Goal: Contribute content: Contribute content

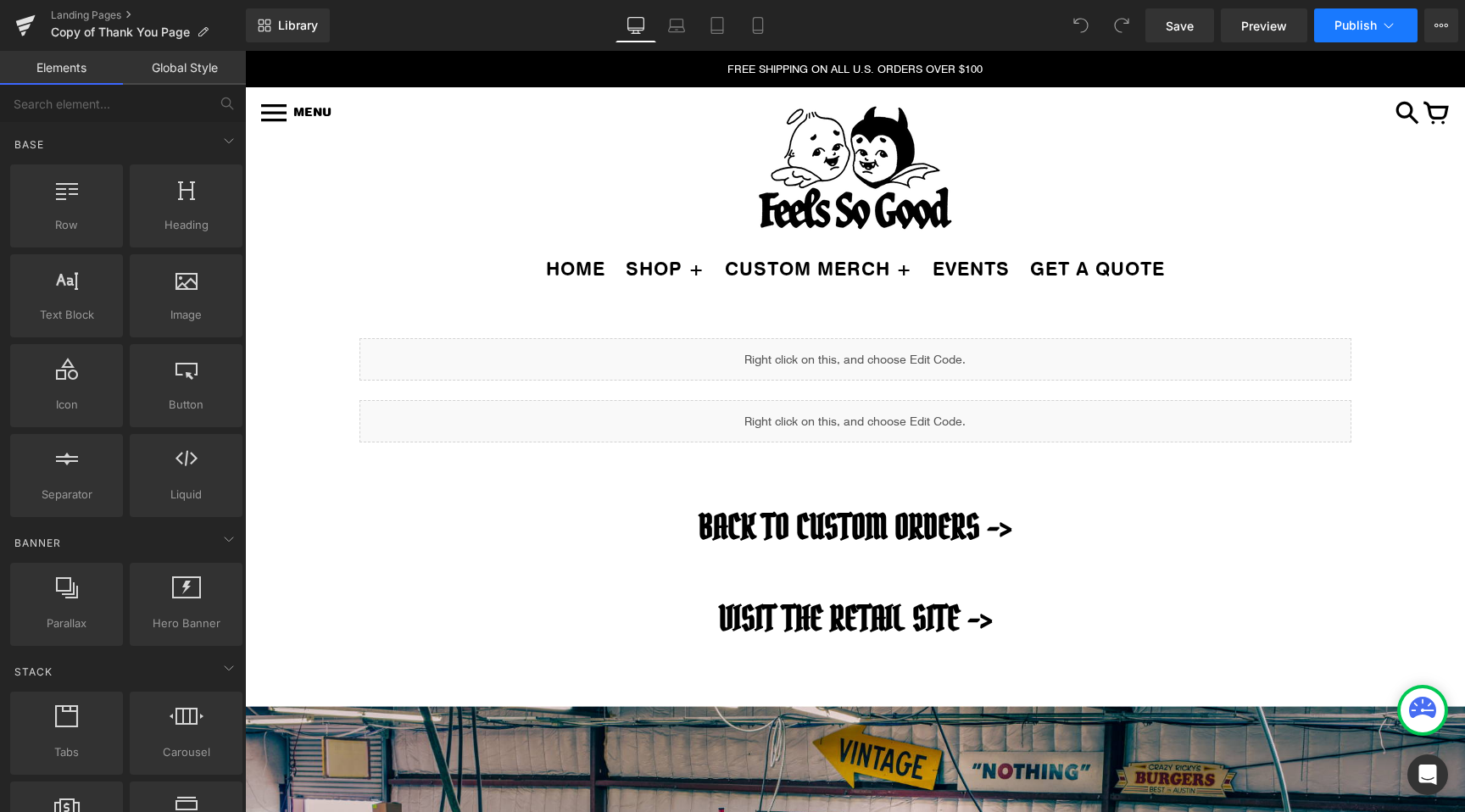
click at [1408, 28] on button "Publish" at bounding box center [1365, 26] width 104 height 34
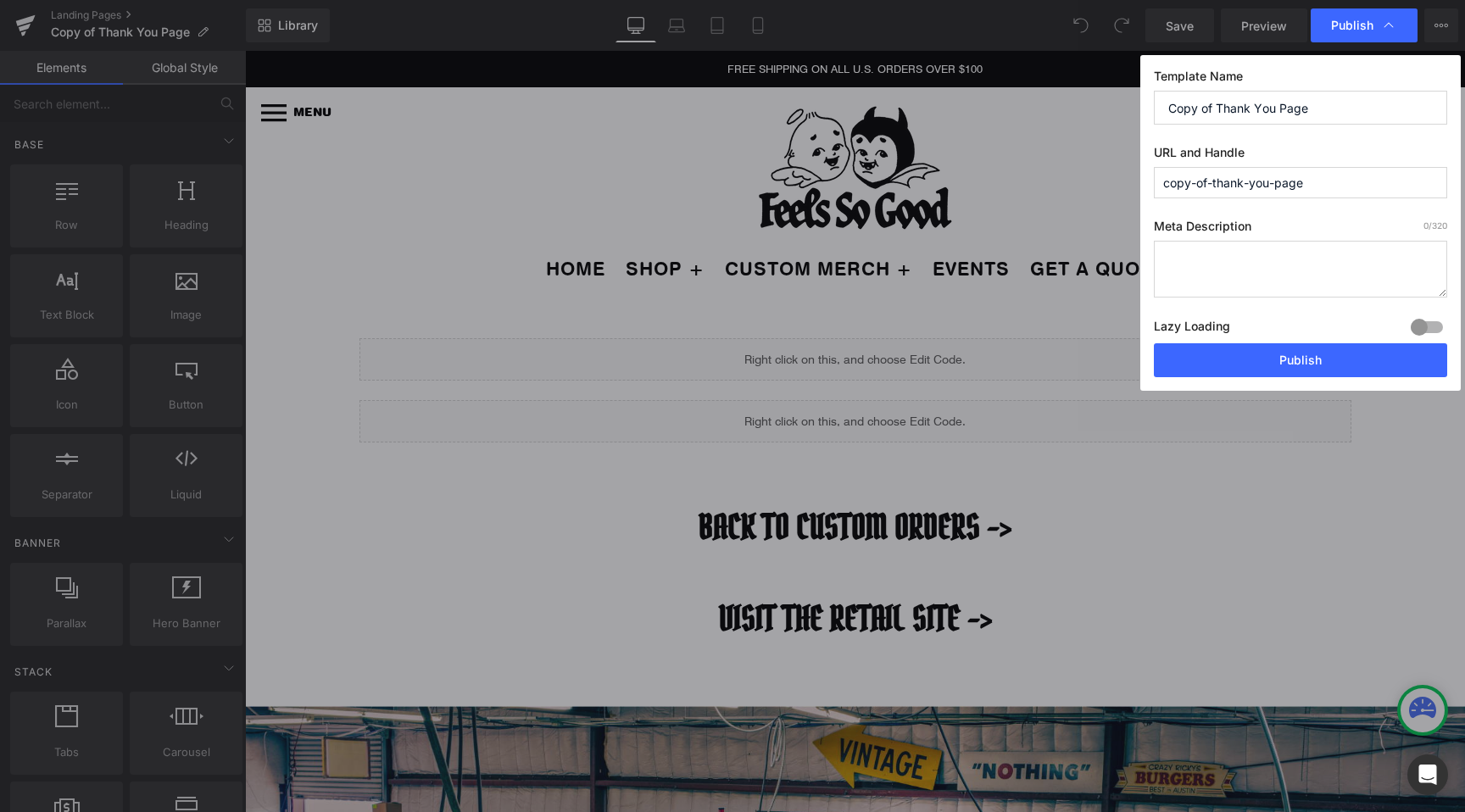
click at [1208, 179] on input "copy-of-thank-you-page" at bounding box center [1300, 183] width 294 height 32
click at [1184, 179] on input "shoal-creek-cons" at bounding box center [1300, 183] width 294 height 32
drag, startPoint x: 1184, startPoint y: 179, endPoint x: 1212, endPoint y: 178, distance: 28.0
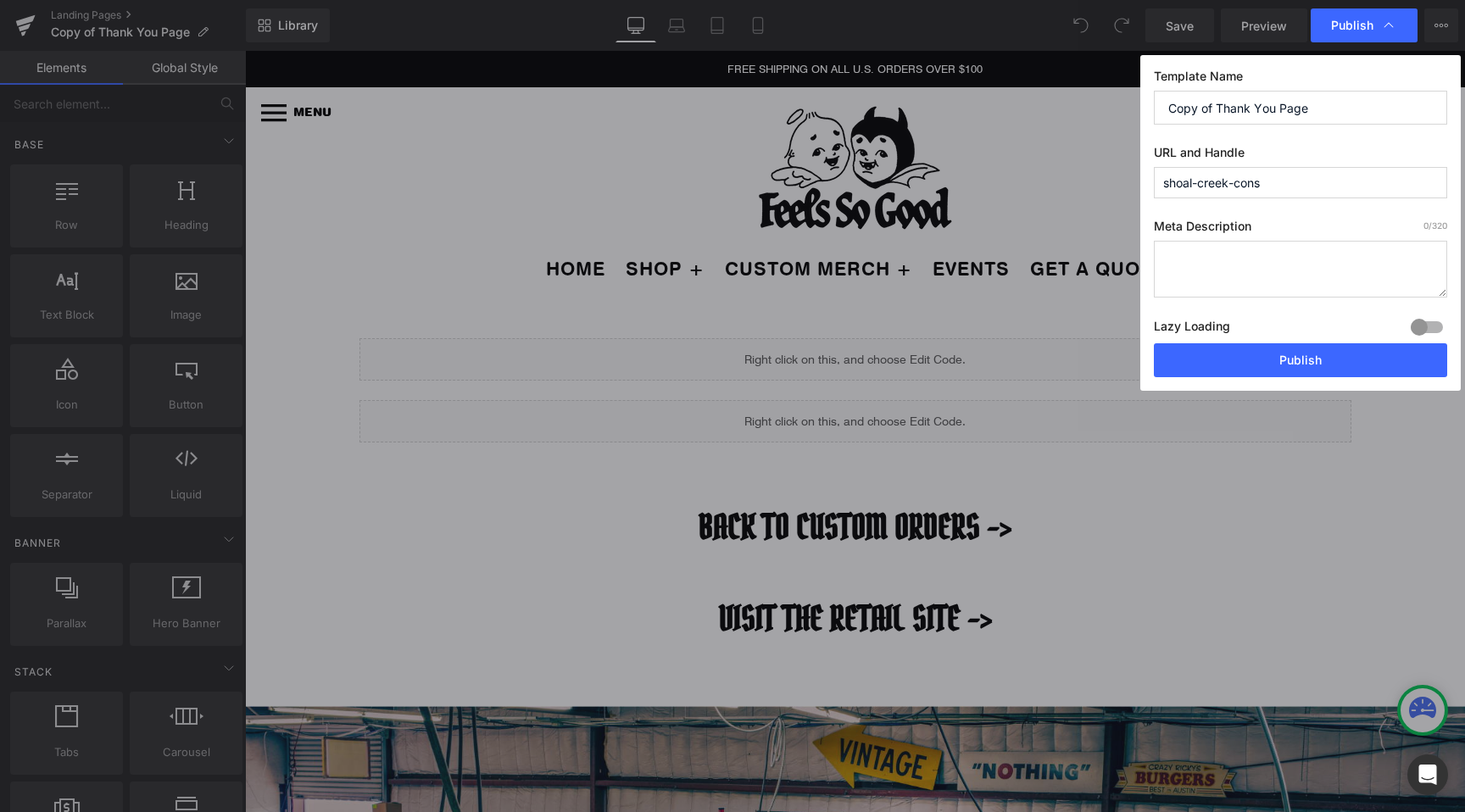
click at [1212, 178] on input "shoal-creek-cons" at bounding box center [1300, 183] width 294 height 32
click at [1171, 184] on input "s-cons" at bounding box center [1300, 183] width 294 height 32
click at [1223, 191] on input "sc-cons" at bounding box center [1300, 183] width 294 height 32
type input "sc-conservacy"
click at [1212, 98] on input "Copy of Thank You Page" at bounding box center [1300, 107] width 294 height 34
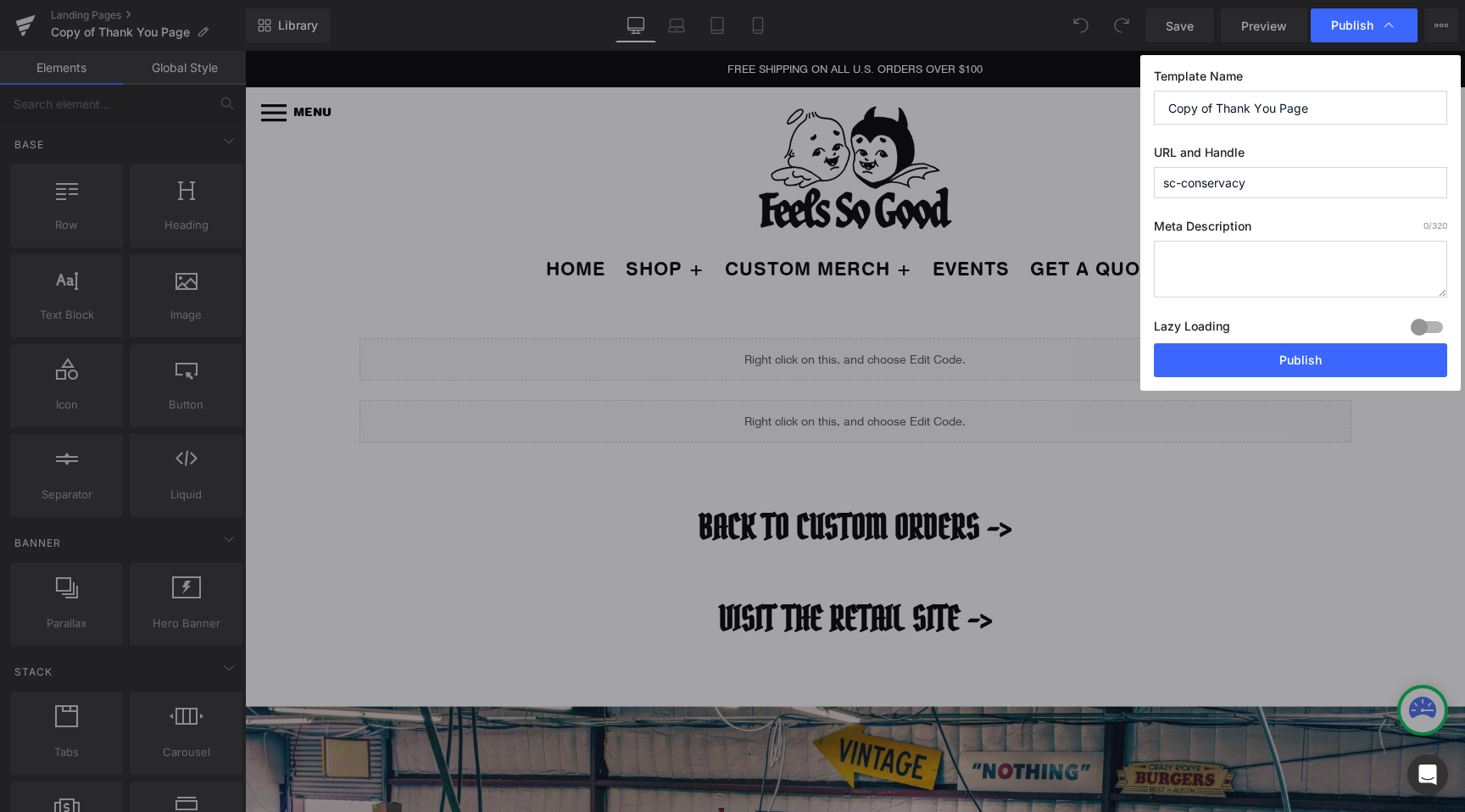
click at [1212, 98] on input "Copy of Thank You Page" at bounding box center [1300, 107] width 294 height 34
type input "Shoal Creek Conservancy"
click at [1211, 357] on button "Publish" at bounding box center [1300, 360] width 294 height 34
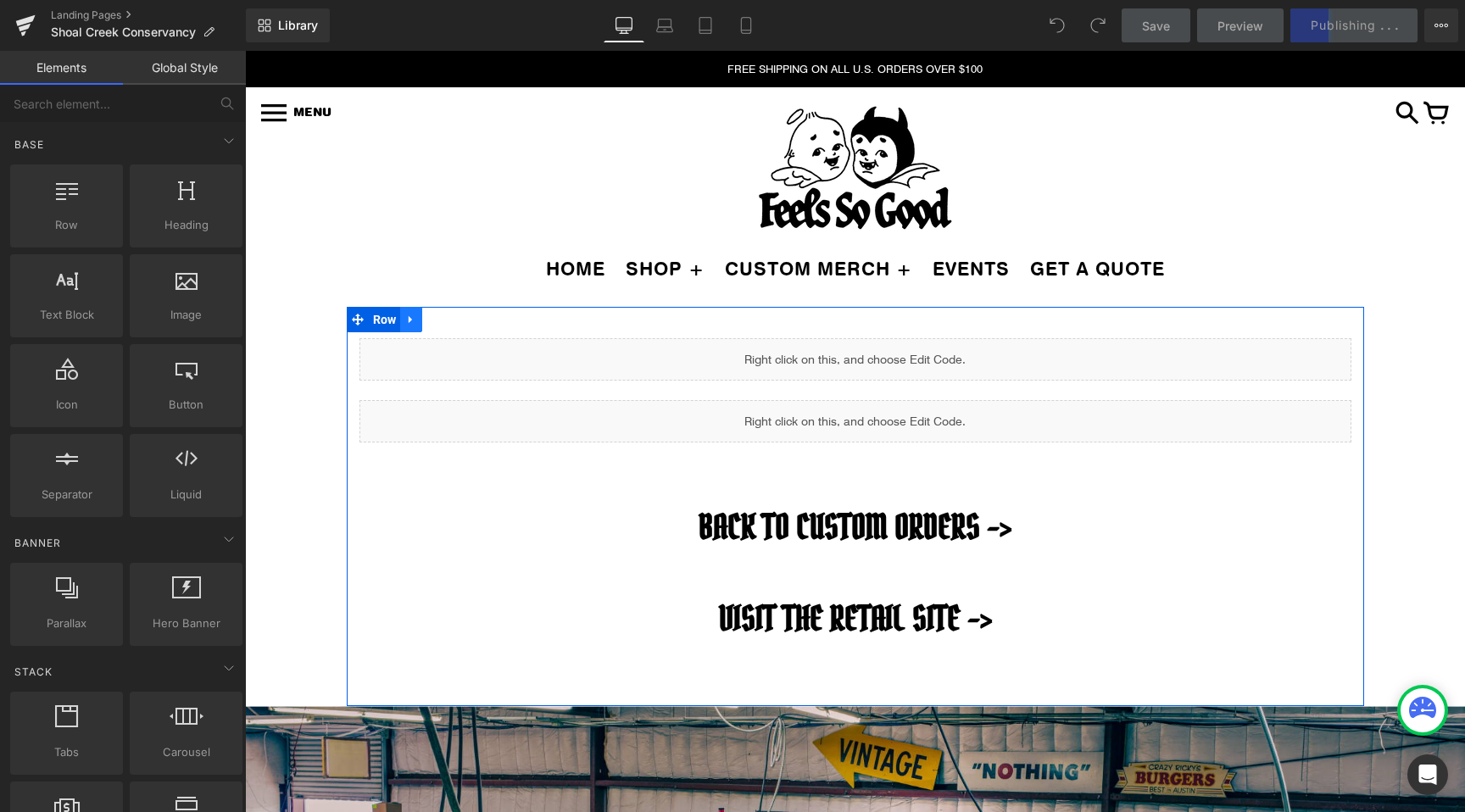
click at [408, 322] on icon at bounding box center [411, 319] width 12 height 13
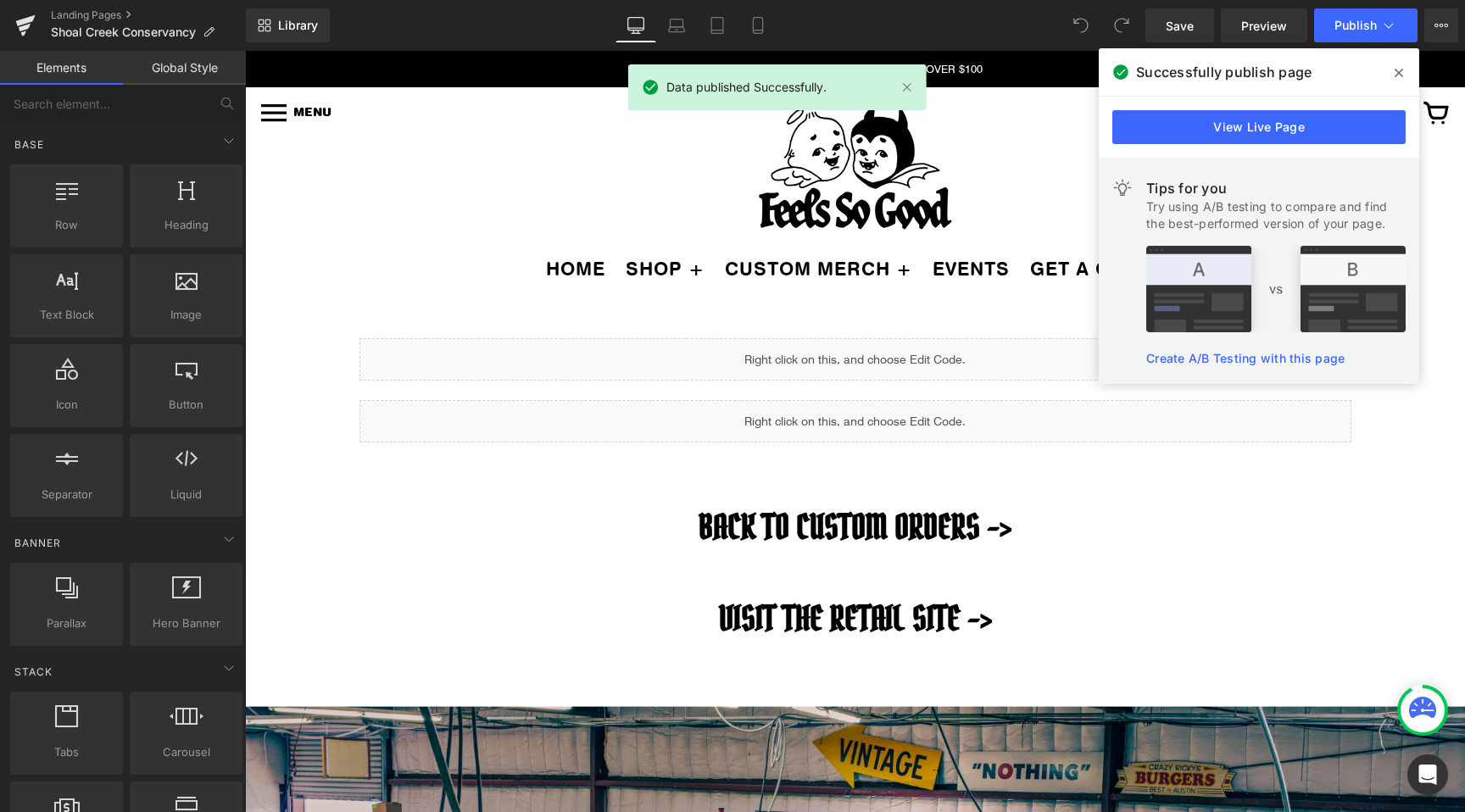
click at [1394, 73] on icon at bounding box center [1398, 73] width 9 height 14
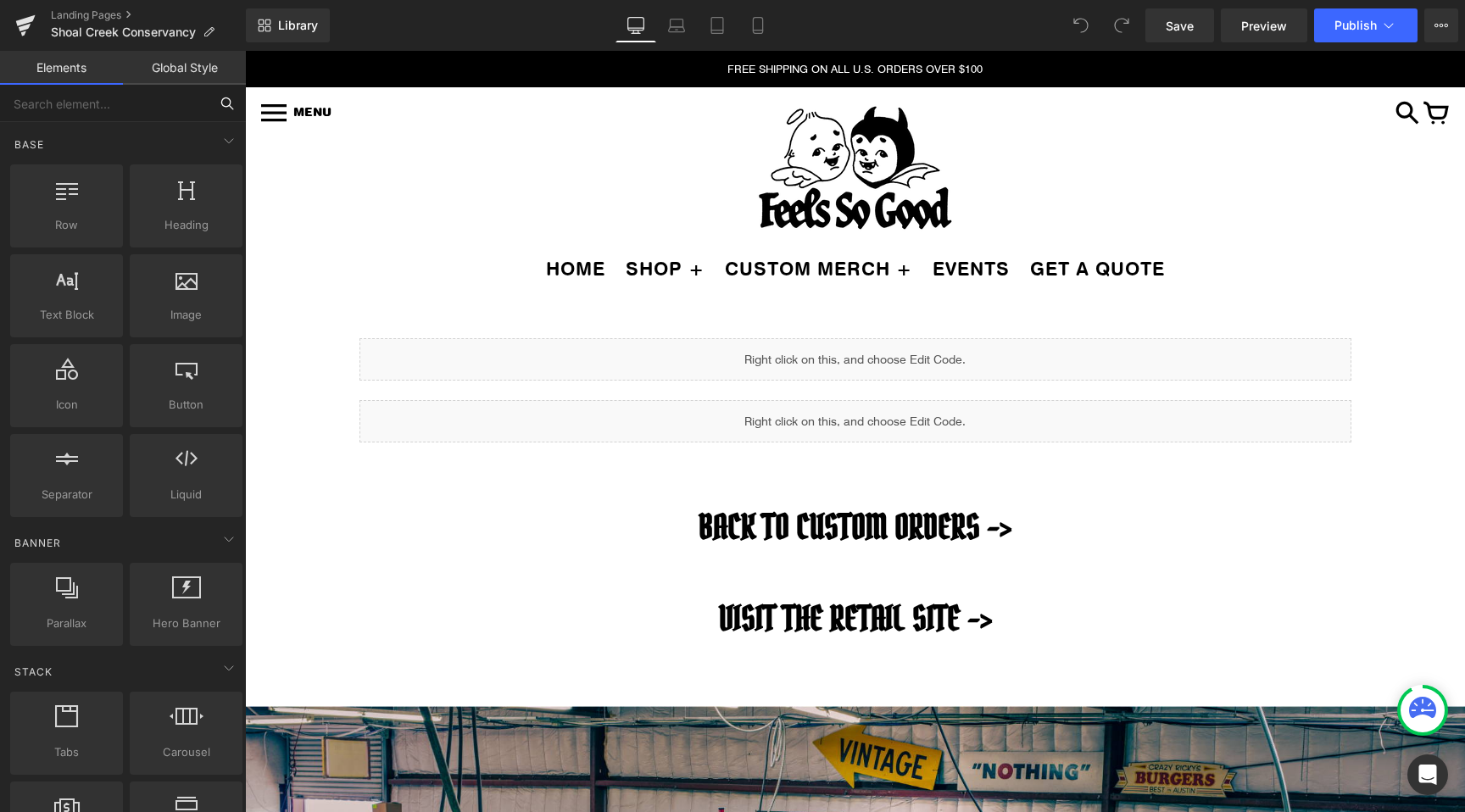
click at [89, 99] on input "text" at bounding box center [104, 102] width 208 height 37
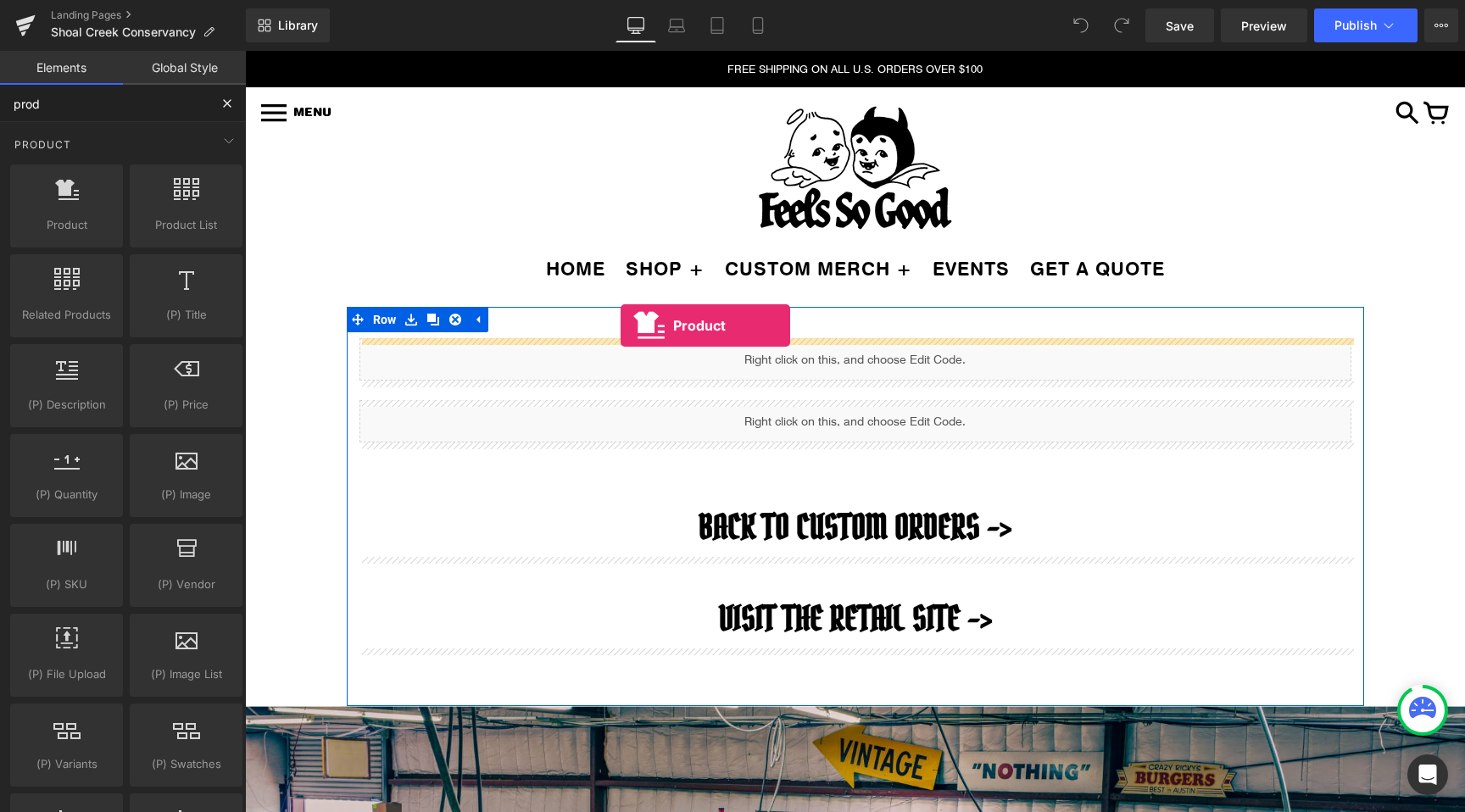
drag, startPoint x: 327, startPoint y: 250, endPoint x: 620, endPoint y: 324, distance: 302.2
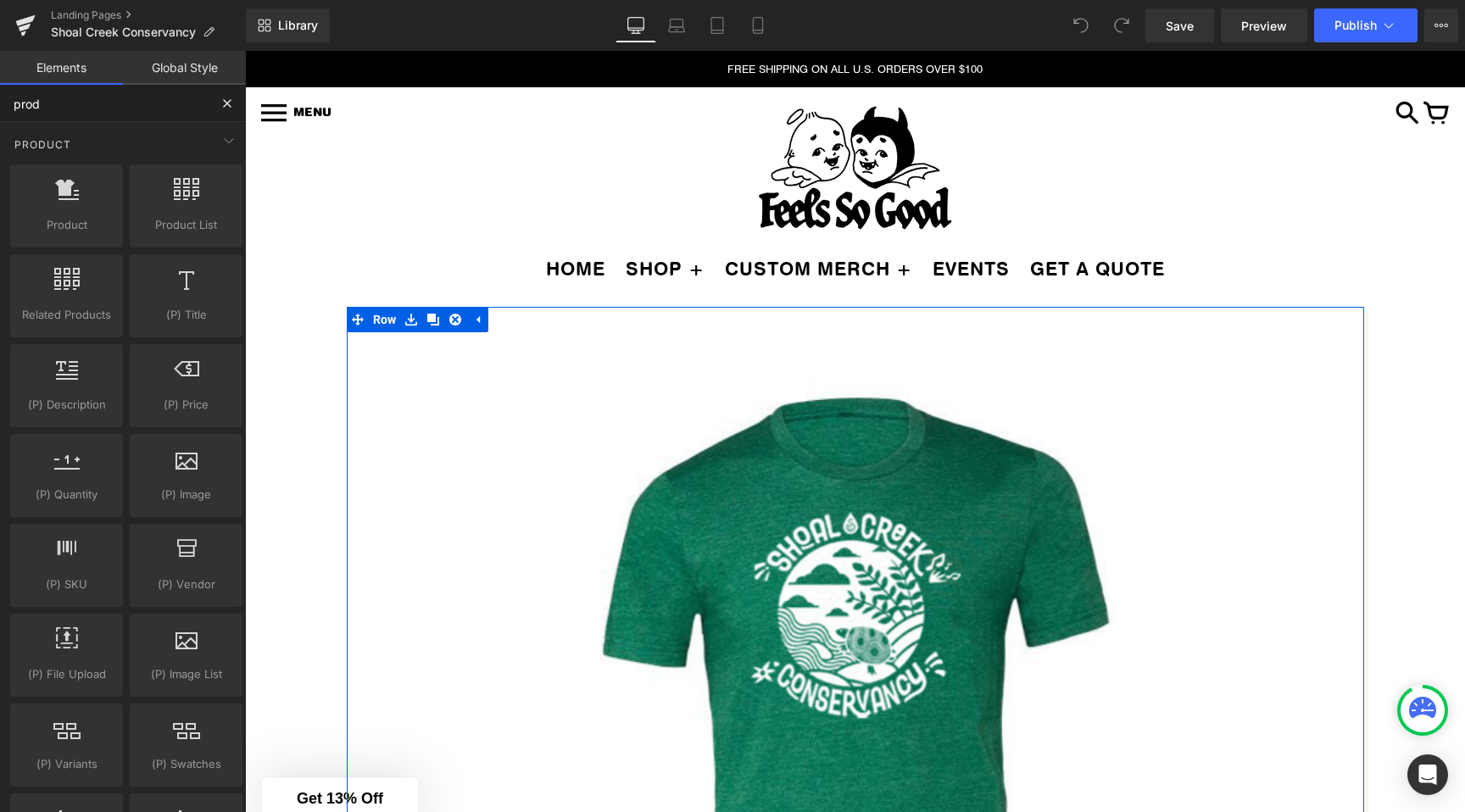
type input "prod"
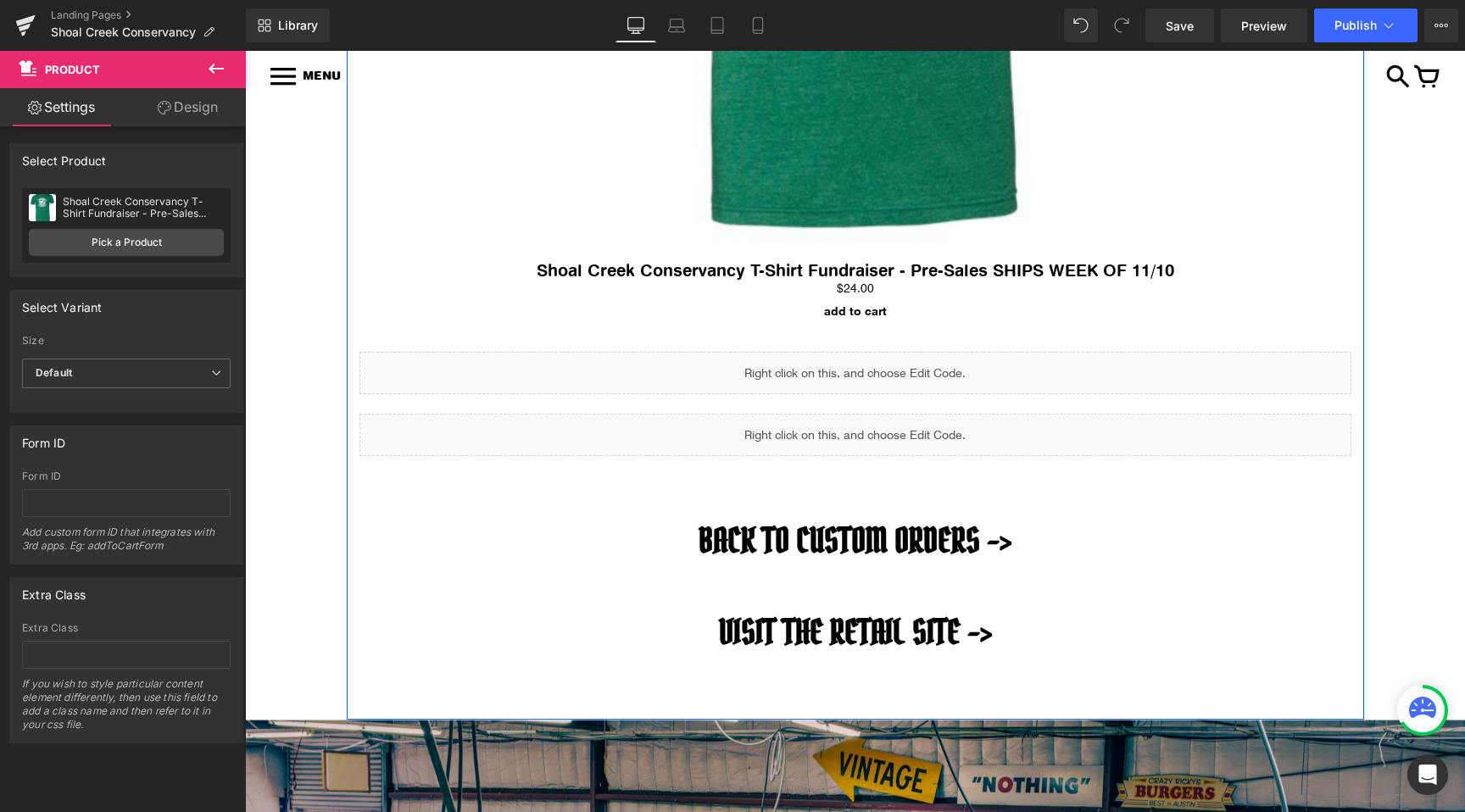
scroll to position [843, 0]
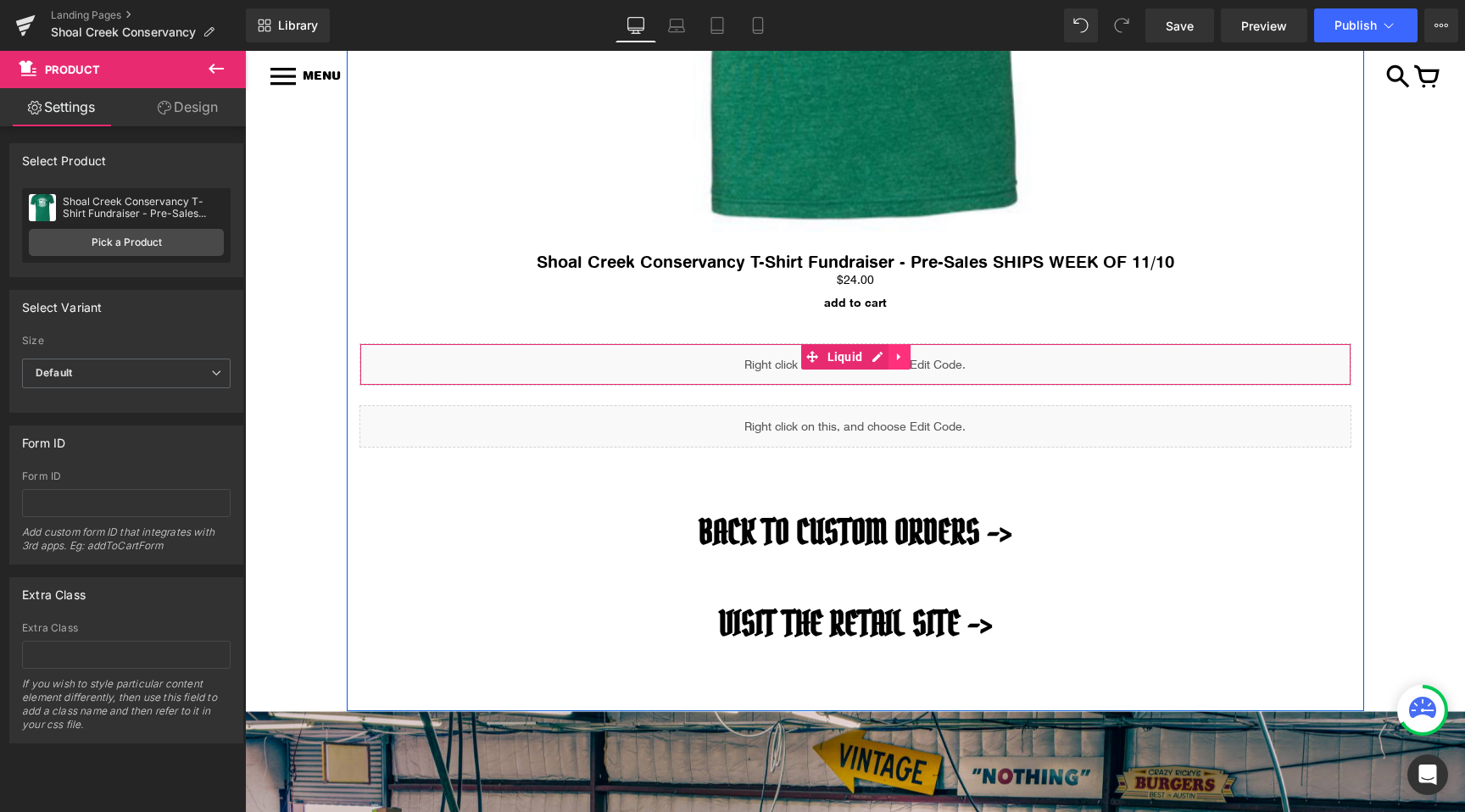
click at [898, 350] on icon at bounding box center [900, 356] width 12 height 13
click at [909, 355] on icon at bounding box center [911, 356] width 12 height 13
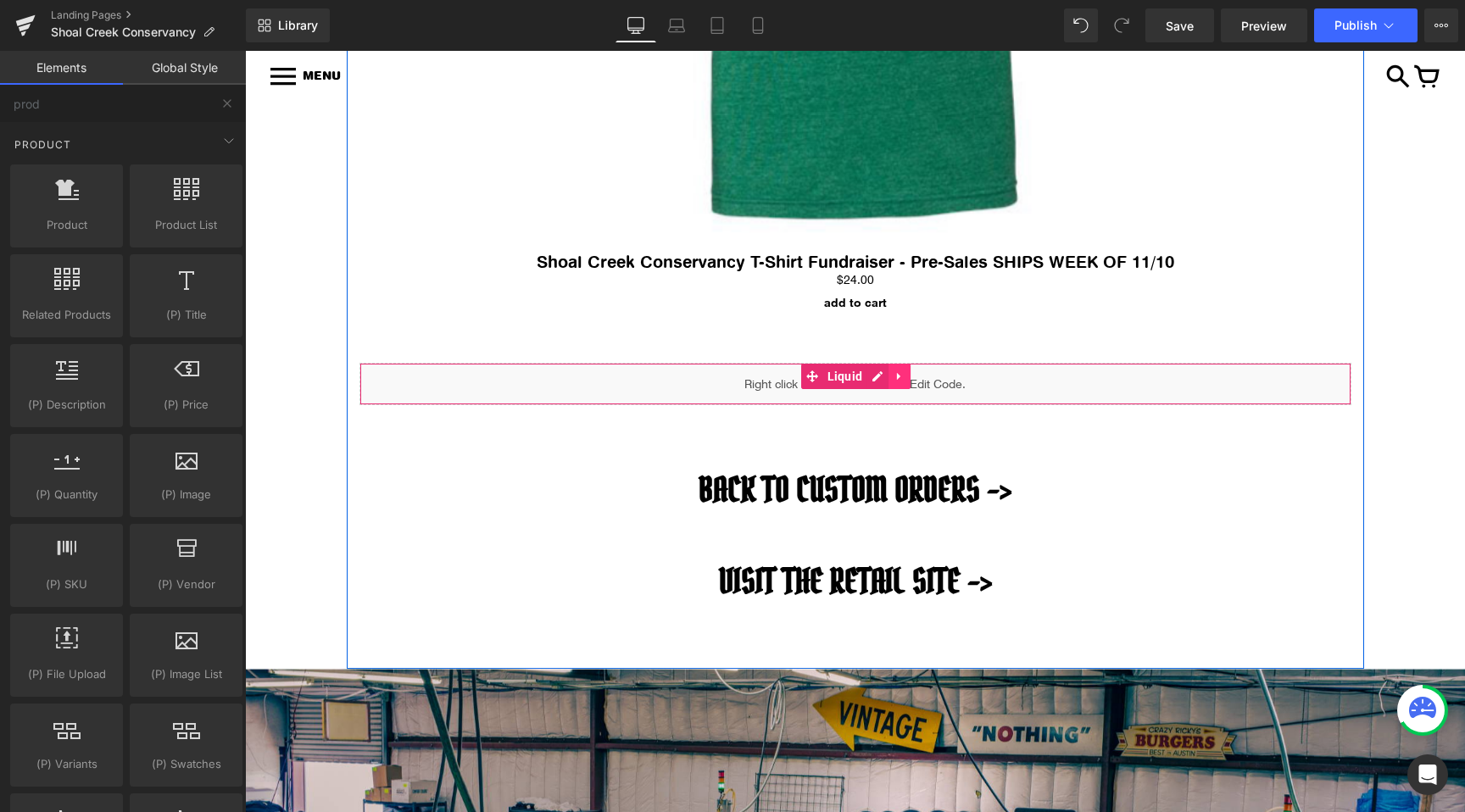
click at [900, 374] on icon at bounding box center [900, 375] width 12 height 13
click at [906, 379] on icon at bounding box center [911, 376] width 12 height 12
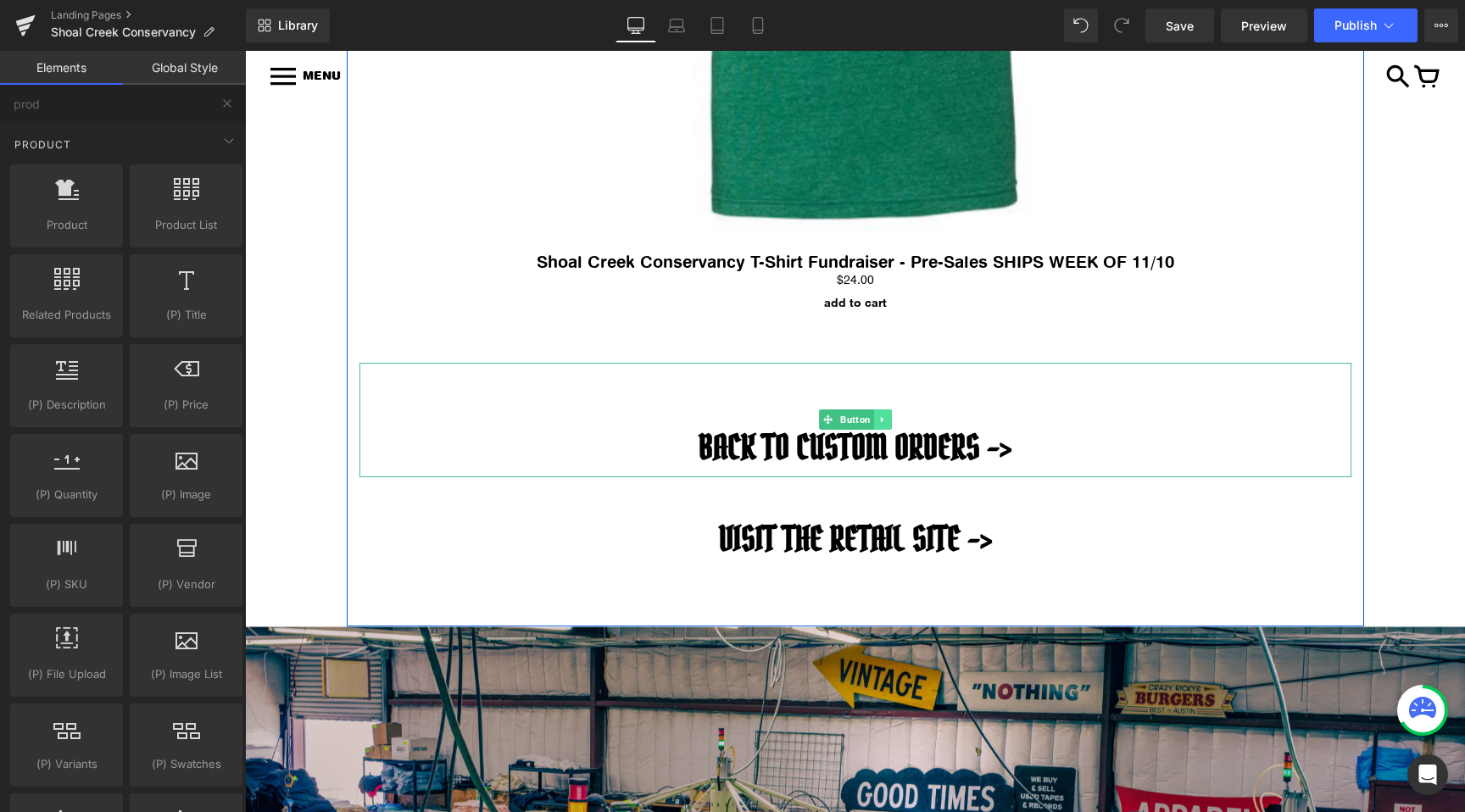
click at [875, 409] on div "BACK TO CUSTOM orders -> Button" at bounding box center [855, 419] width 991 height 114
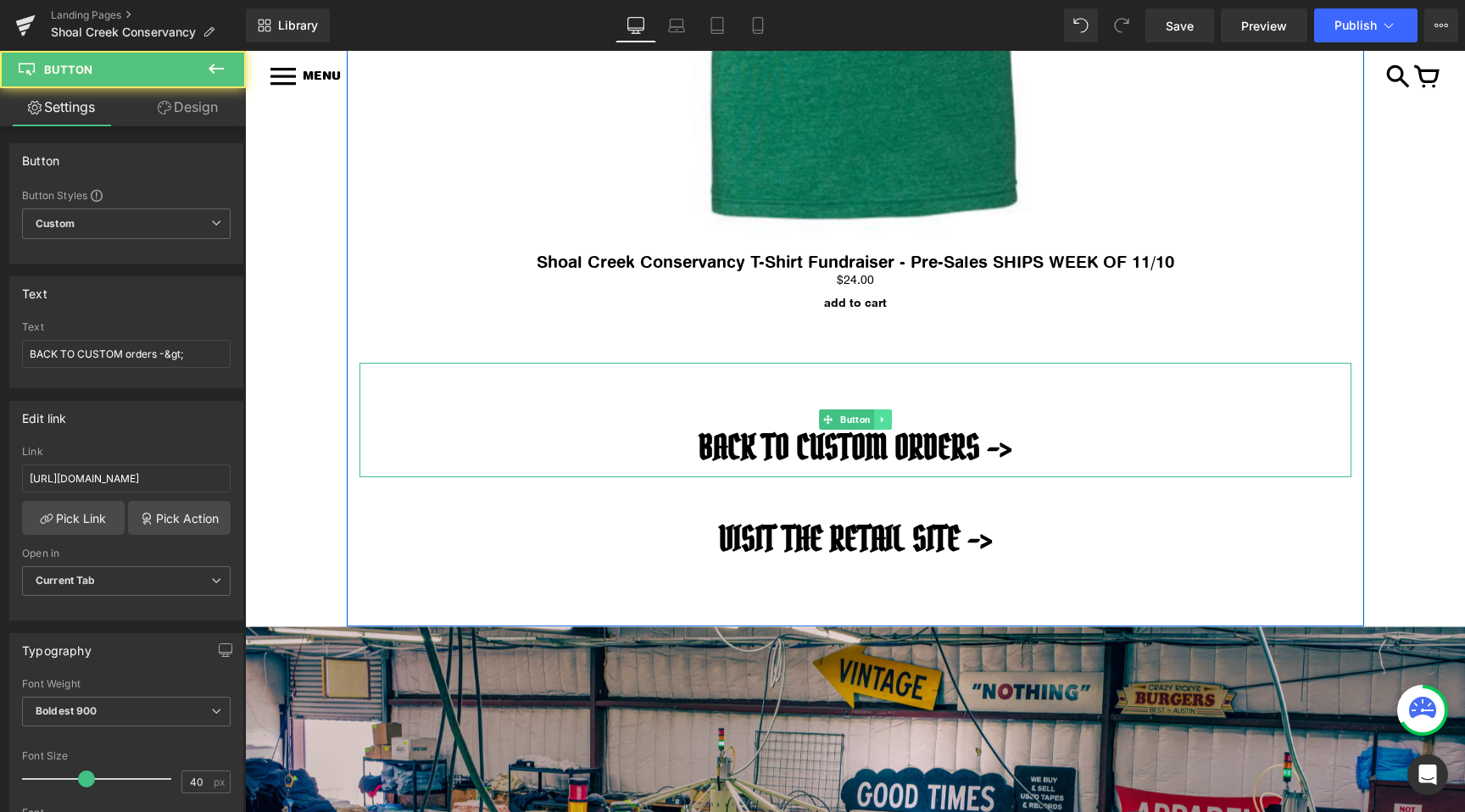
click at [883, 420] on icon at bounding box center [881, 419] width 9 height 10
click at [889, 421] on icon at bounding box center [891, 419] width 9 height 10
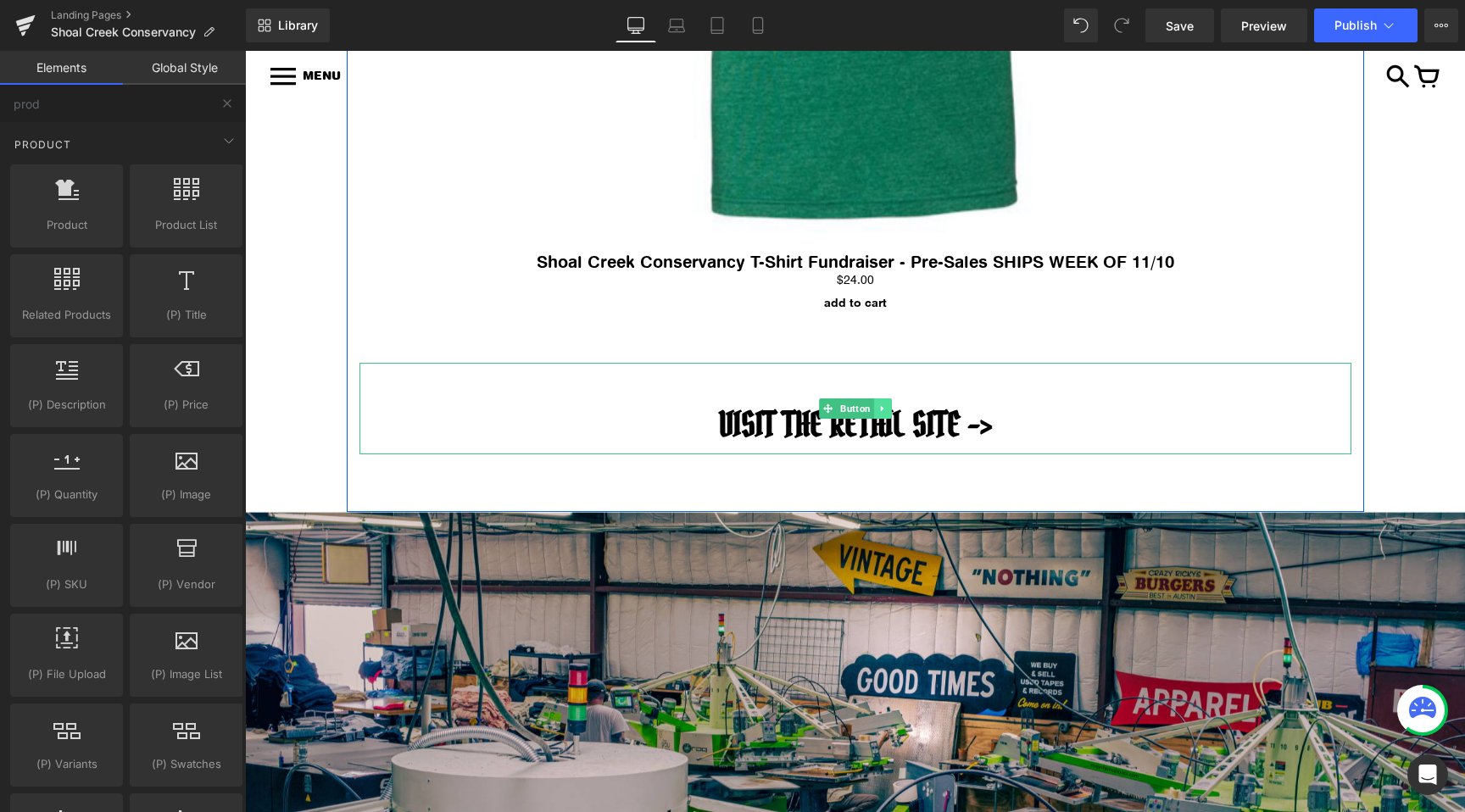
click at [888, 412] on link at bounding box center [882, 408] width 18 height 20
click at [894, 412] on icon at bounding box center [891, 407] width 9 height 9
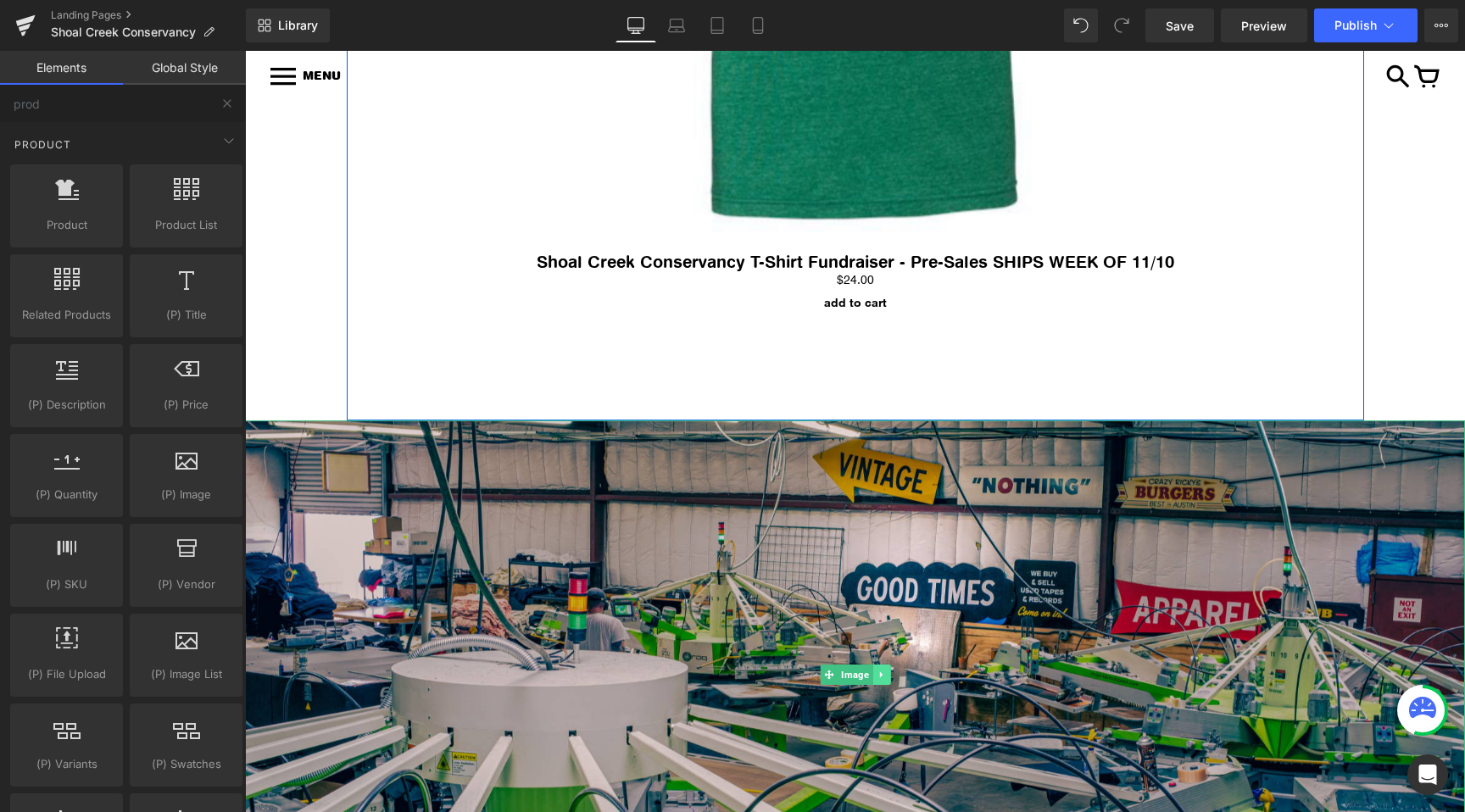
click at [881, 670] on icon at bounding box center [881, 675] width 9 height 10
click at [894, 675] on icon at bounding box center [889, 674] width 9 height 9
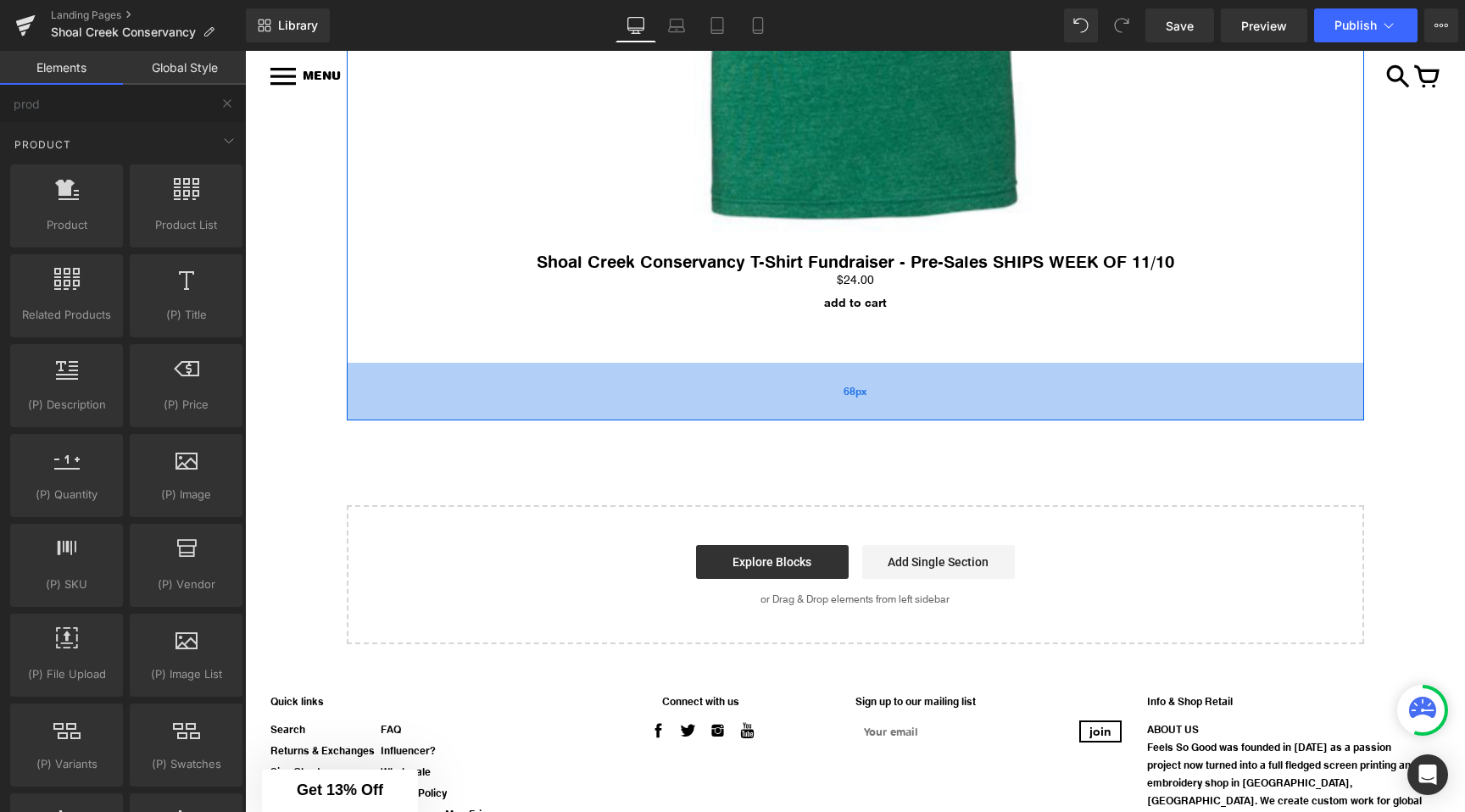
scroll to position [223, 0]
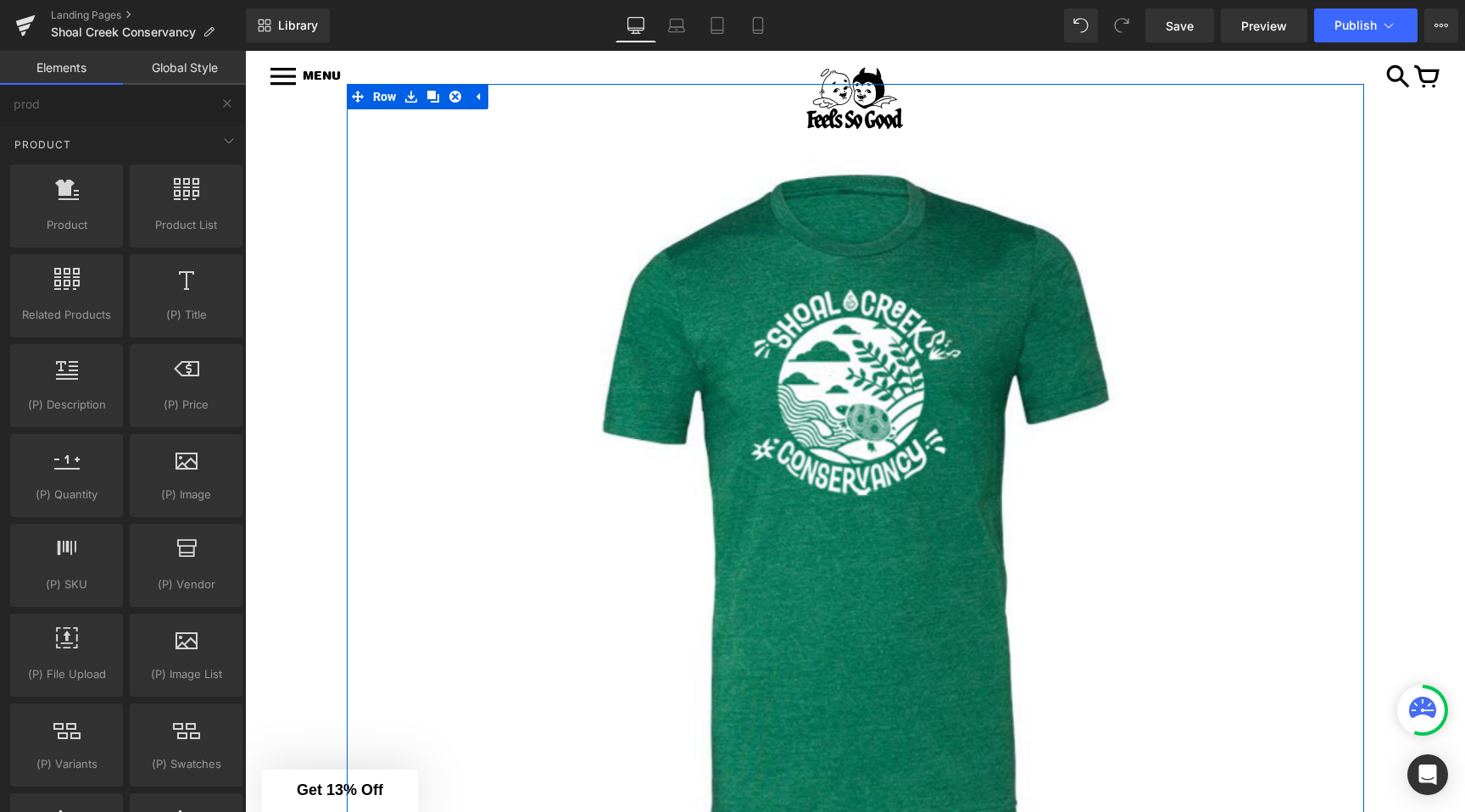
click at [801, 408] on img at bounding box center [855, 506] width 585 height 731
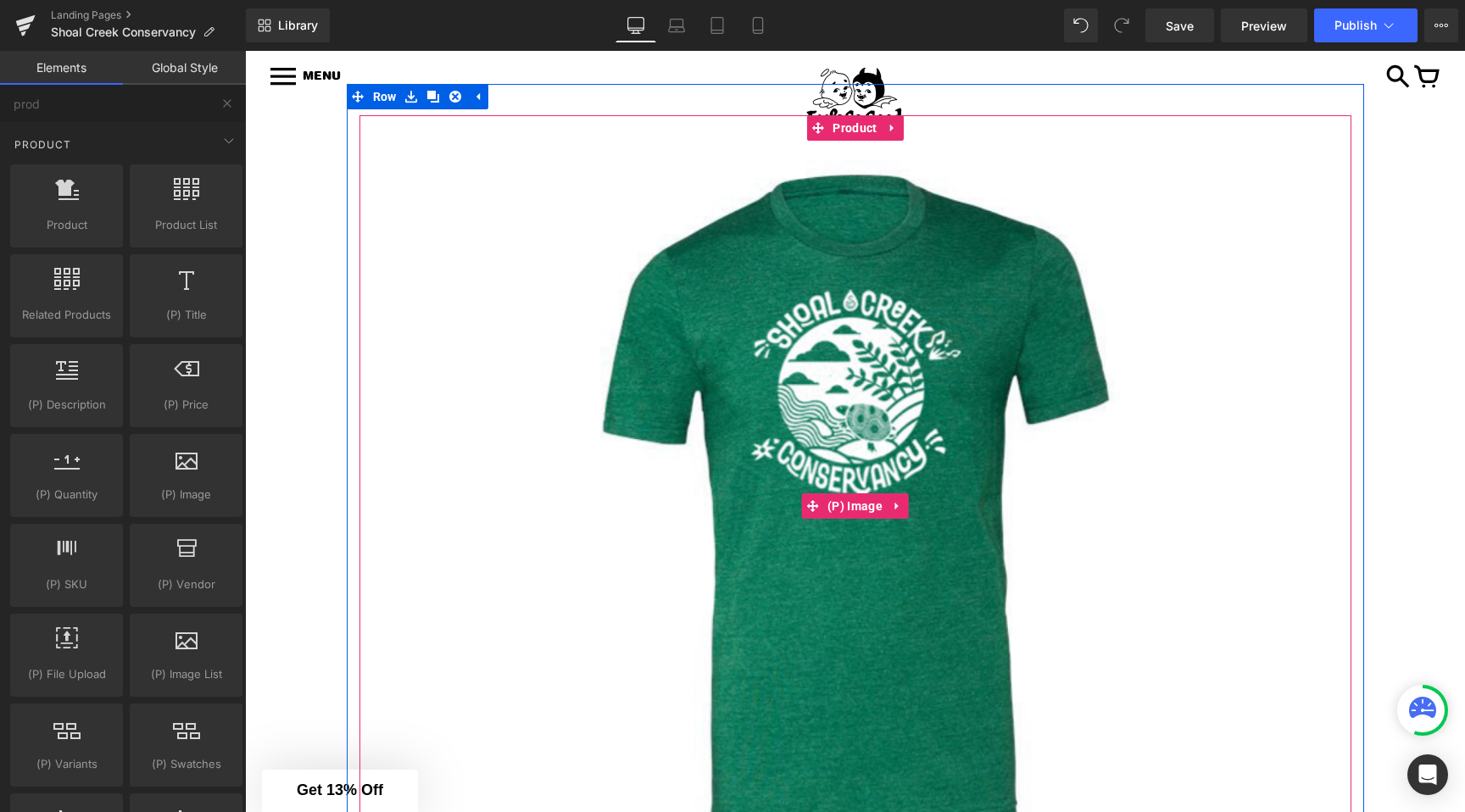
click at [342, 201] on div "Sale Off (P) Image Shoal Creek Conservancy T-Shirt Fundraiser - Pre-Sales SHIPS…" at bounding box center [854, 674] width 1219 height 1180
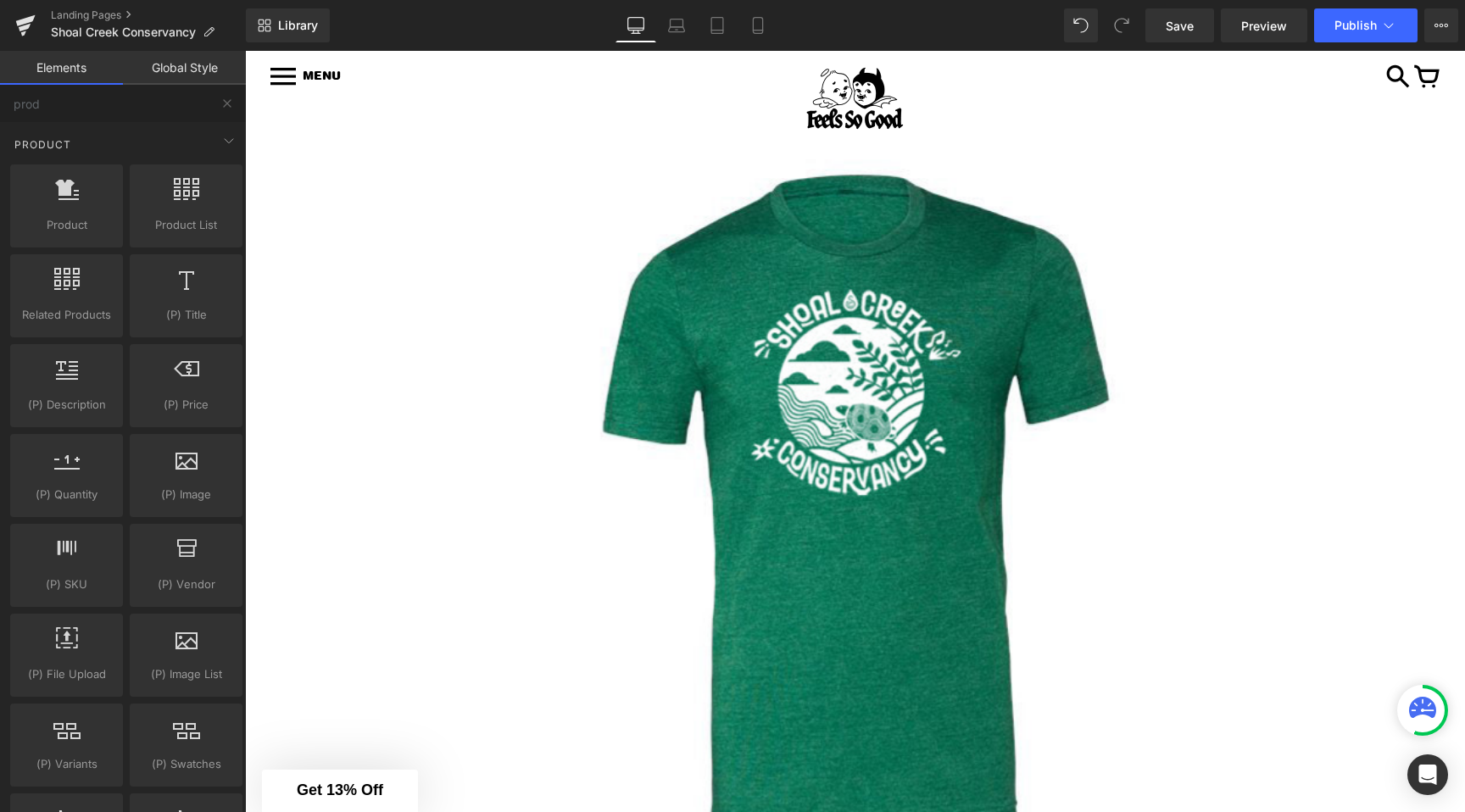
scroll to position [0, 0]
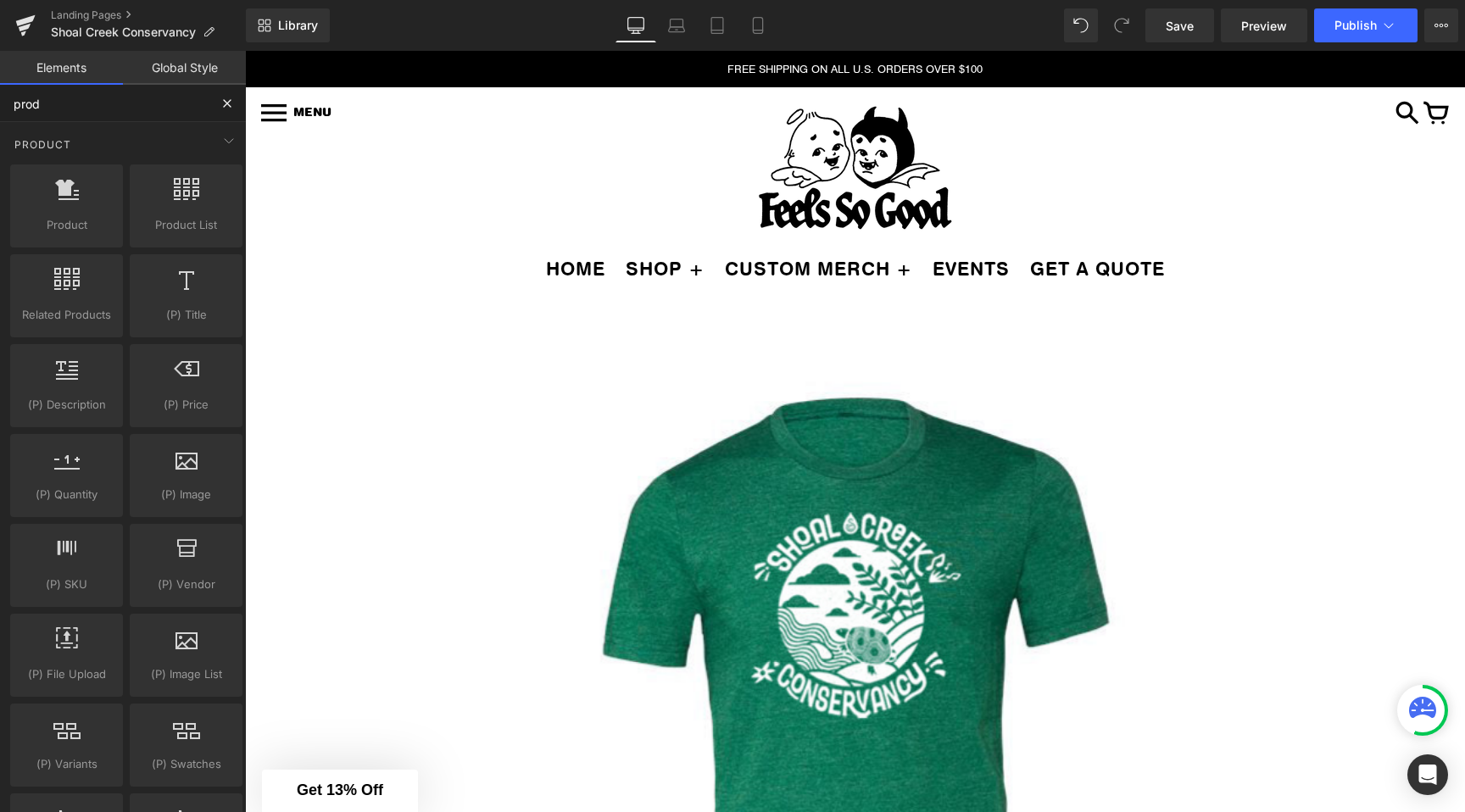
click at [111, 119] on input "prod" at bounding box center [104, 102] width 208 height 37
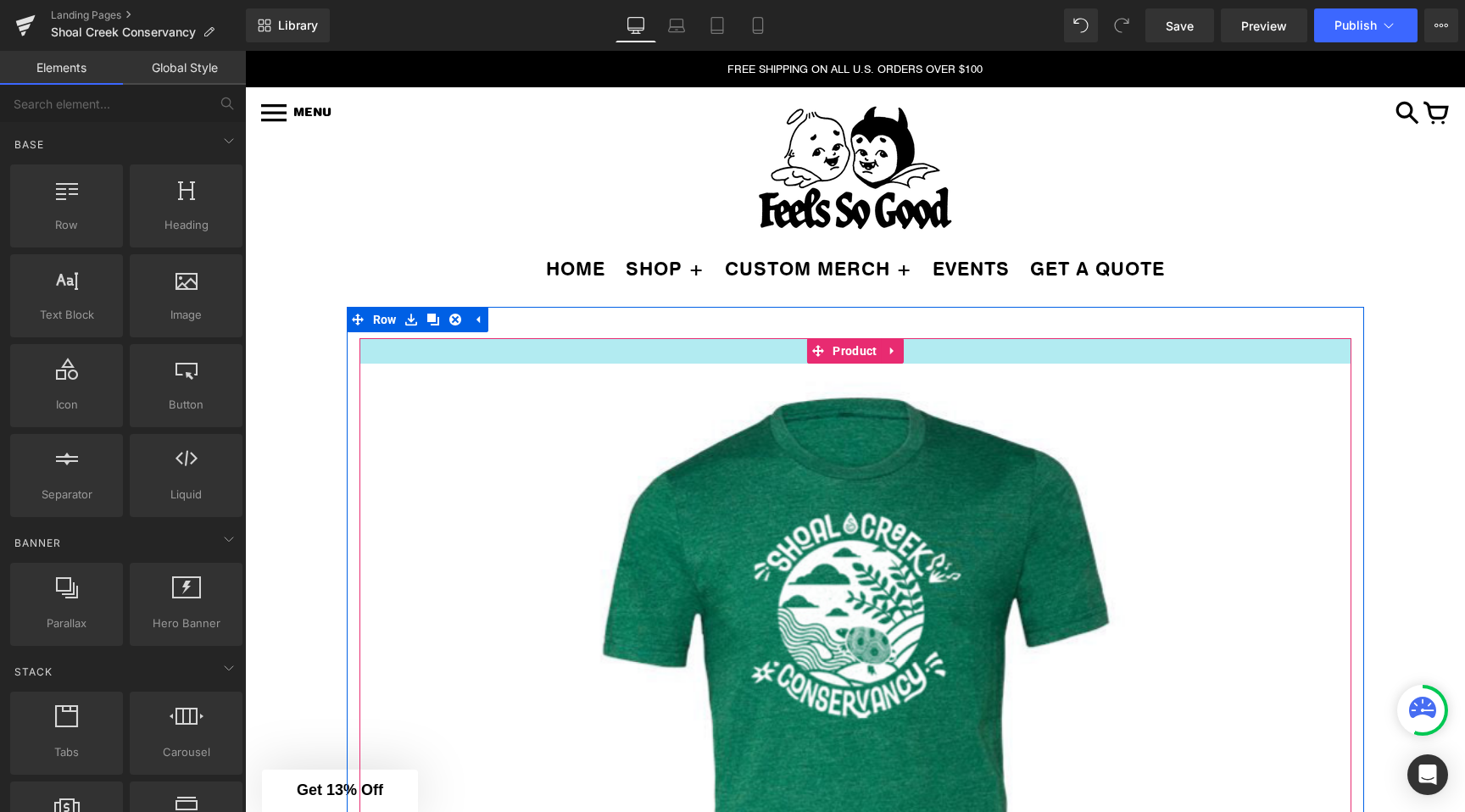
click at [408, 351] on div at bounding box center [855, 351] width 991 height 26
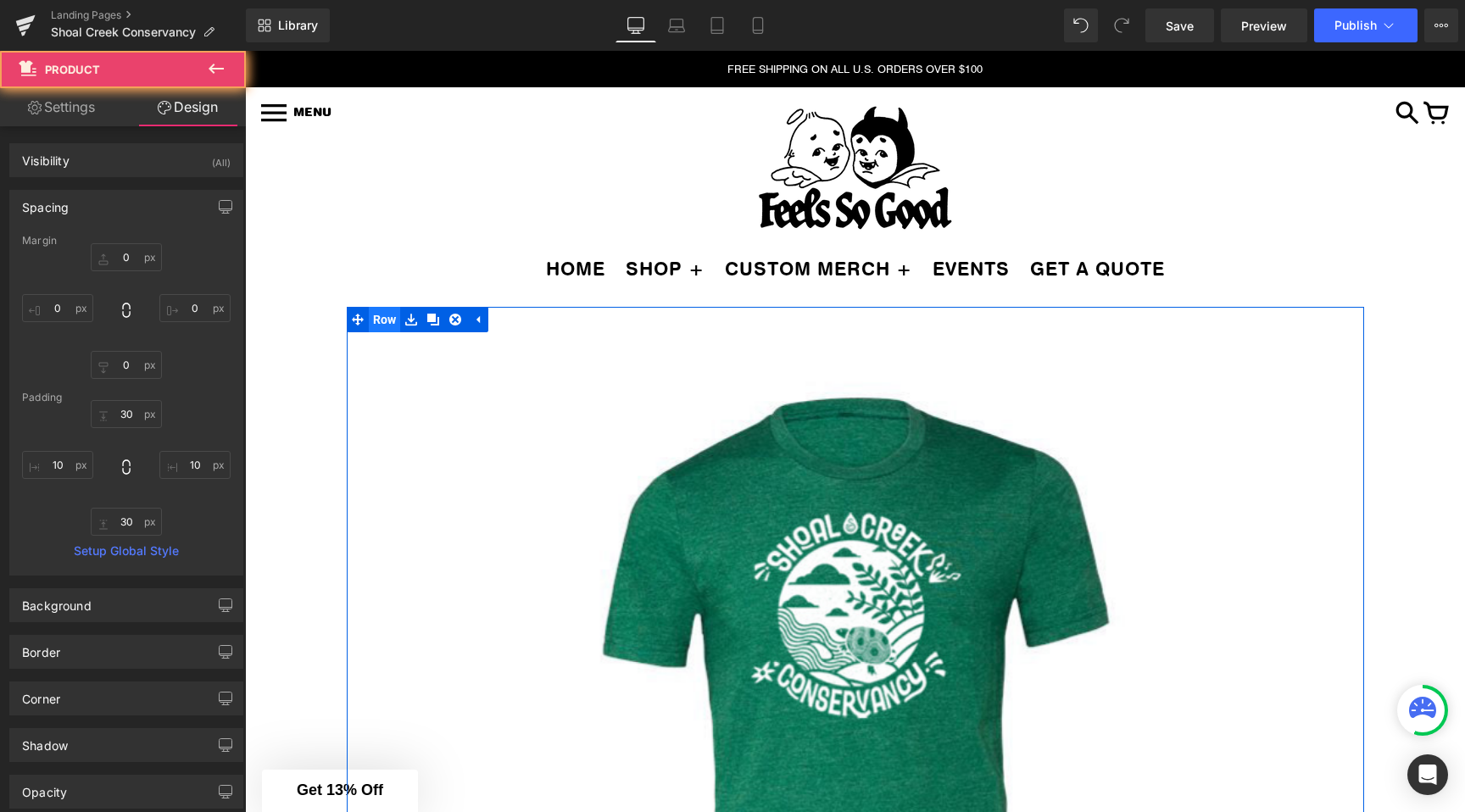
click at [374, 322] on span "Row" at bounding box center [384, 319] width 32 height 26
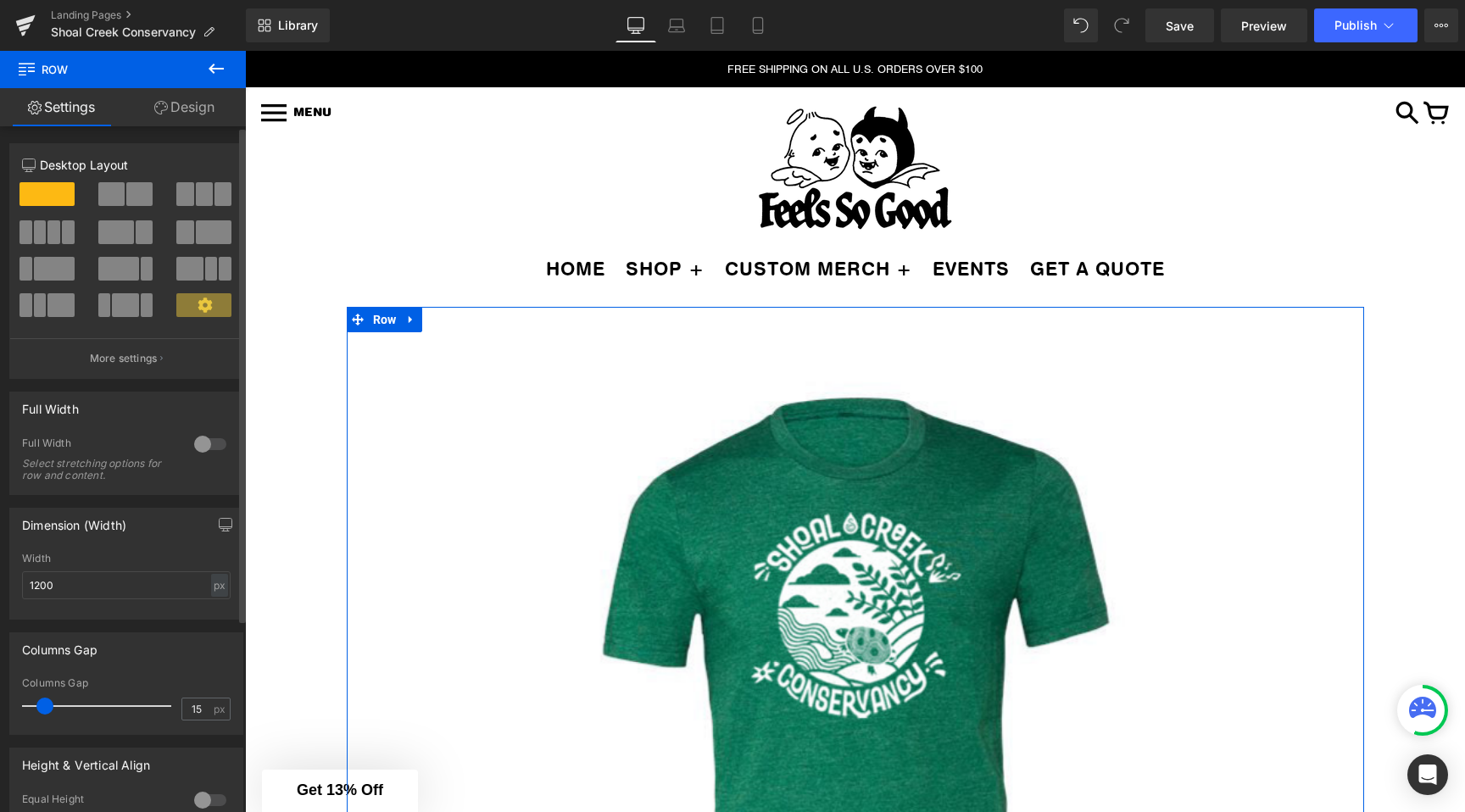
click at [110, 189] on span at bounding box center [111, 194] width 26 height 24
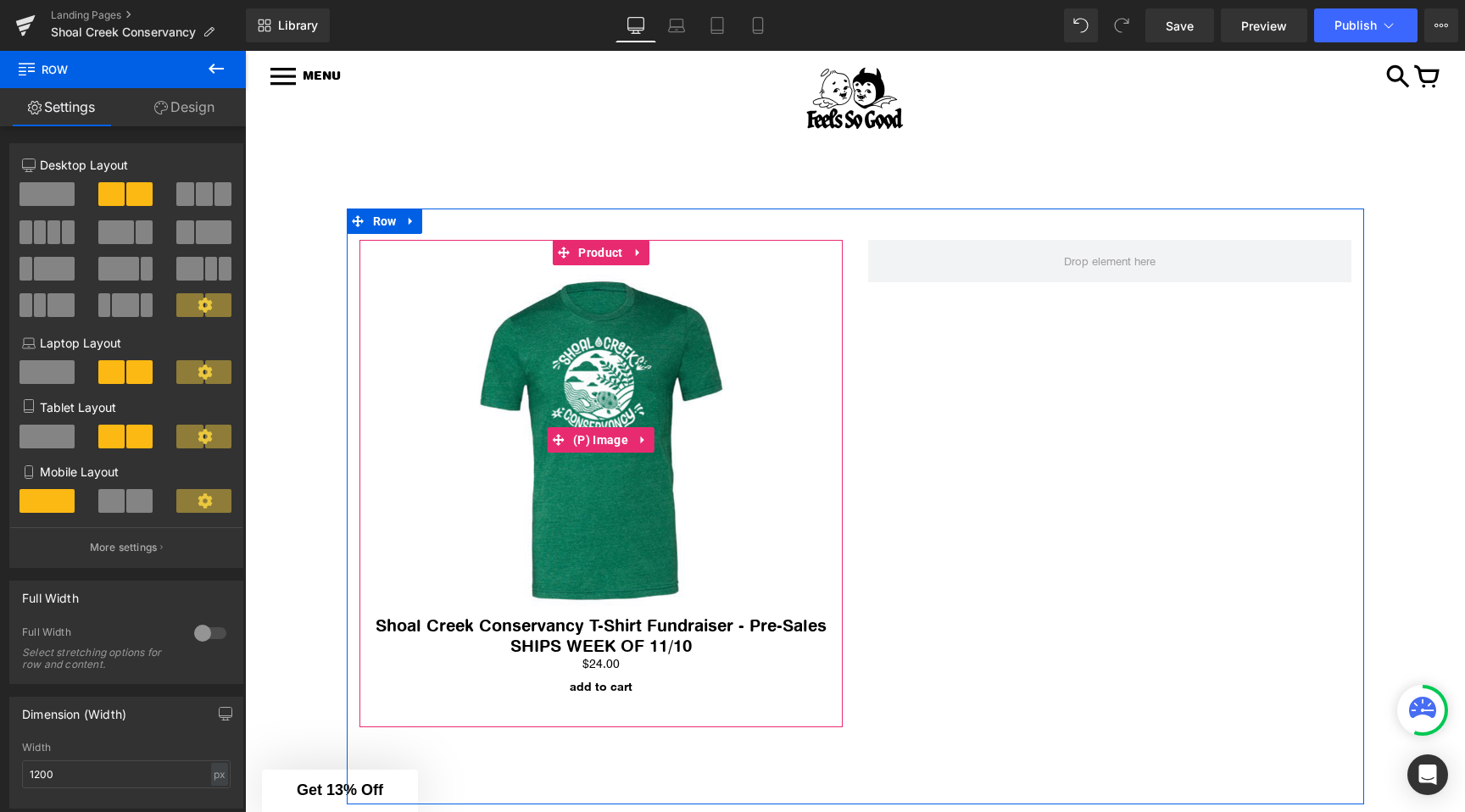
scroll to position [133, 0]
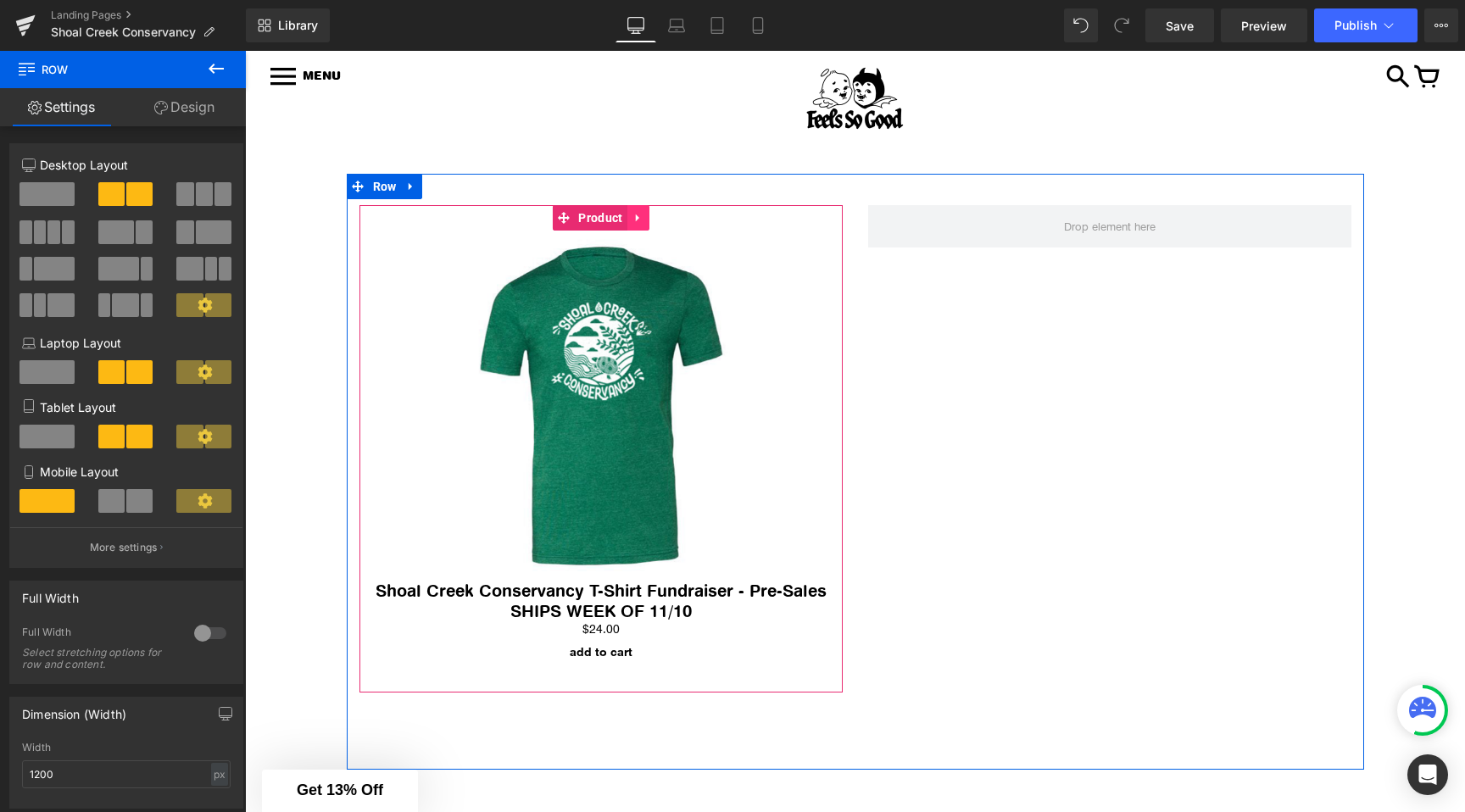
click at [635, 214] on icon at bounding box center [636, 218] width 3 height 8
click at [634, 220] on link at bounding box center [627, 218] width 22 height 26
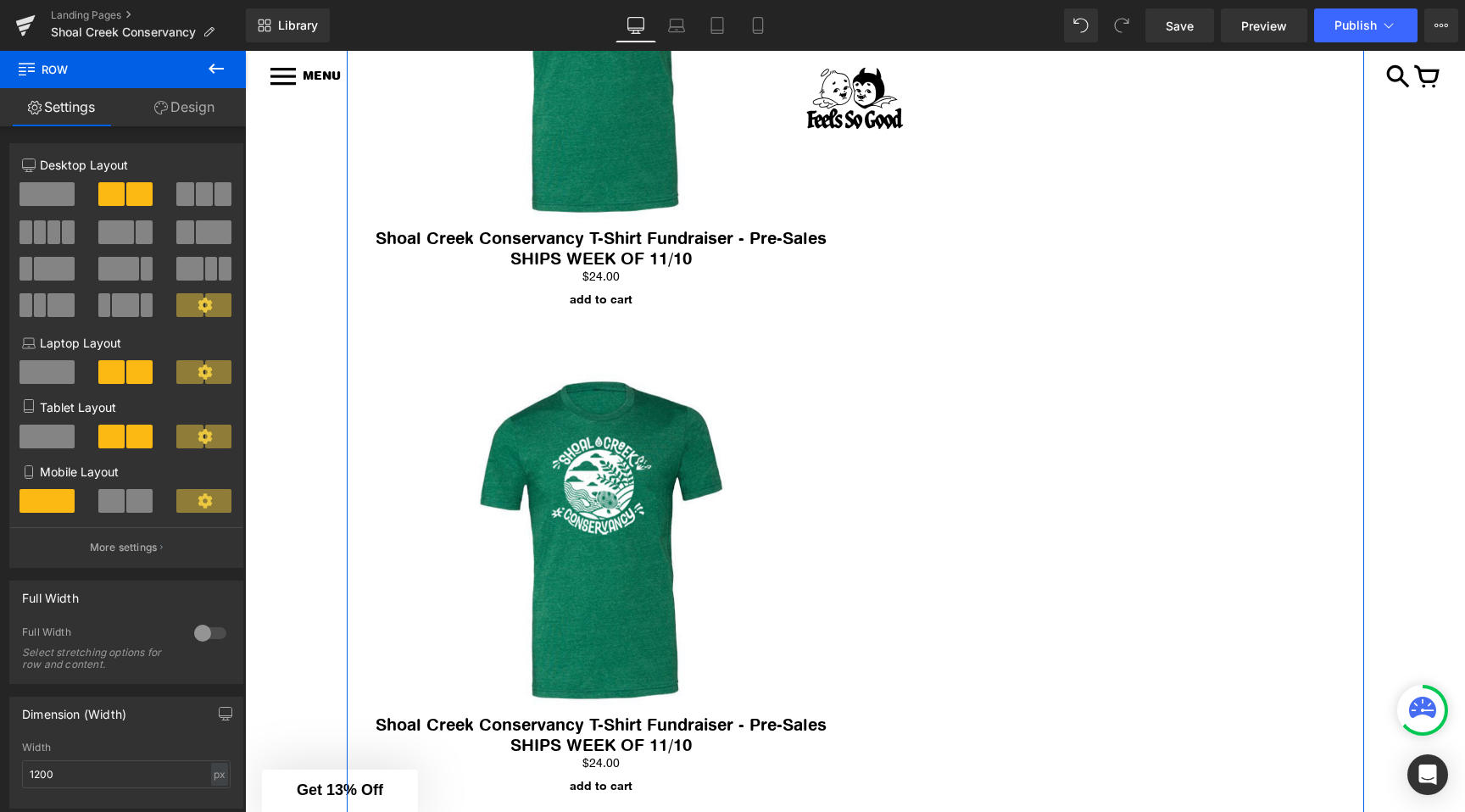
scroll to position [452, 0]
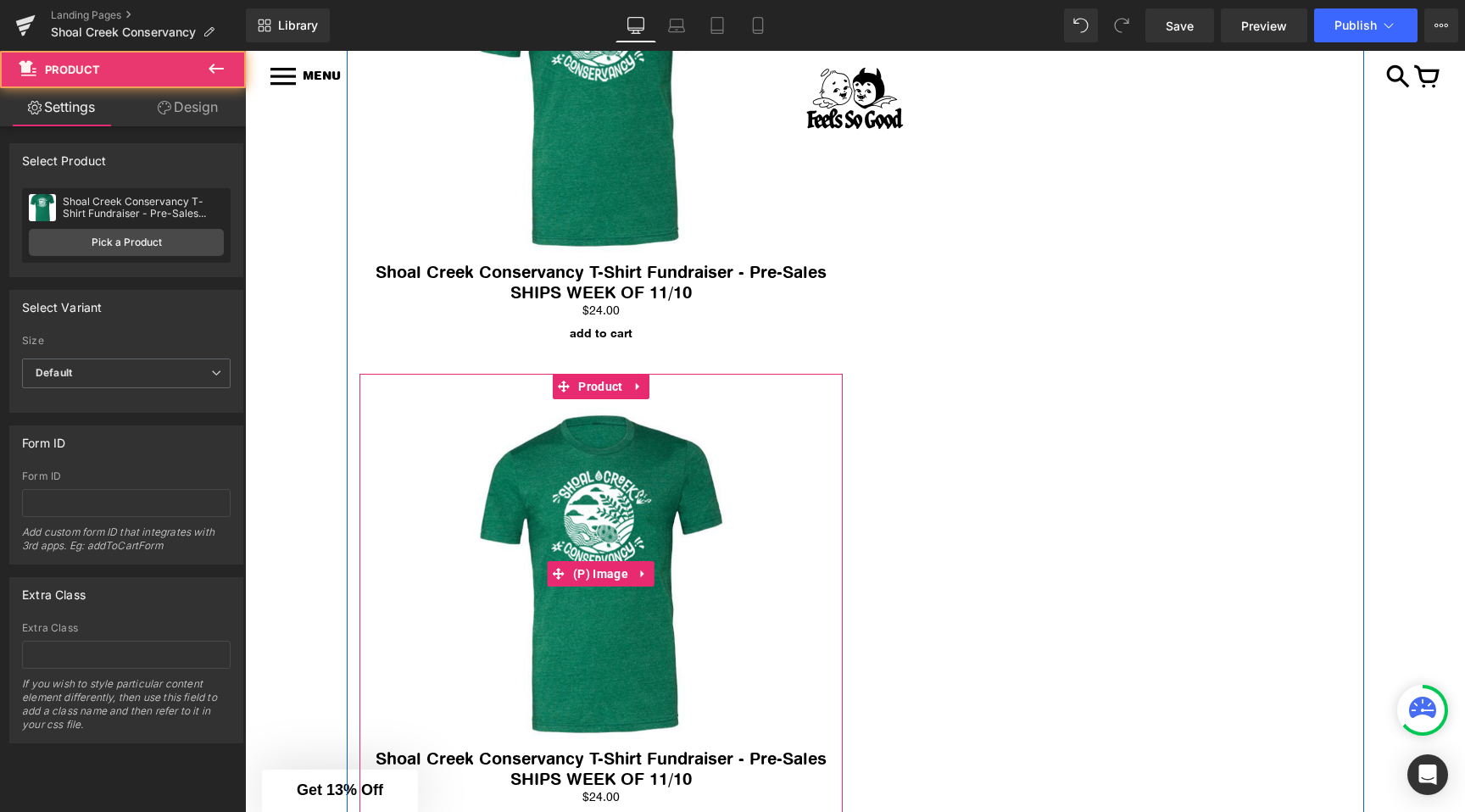
click at [837, 409] on div "Sale Off (P) Image Shoal Creek Conservancy T-Shirt Fundraiser - Pre-Sales SHIPS…" at bounding box center [600, 618] width 483 height 488
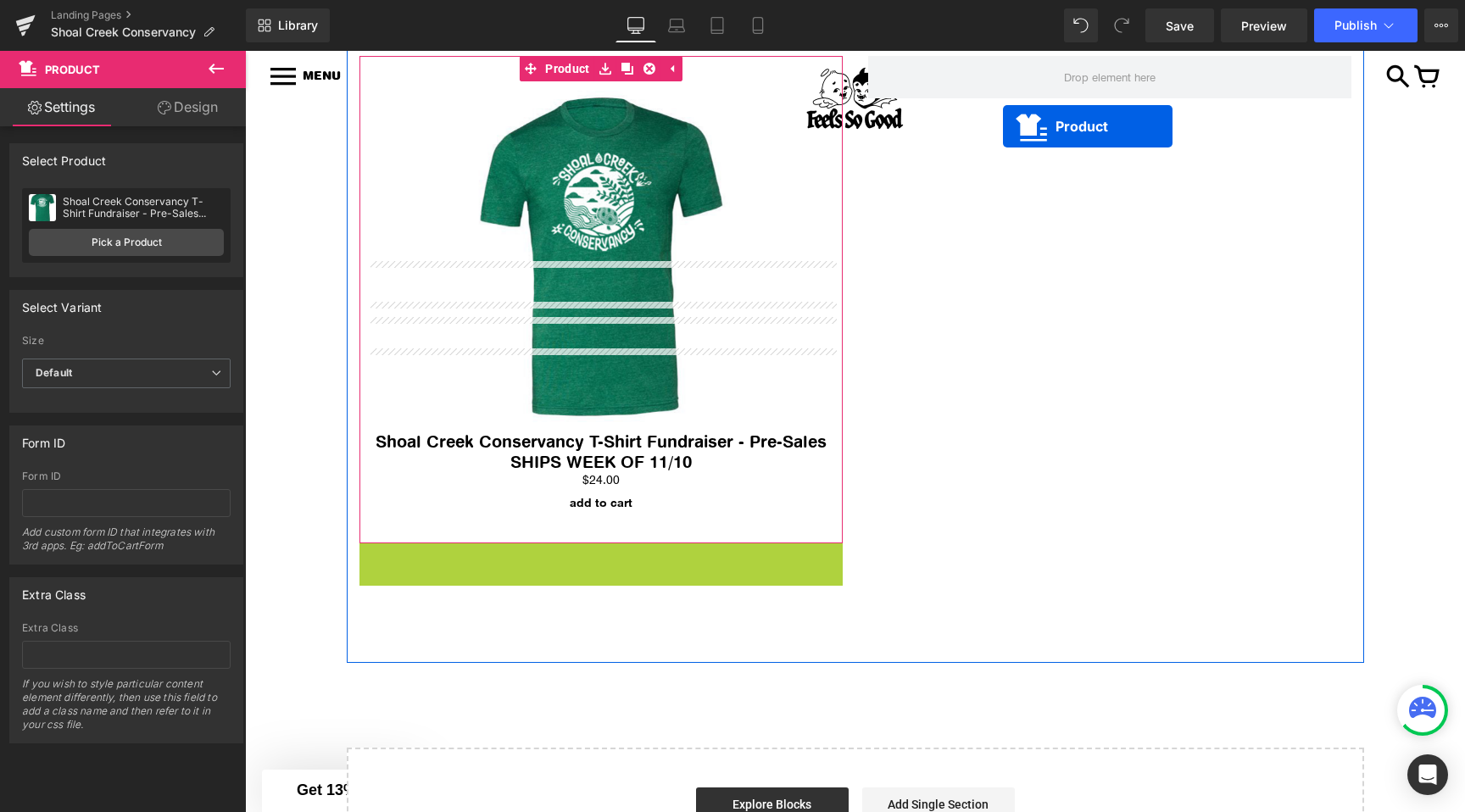
scroll to position [0, 0]
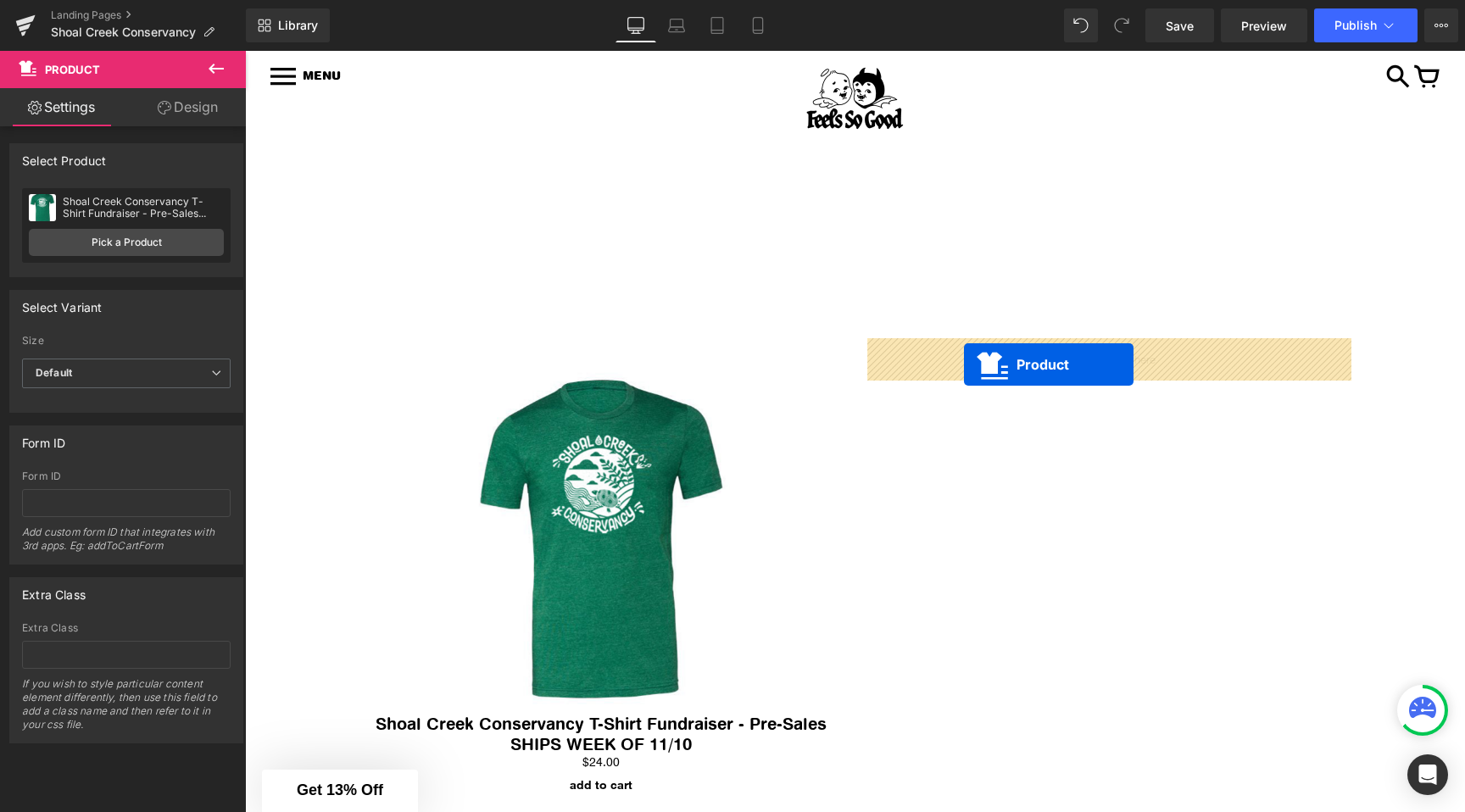
drag, startPoint x: 600, startPoint y: 390, endPoint x: 964, endPoint y: 362, distance: 365.1
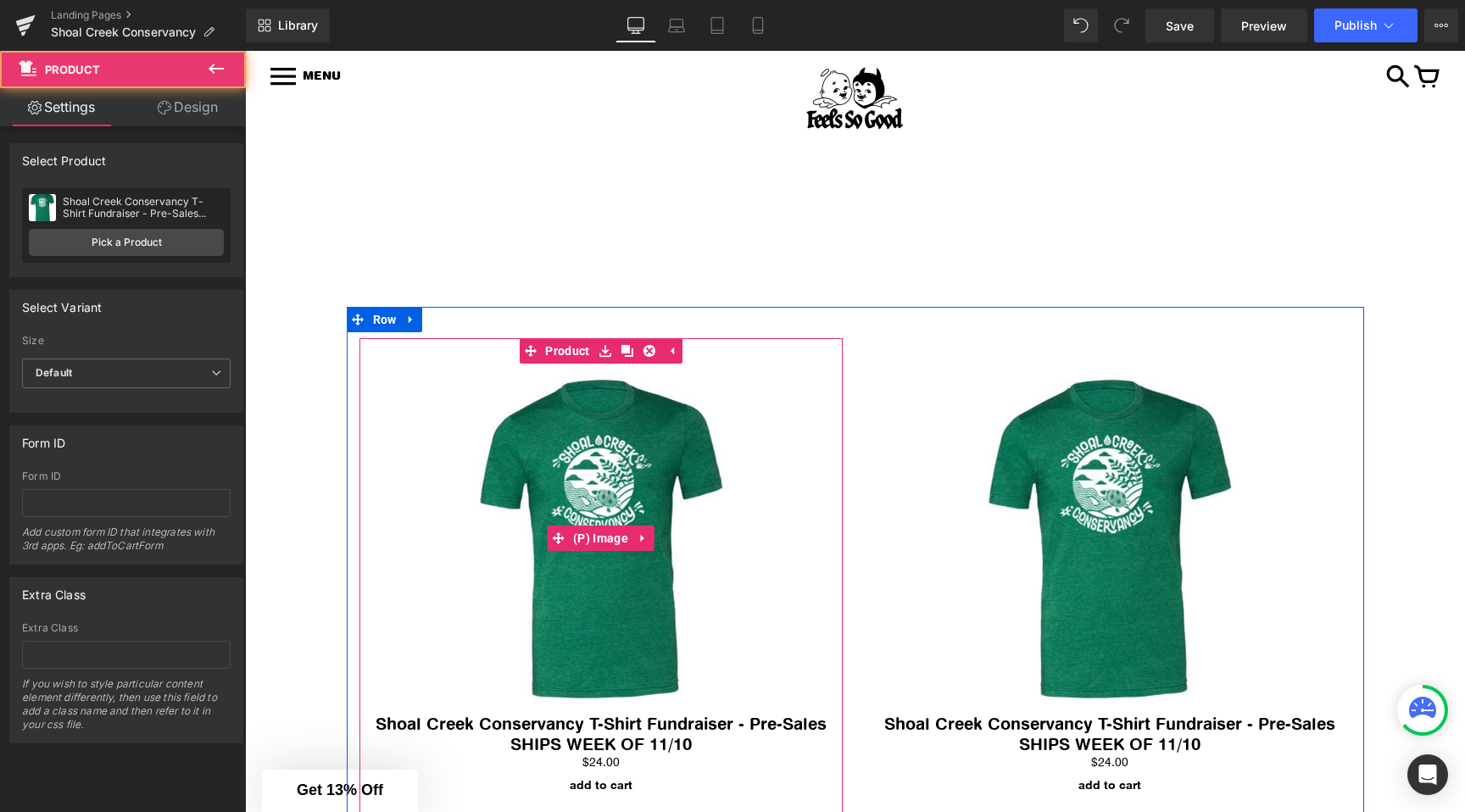
scroll to position [209, 0]
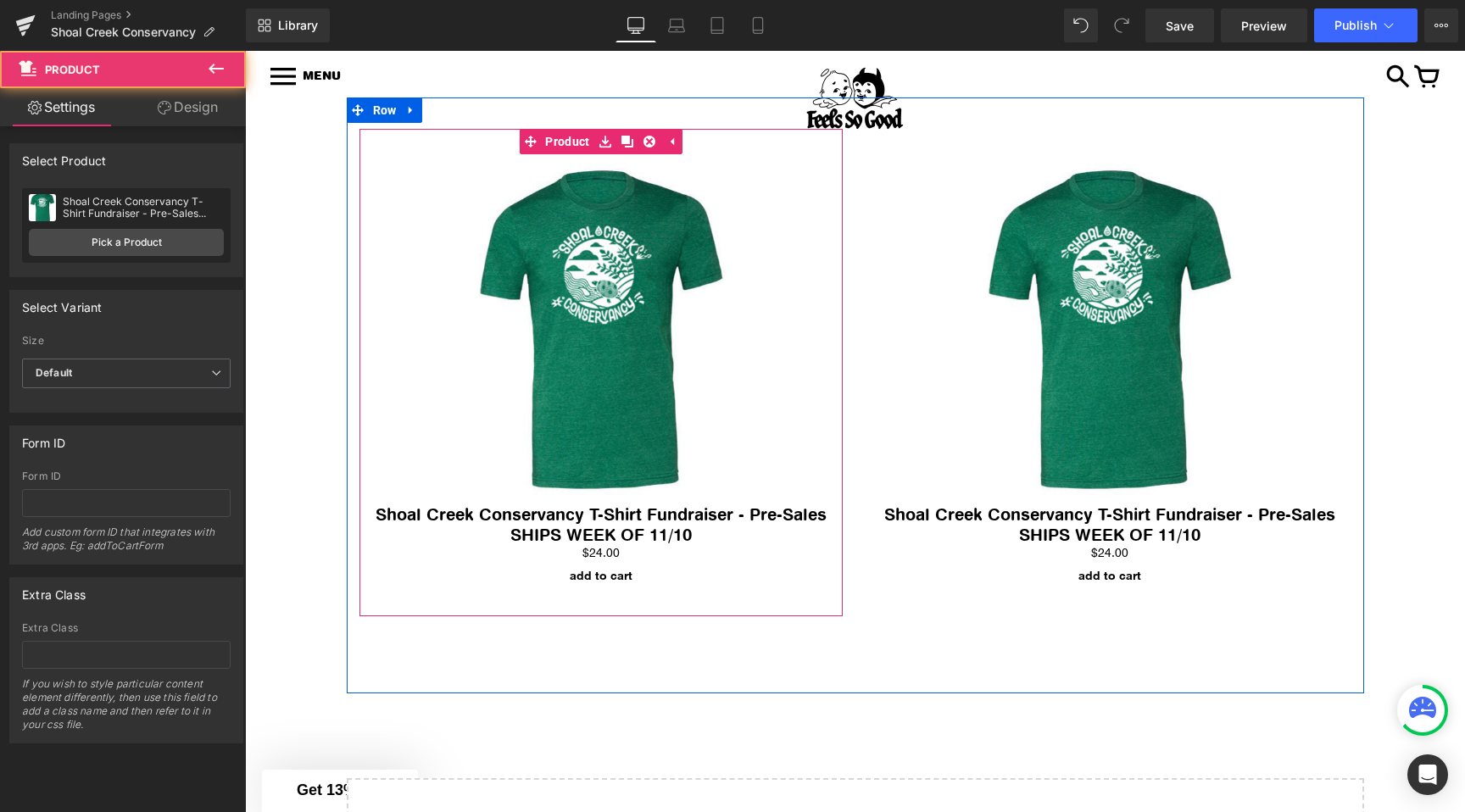
click at [569, 494] on img at bounding box center [600, 329] width 280 height 350
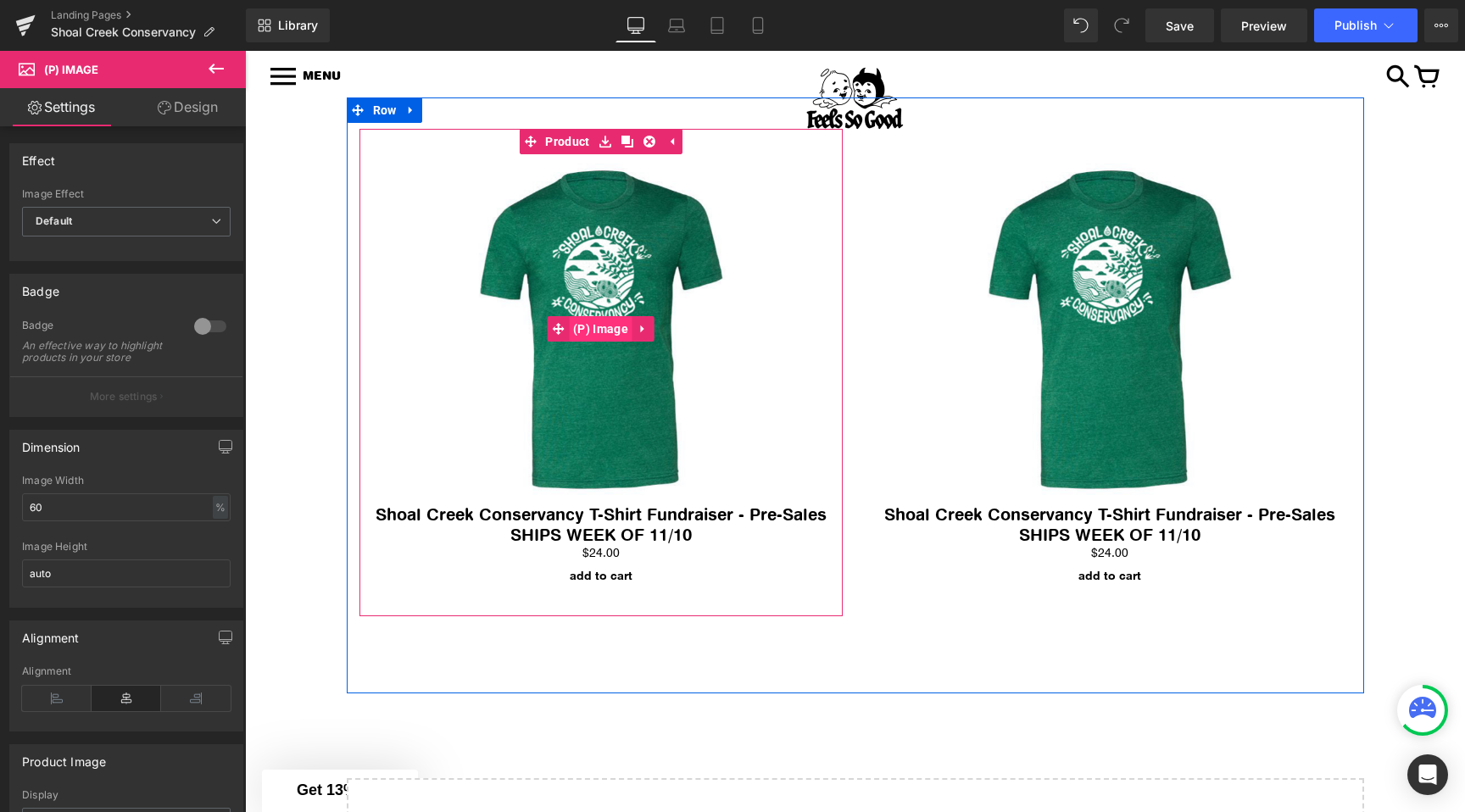
click at [601, 328] on span "(P) Image" at bounding box center [600, 329] width 64 height 26
click at [626, 461] on img at bounding box center [600, 329] width 280 height 350
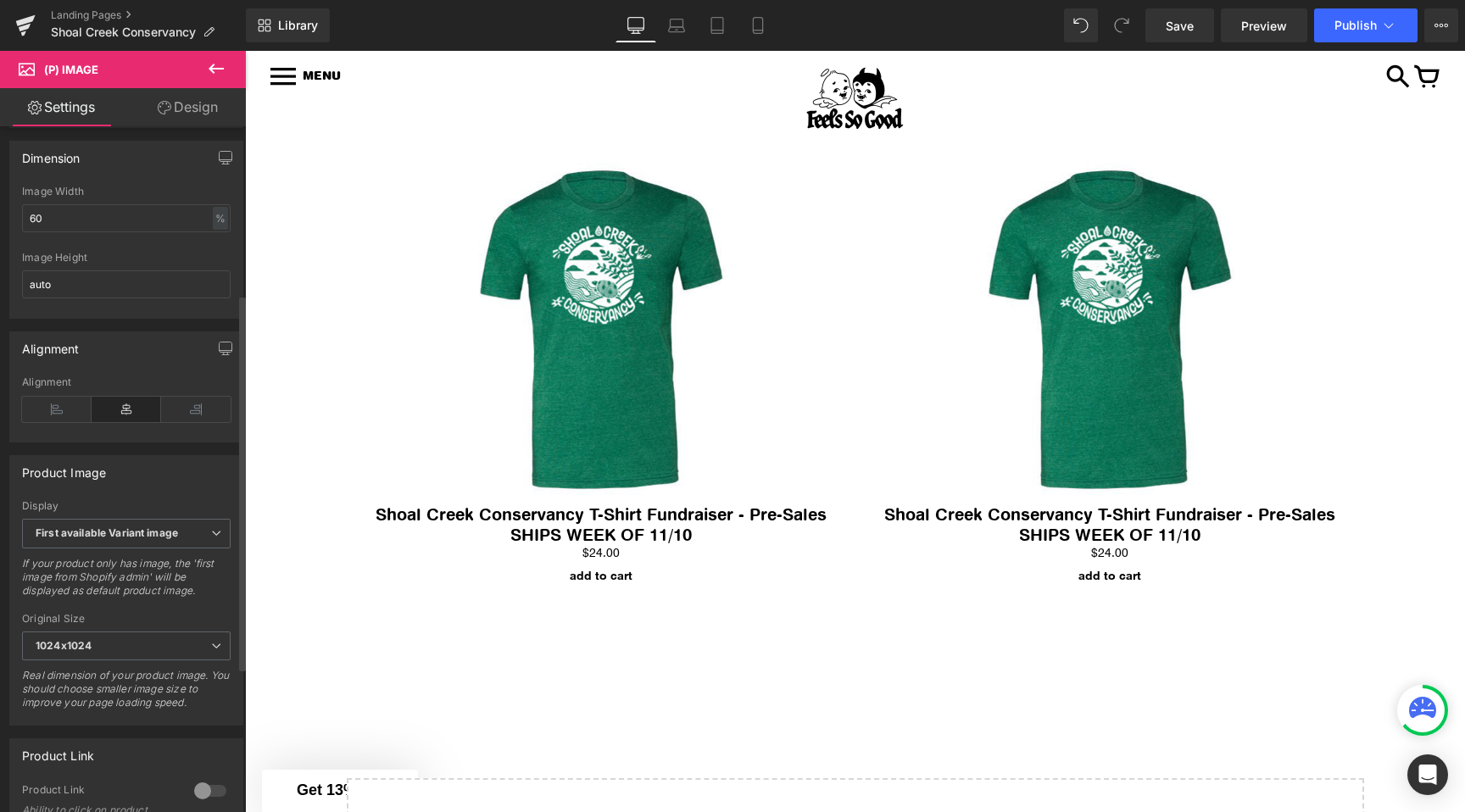
scroll to position [305, 0]
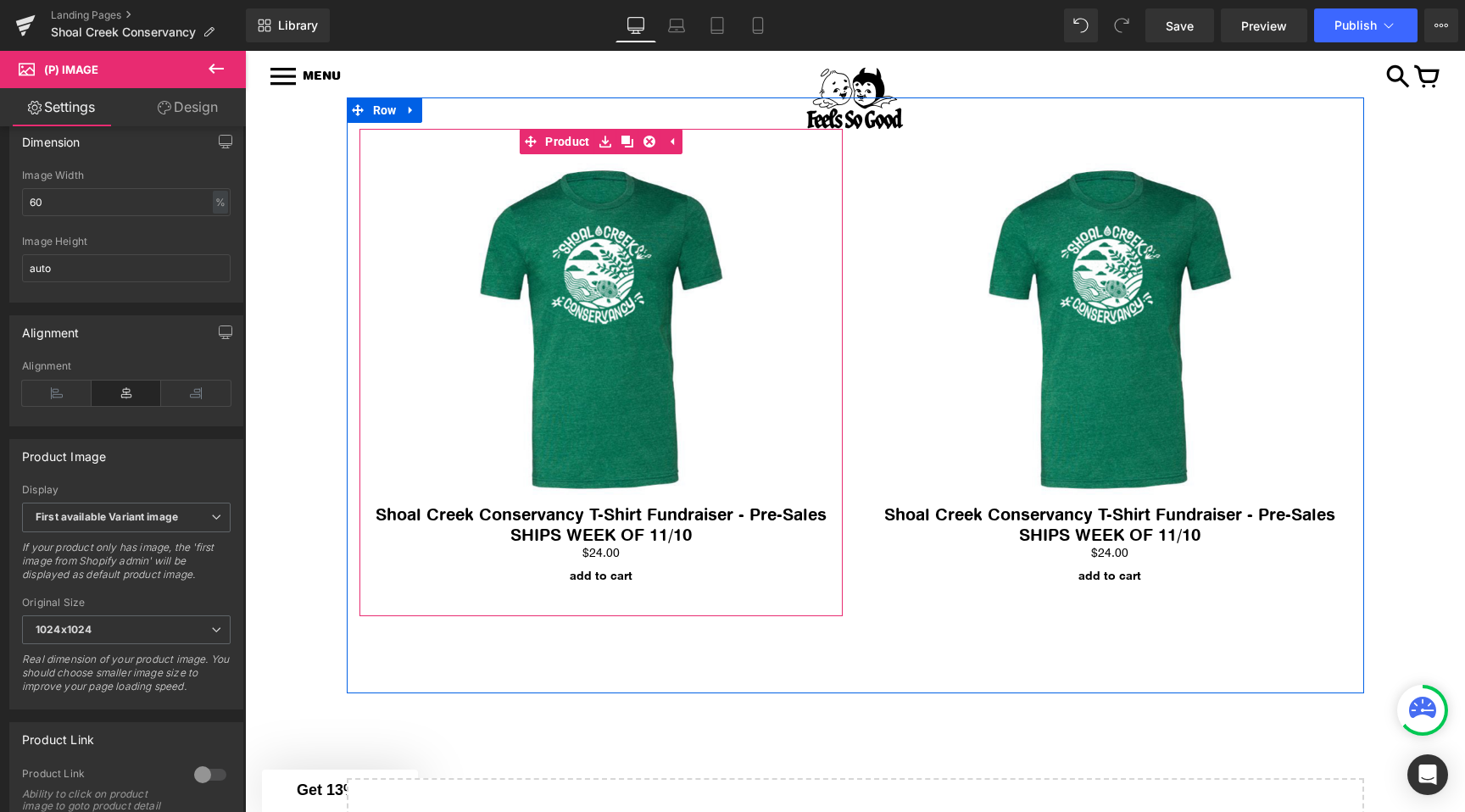
click at [596, 168] on img at bounding box center [600, 329] width 280 height 350
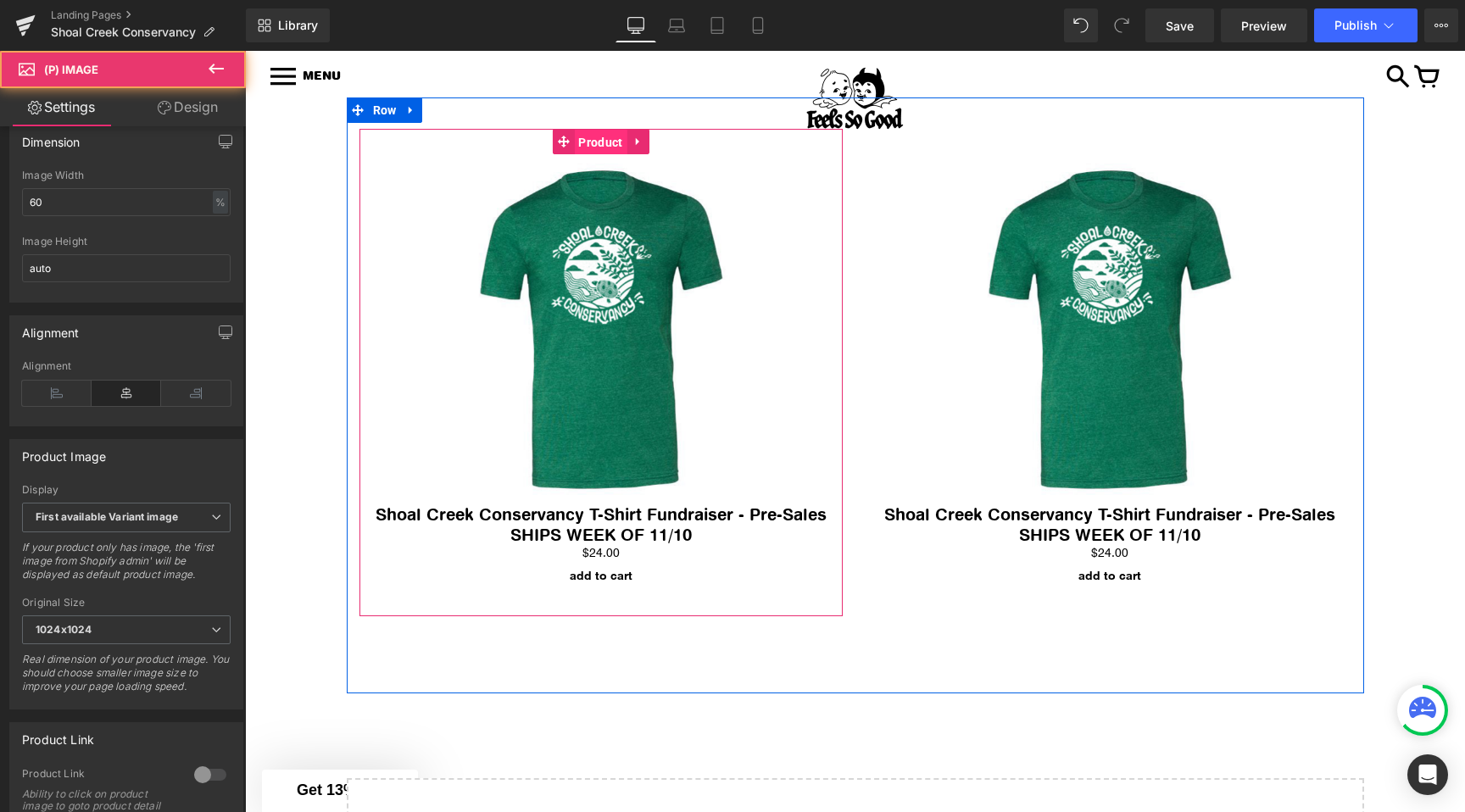
click at [568, 144] on link "Product" at bounding box center [588, 141] width 75 height 26
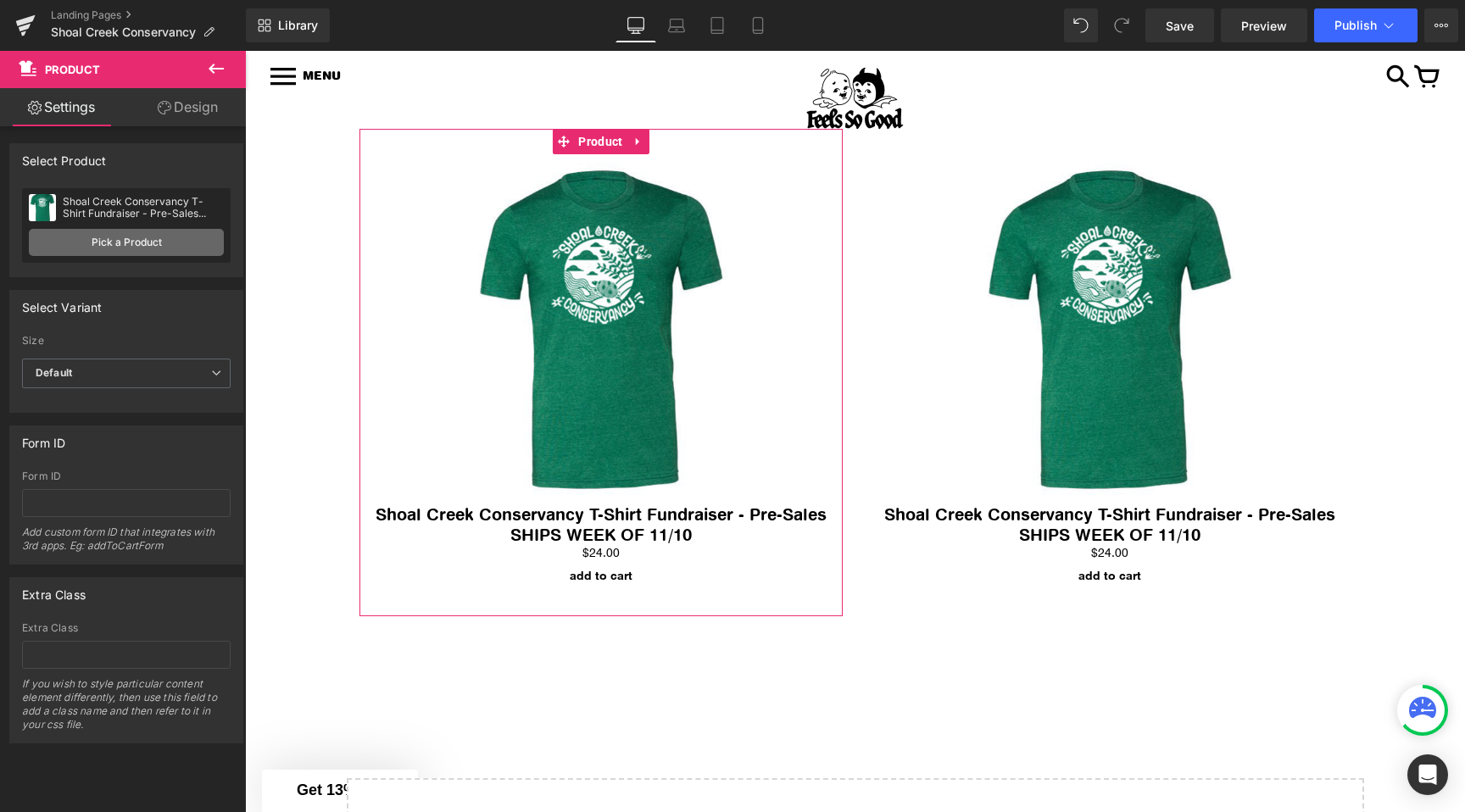
click at [101, 239] on link "Pick a Product" at bounding box center [126, 242] width 195 height 27
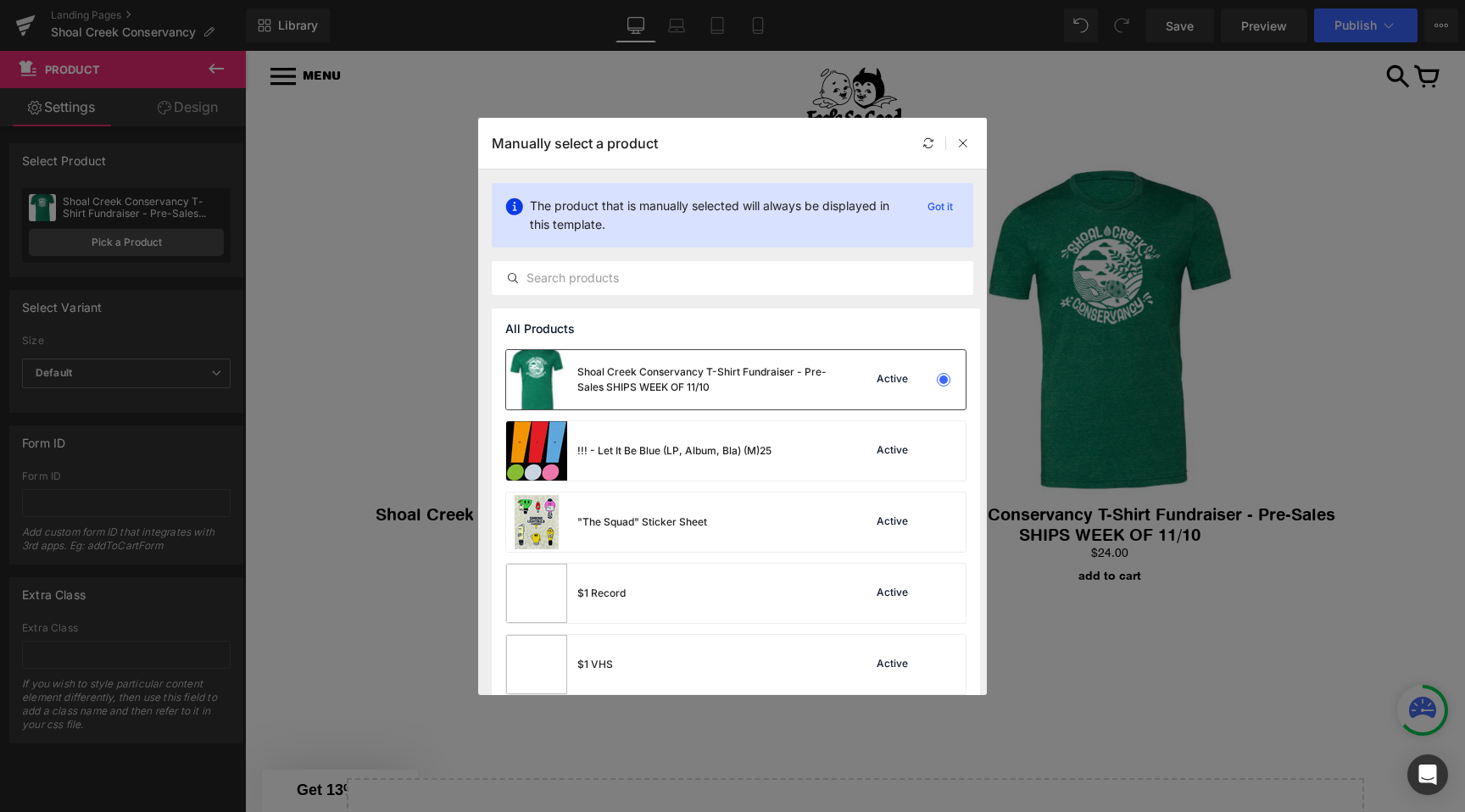
click at [851, 380] on div "Active" at bounding box center [909, 380] width 115 height 24
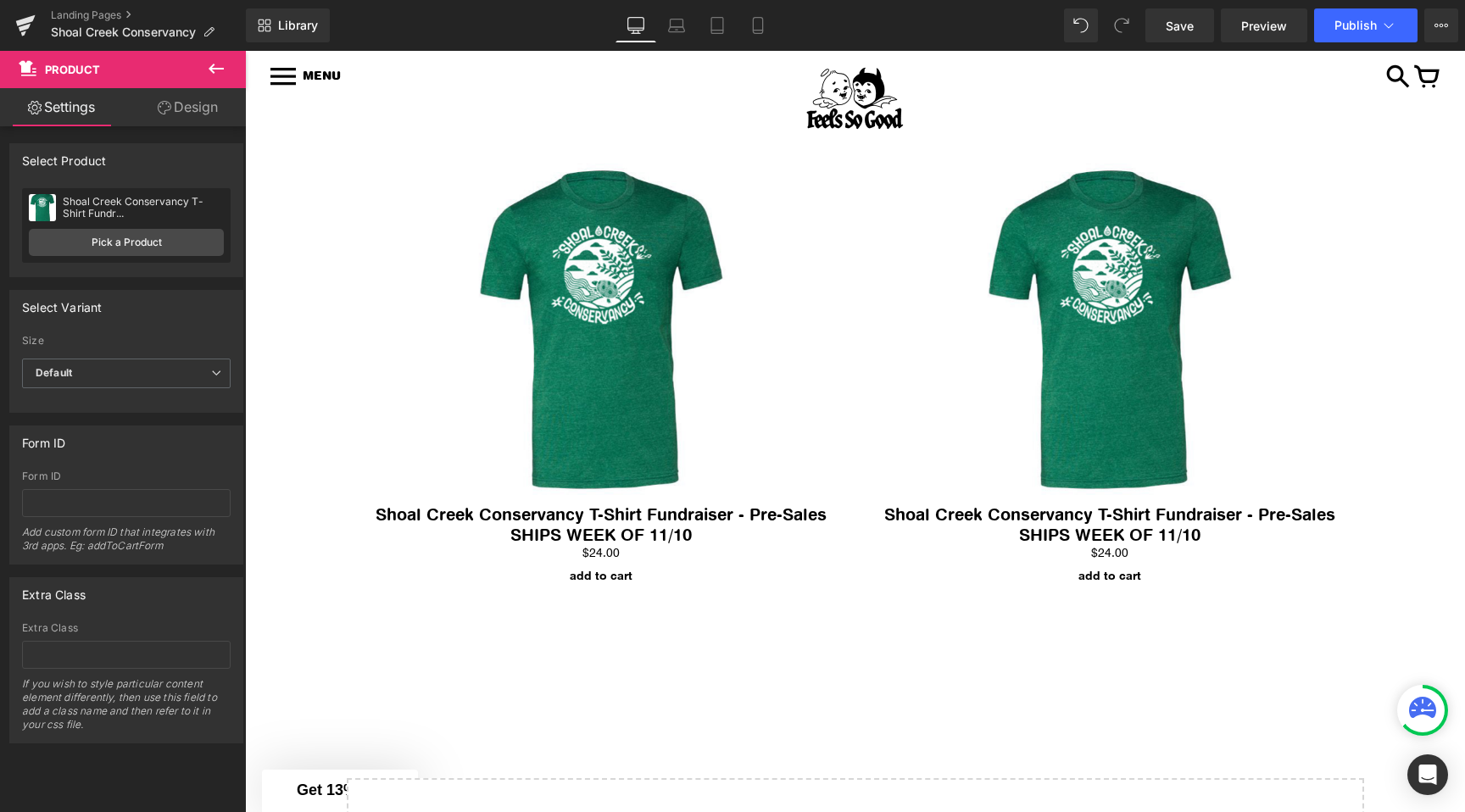
click at [1078, 354] on img at bounding box center [1109, 329] width 280 height 350
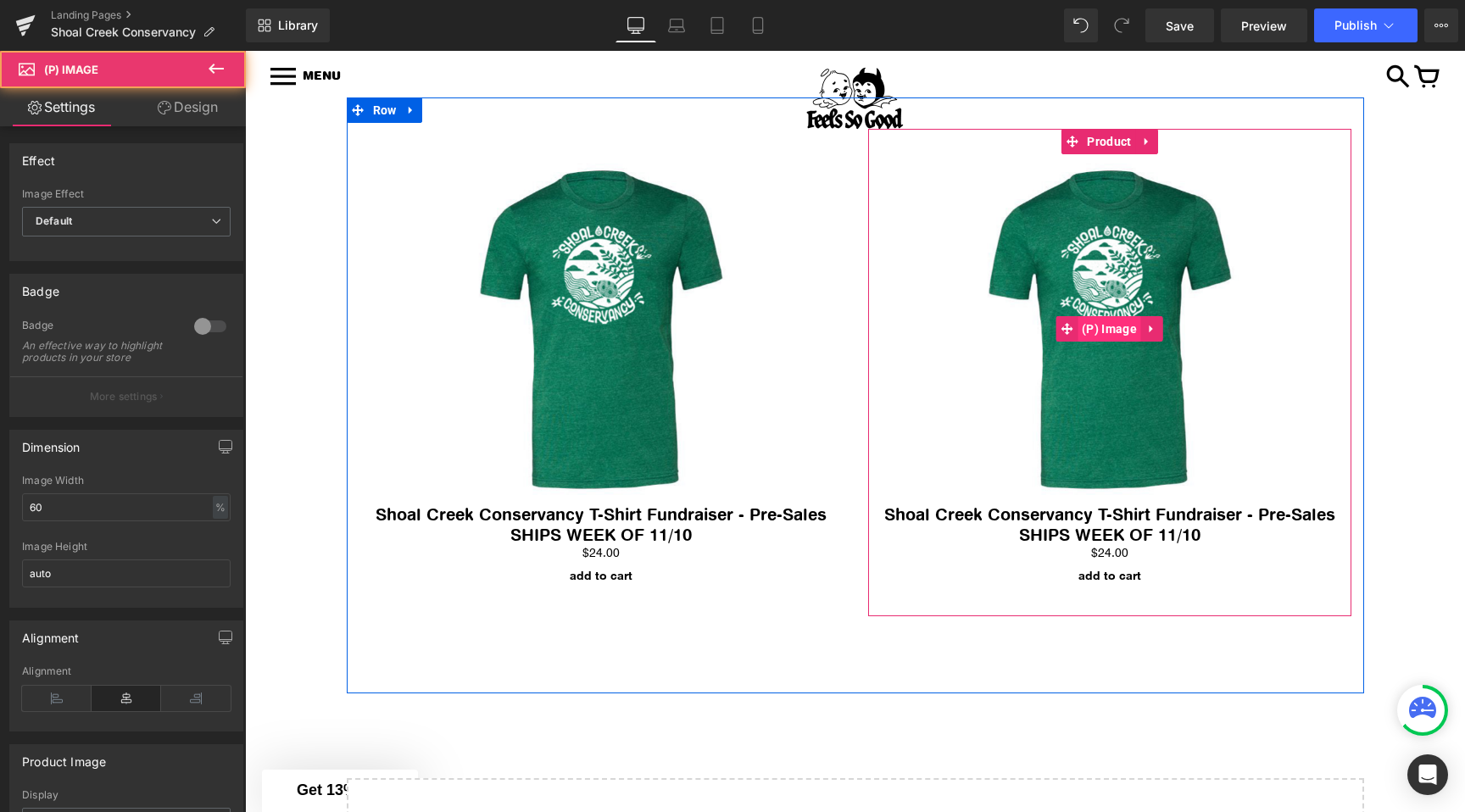
click at [1113, 318] on span "(P) Image" at bounding box center [1109, 329] width 64 height 26
click at [1100, 247] on img at bounding box center [1109, 329] width 280 height 350
click at [1090, 140] on span "Product" at bounding box center [1108, 141] width 53 height 26
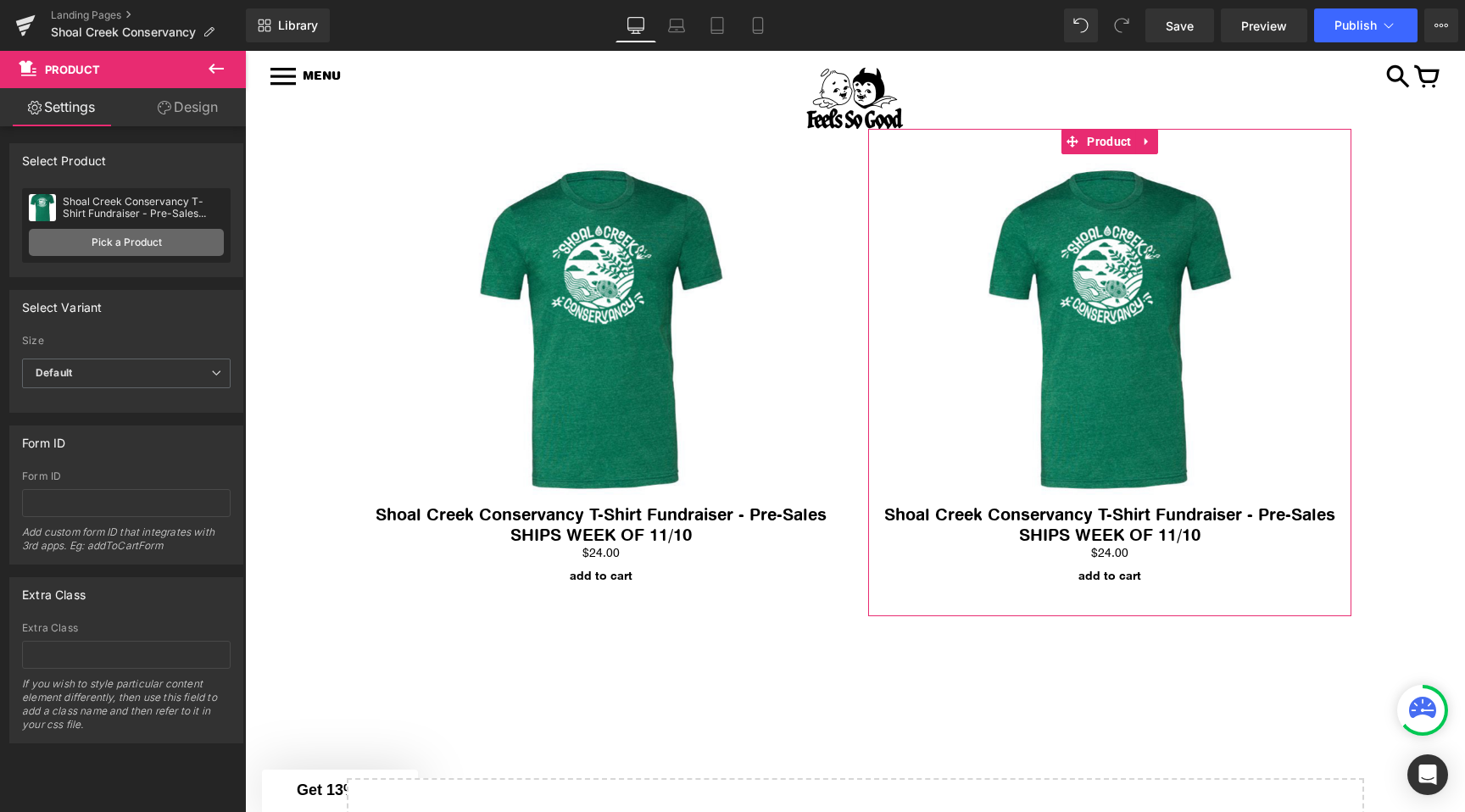
click at [102, 243] on link "Pick a Product" at bounding box center [126, 242] width 195 height 27
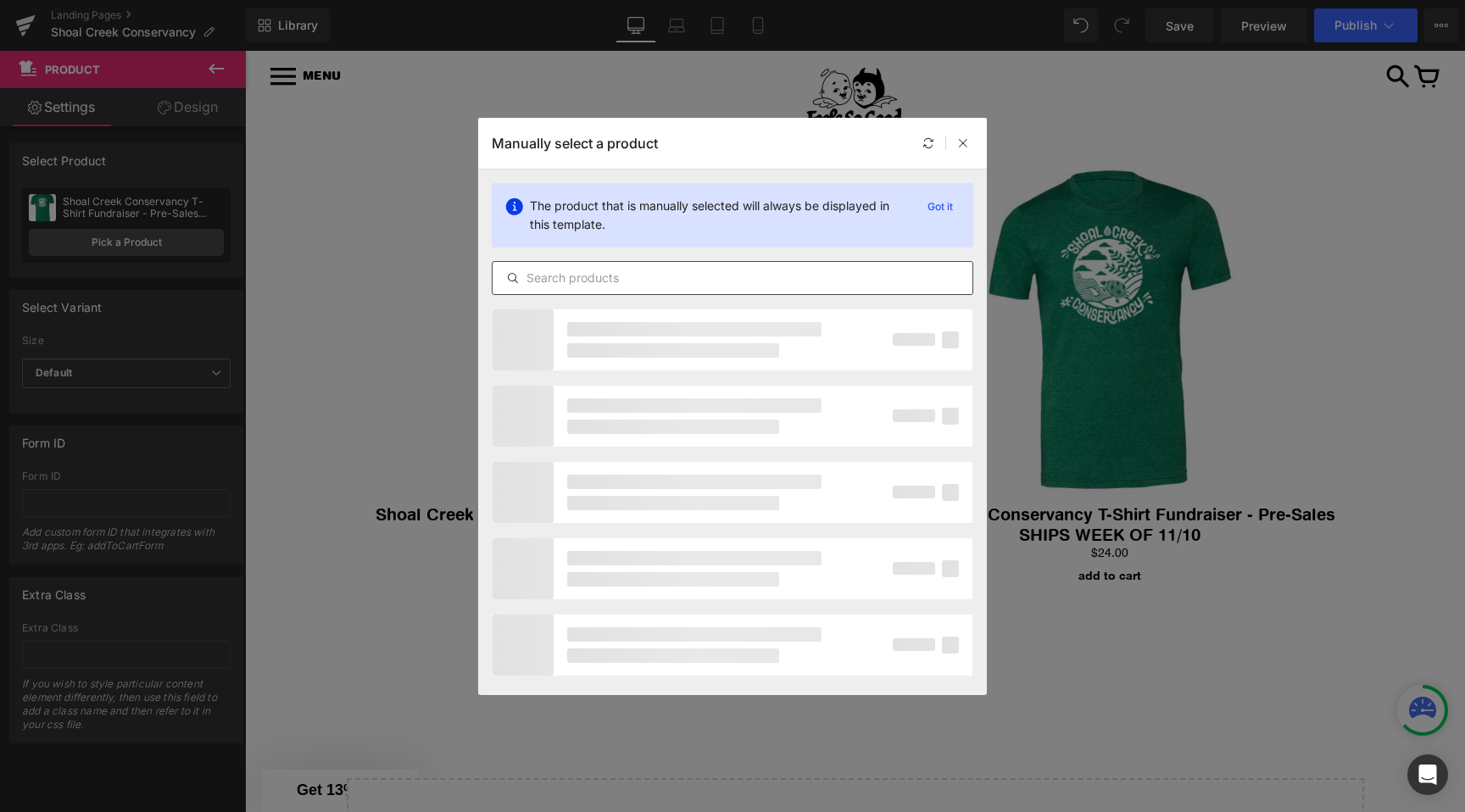
click at [576, 277] on input "text" at bounding box center [732, 278] width 480 height 20
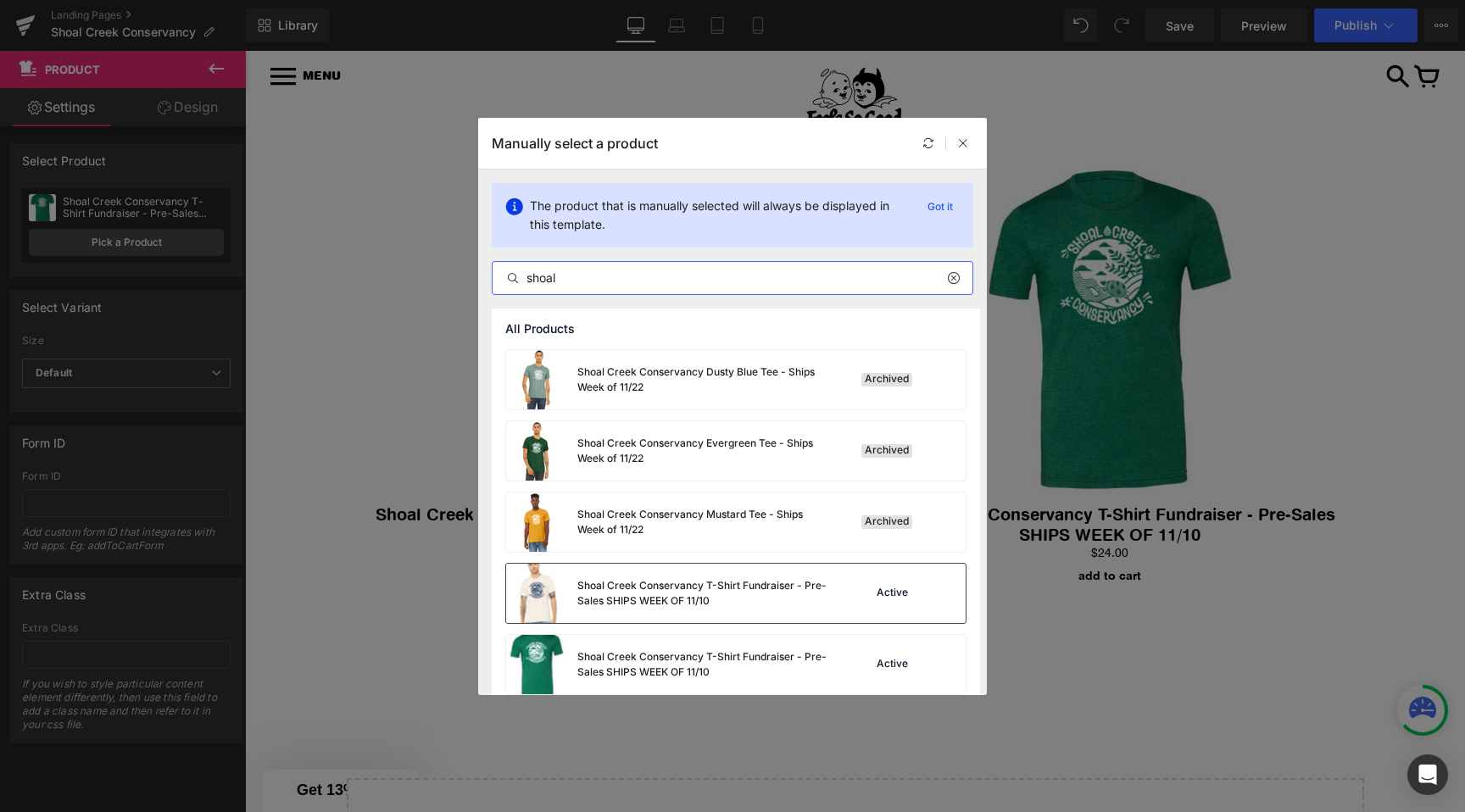
type input "shoal"
click at [648, 585] on div "Shoal Creek Conservancy T-Shirt Fundraiser - Pre-Sales SHIPS WEEK OF 11/10" at bounding box center [704, 593] width 254 height 31
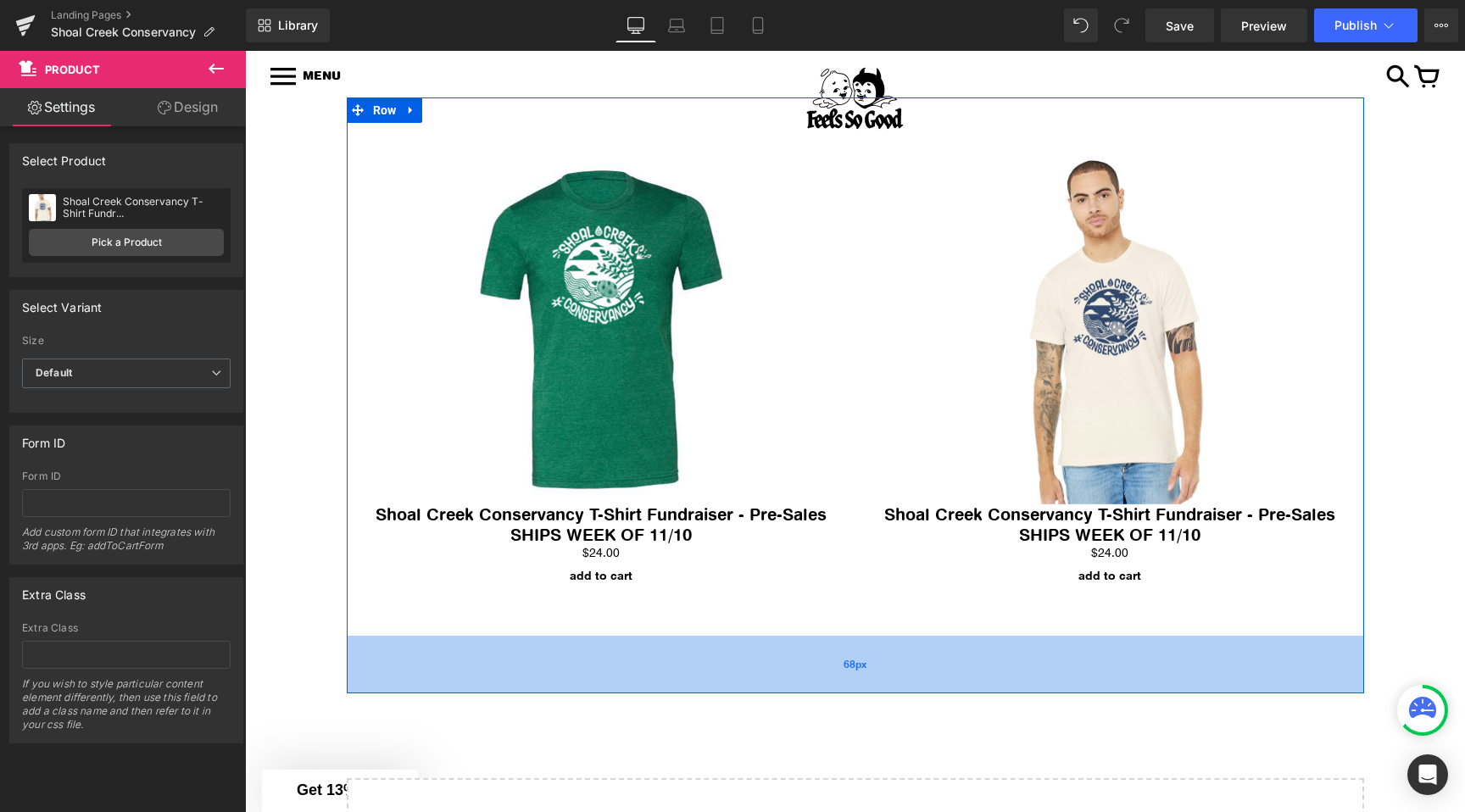
click at [877, 688] on div "68px" at bounding box center [855, 665] width 1017 height 58
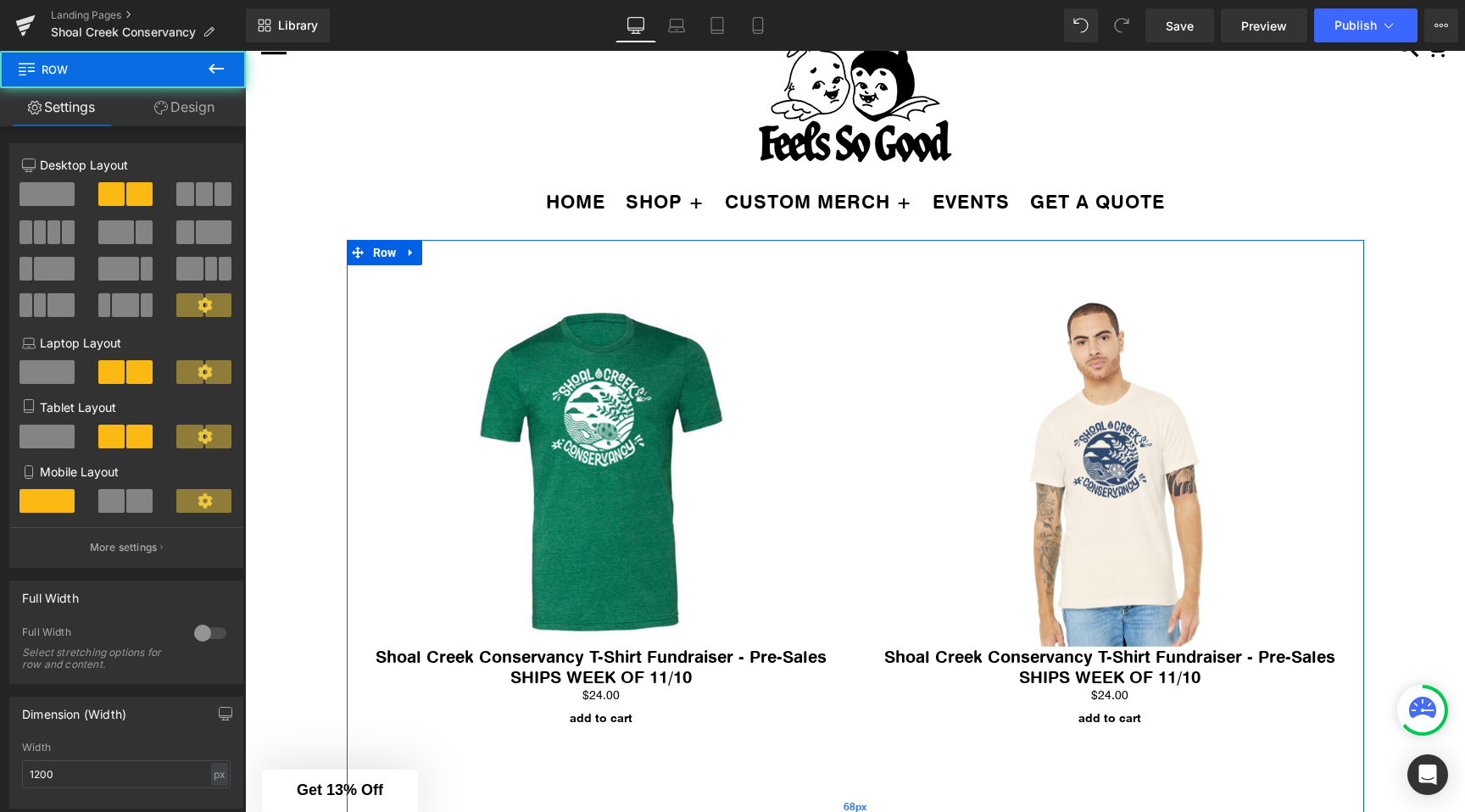
scroll to position [2, 0]
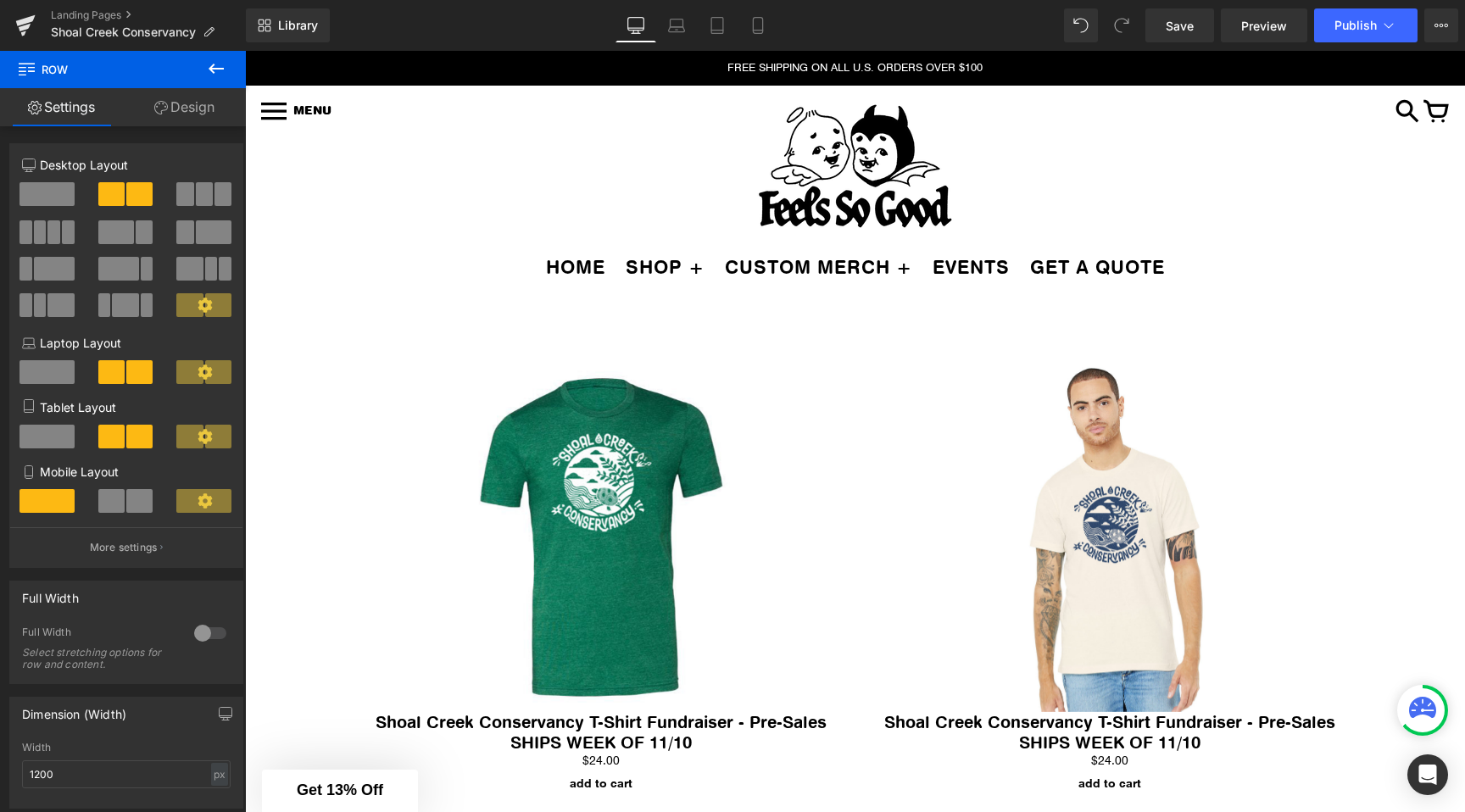
click at [292, 350] on div "Sale Off (P) Image Shoal Creek Conservancy T-Shirt Fundraiser - Pre-Sales SHIPS…" at bounding box center [854, 714] width 1219 height 819
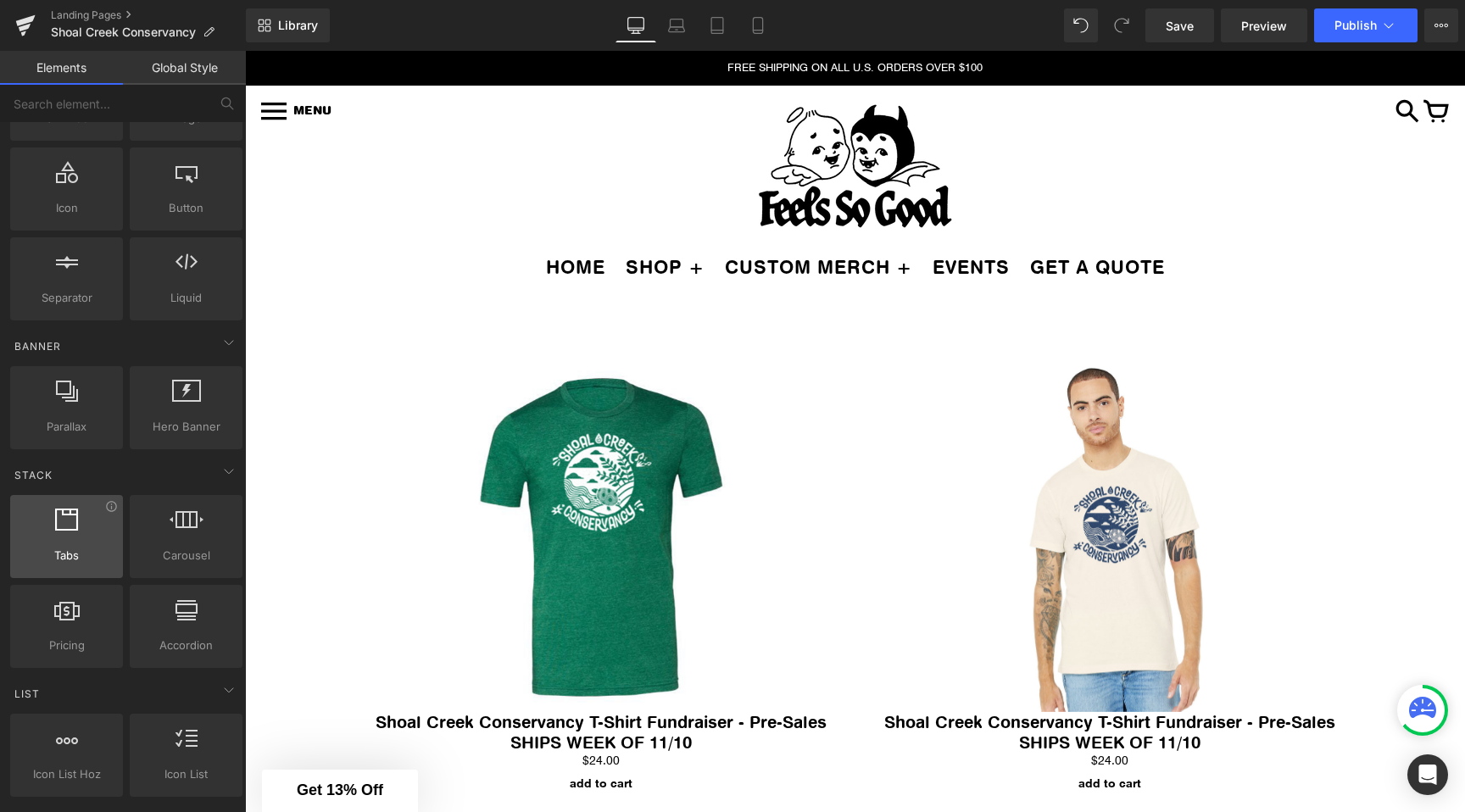
scroll to position [0, 0]
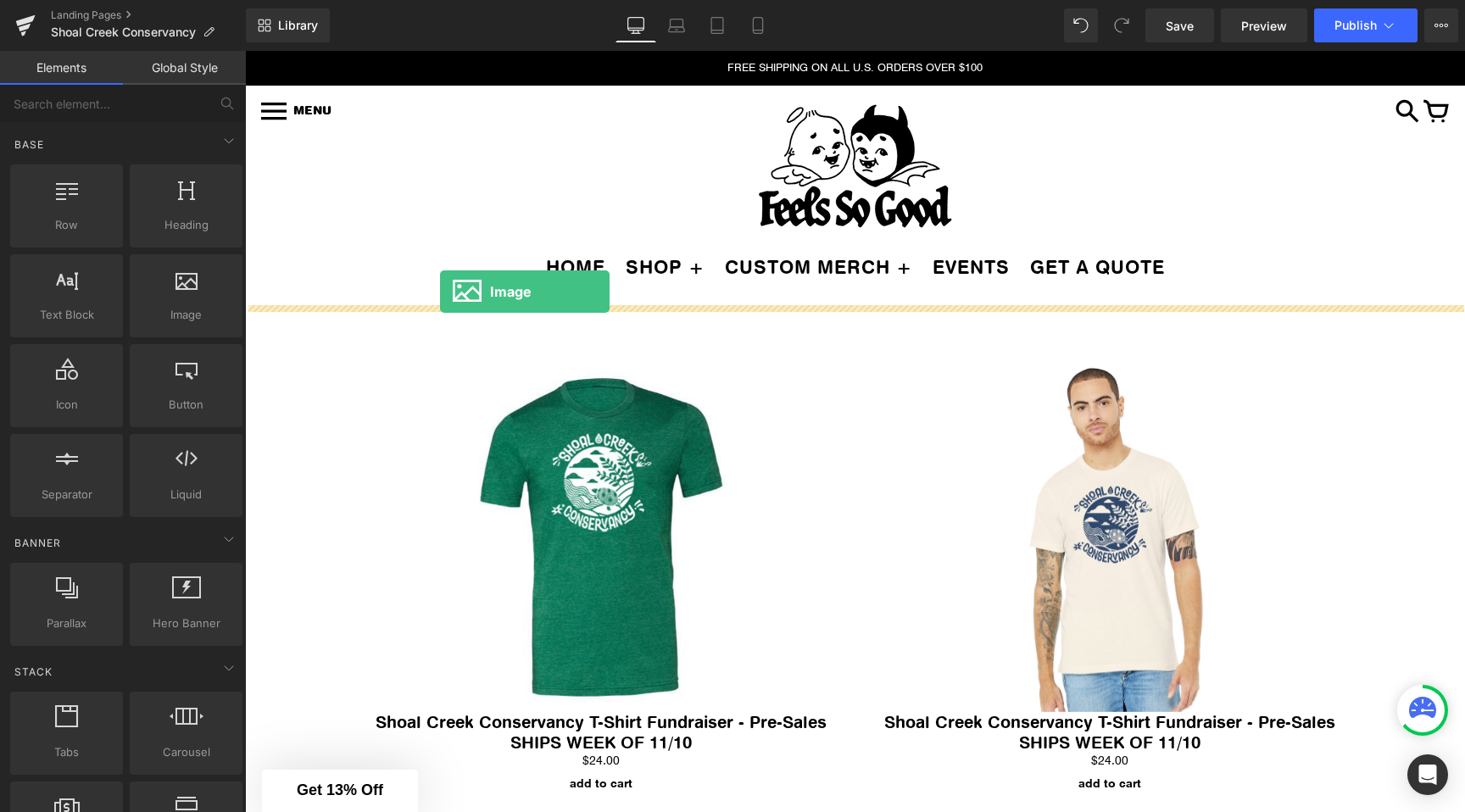
drag, startPoint x: 403, startPoint y: 369, endPoint x: 440, endPoint y: 292, distance: 85.4
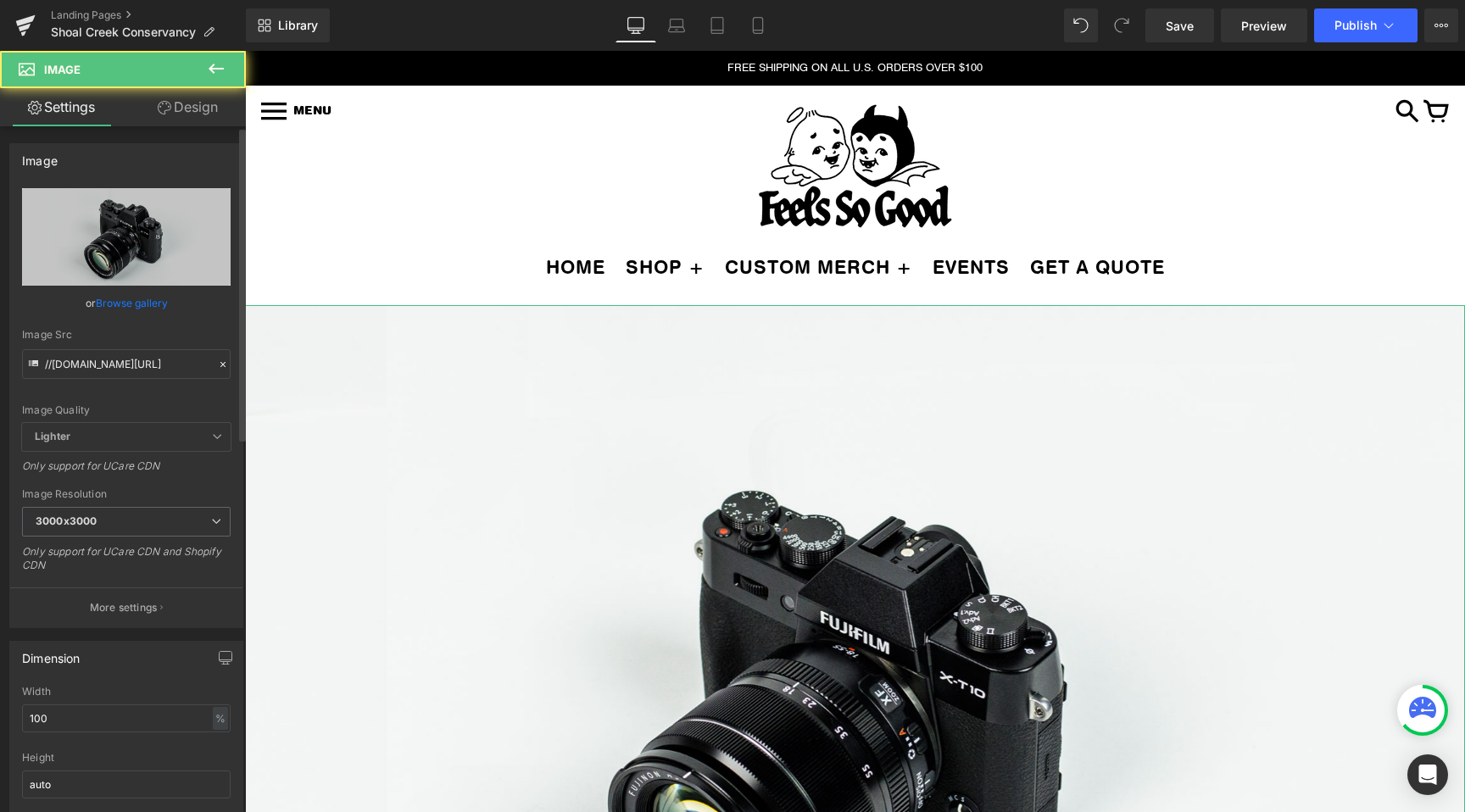
click at [117, 300] on link "Browse gallery" at bounding box center [131, 304] width 72 height 30
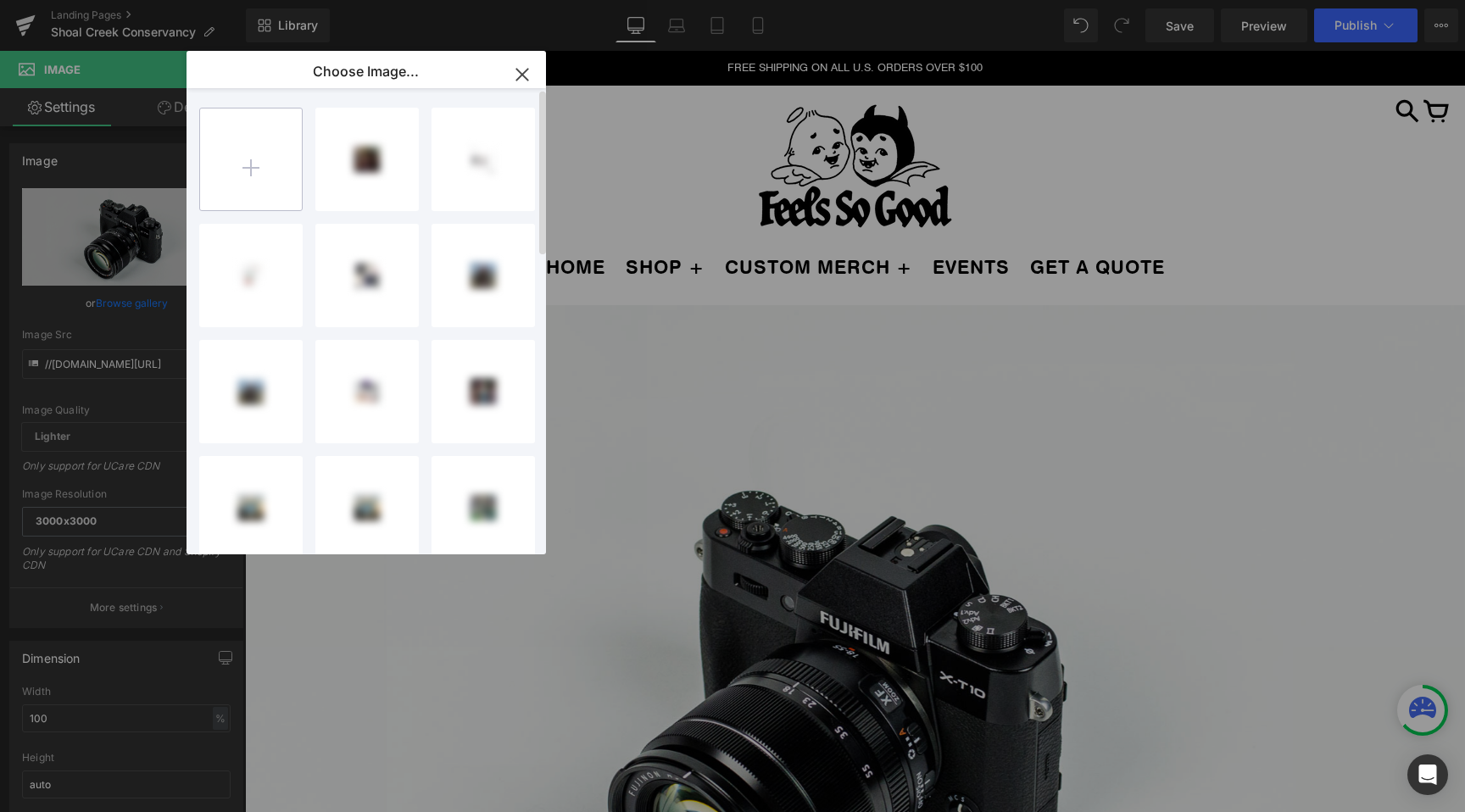
click at [254, 163] on input "file" at bounding box center [251, 159] width 102 height 102
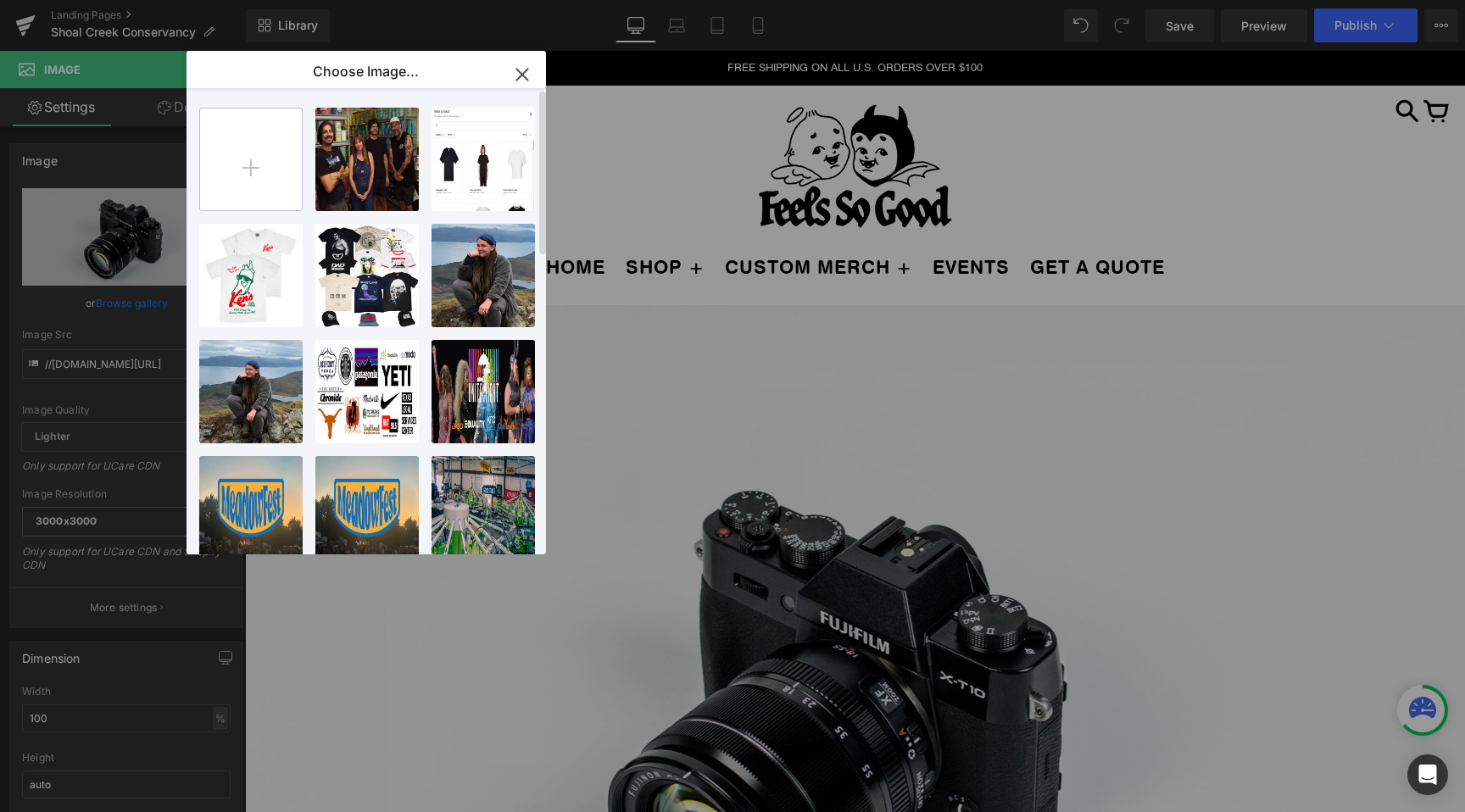
type input "C:\fakepath\banner copy.jpg"
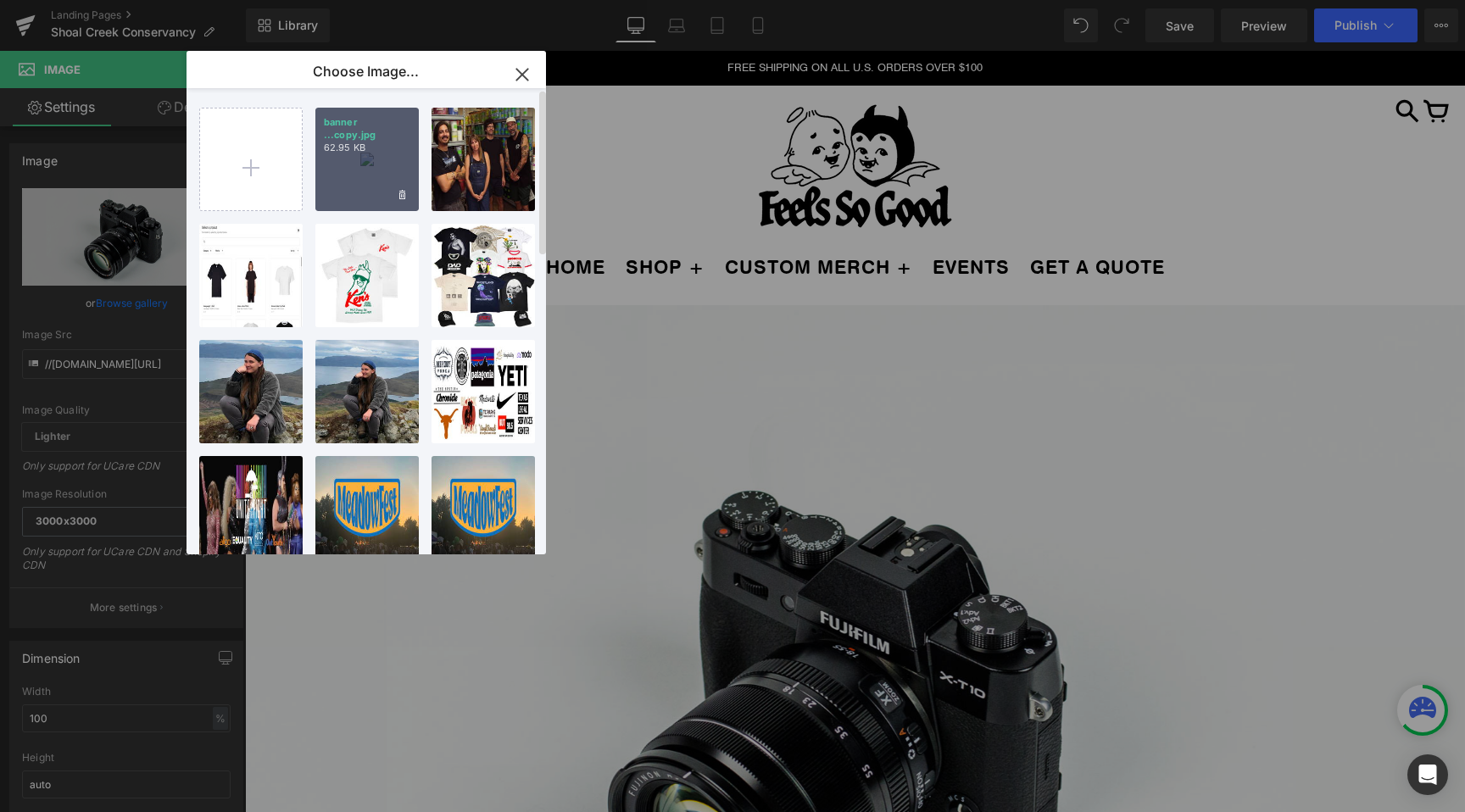
click at [350, 165] on div "banner ...copy.jpg 62.95 KB" at bounding box center [367, 159] width 104 height 103
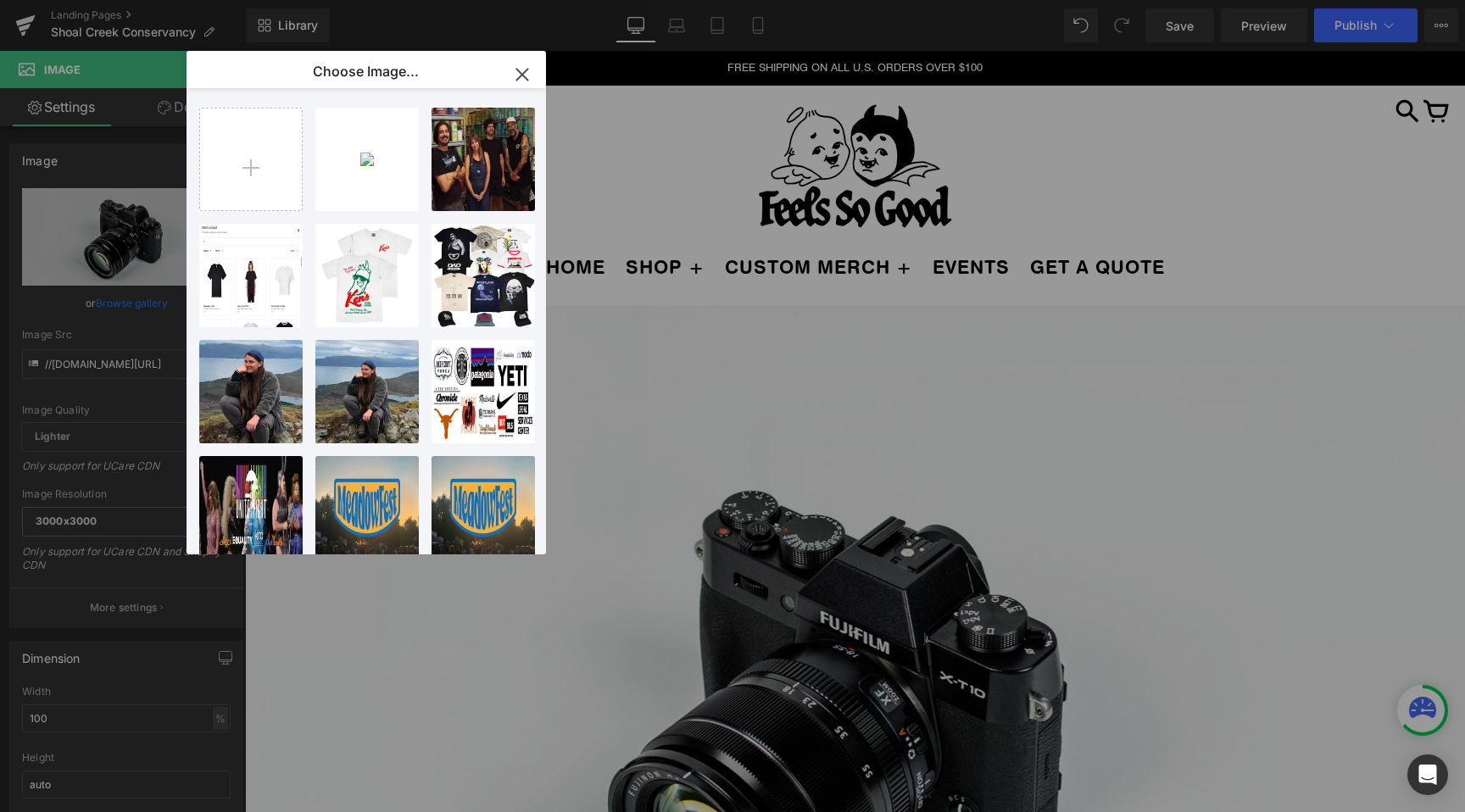
type input "[URL][DOMAIN_NAME]"
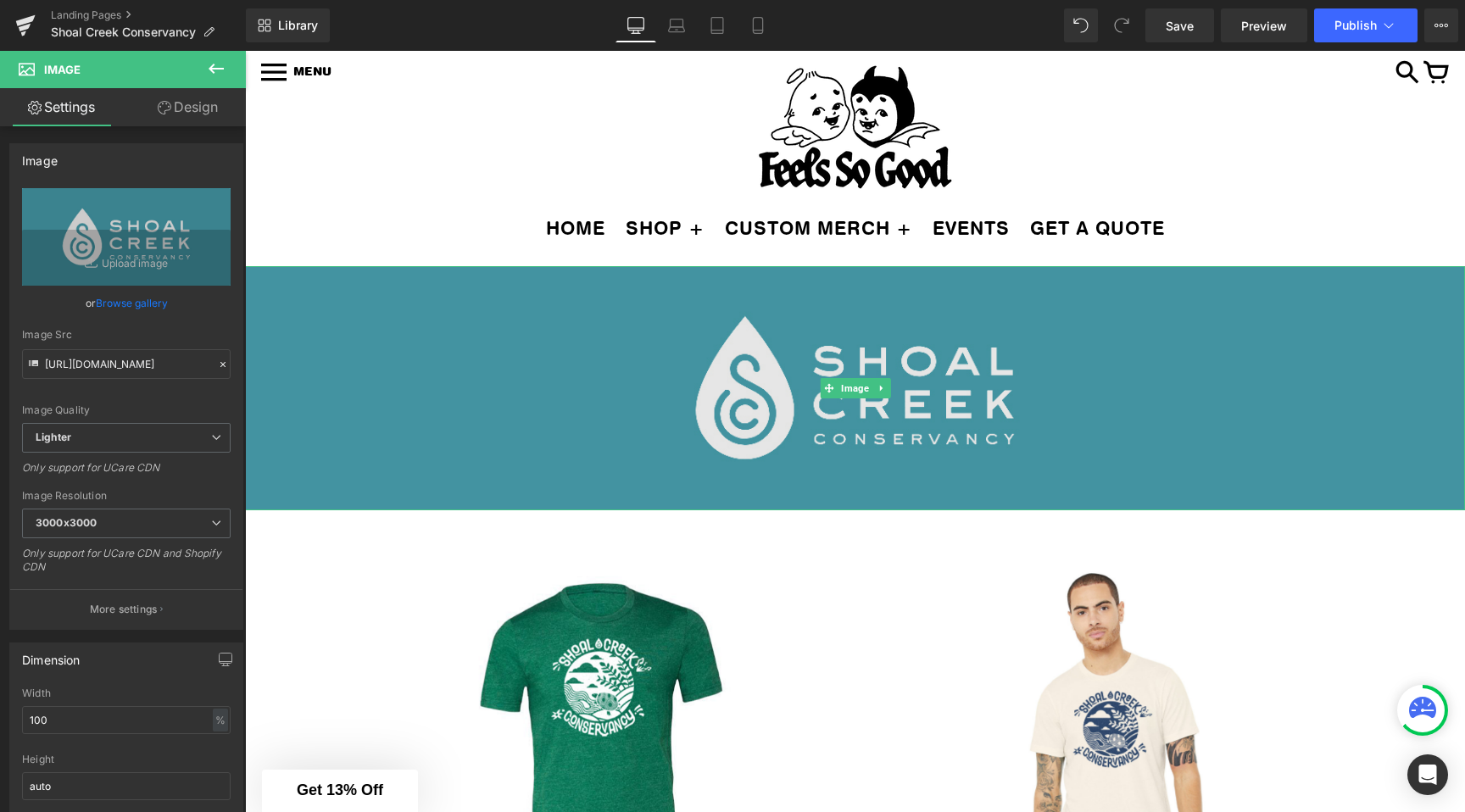
scroll to position [60, 0]
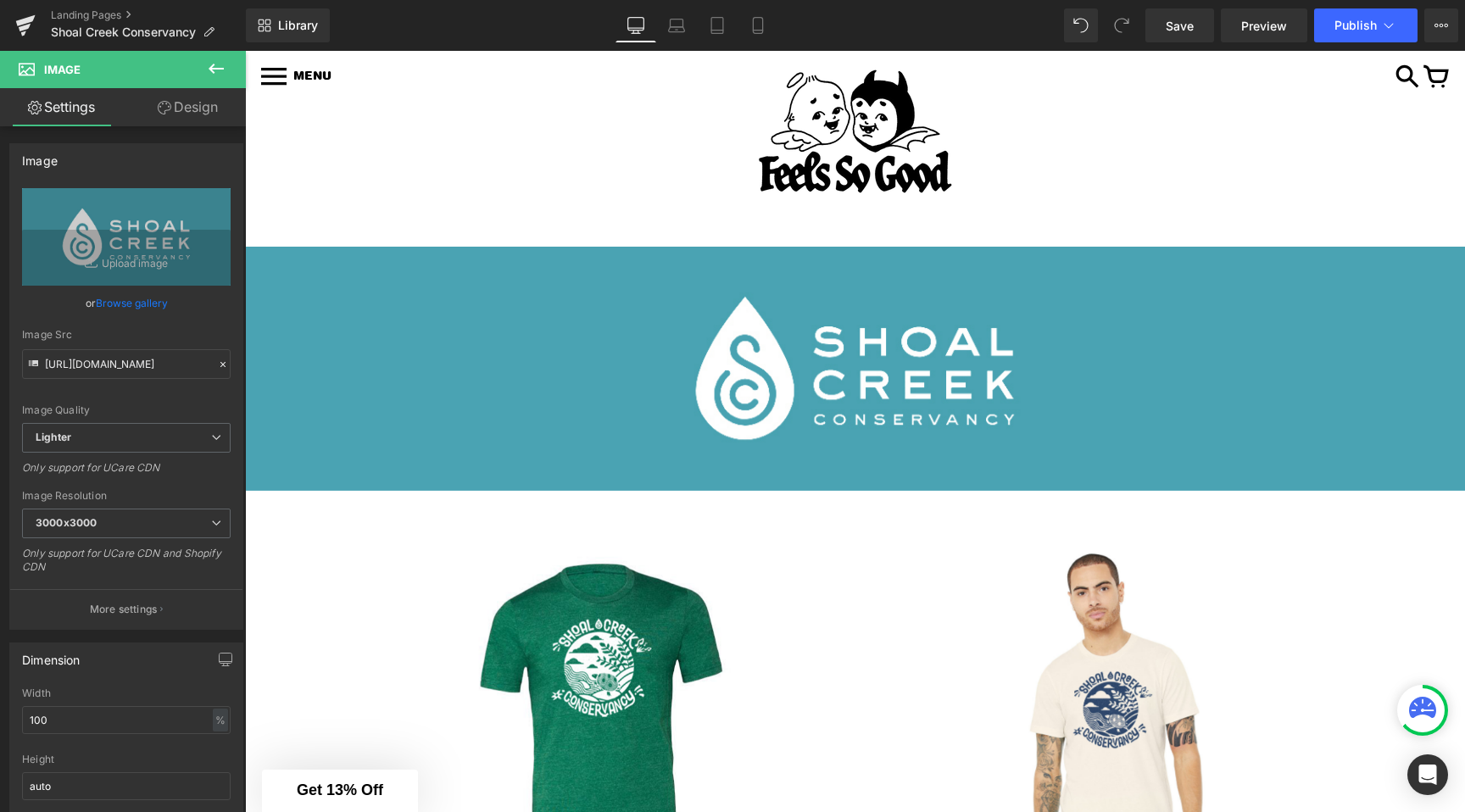
click at [312, 201] on div "MENU 0" at bounding box center [854, 132] width 1219 height 163
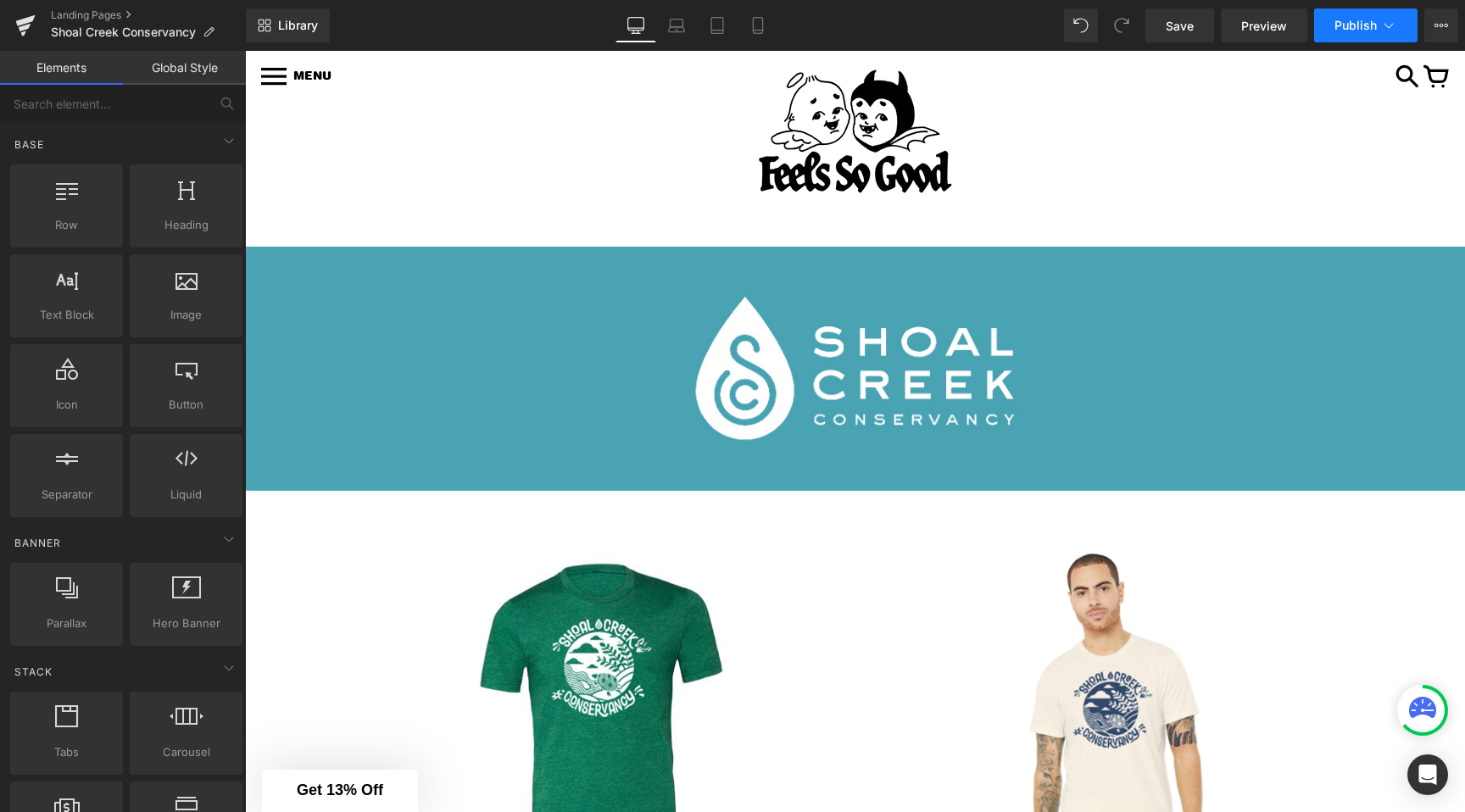
click at [1359, 26] on span "Publish" at bounding box center [1355, 26] width 43 height 14
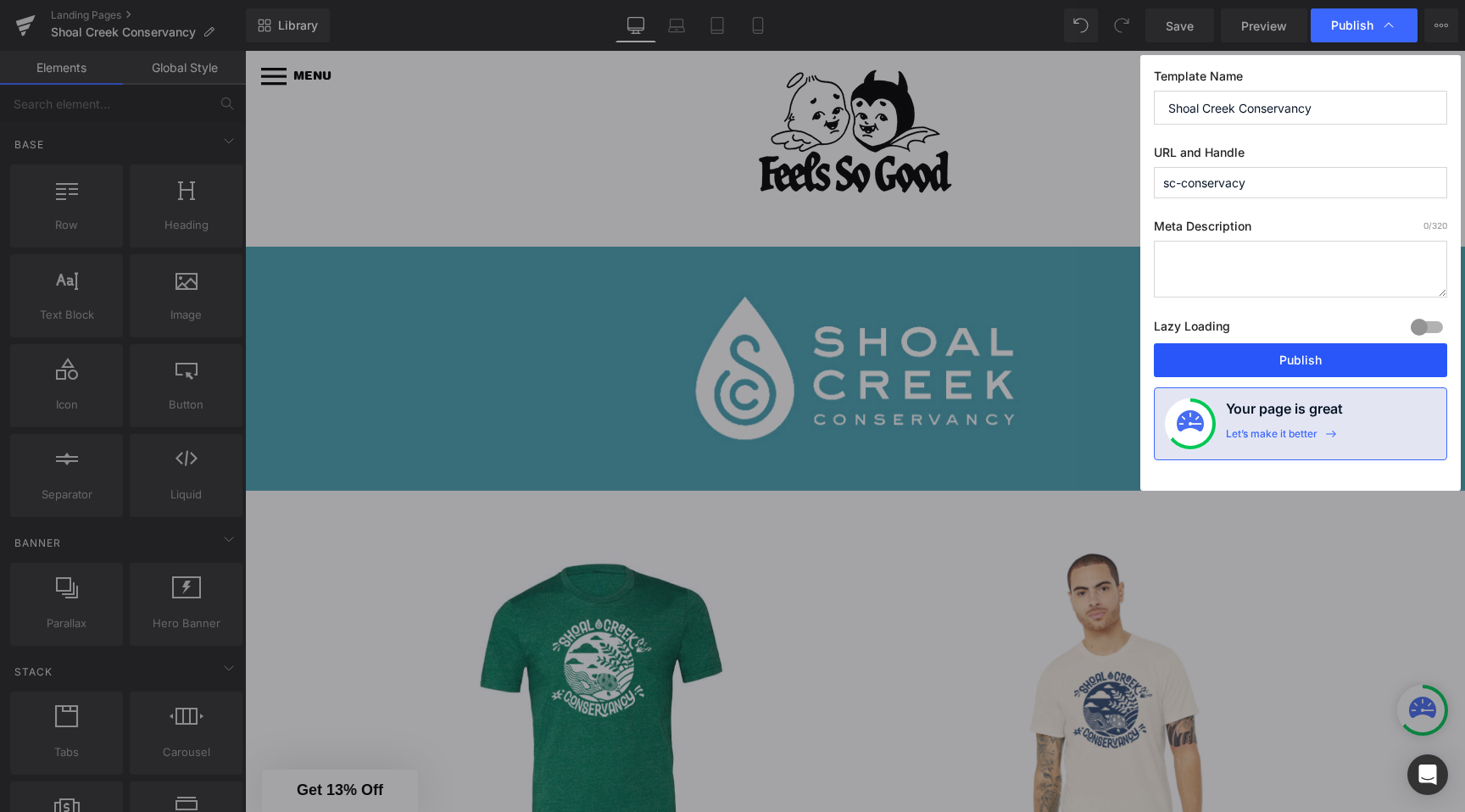
click at [1233, 366] on button "Publish" at bounding box center [1300, 360] width 294 height 34
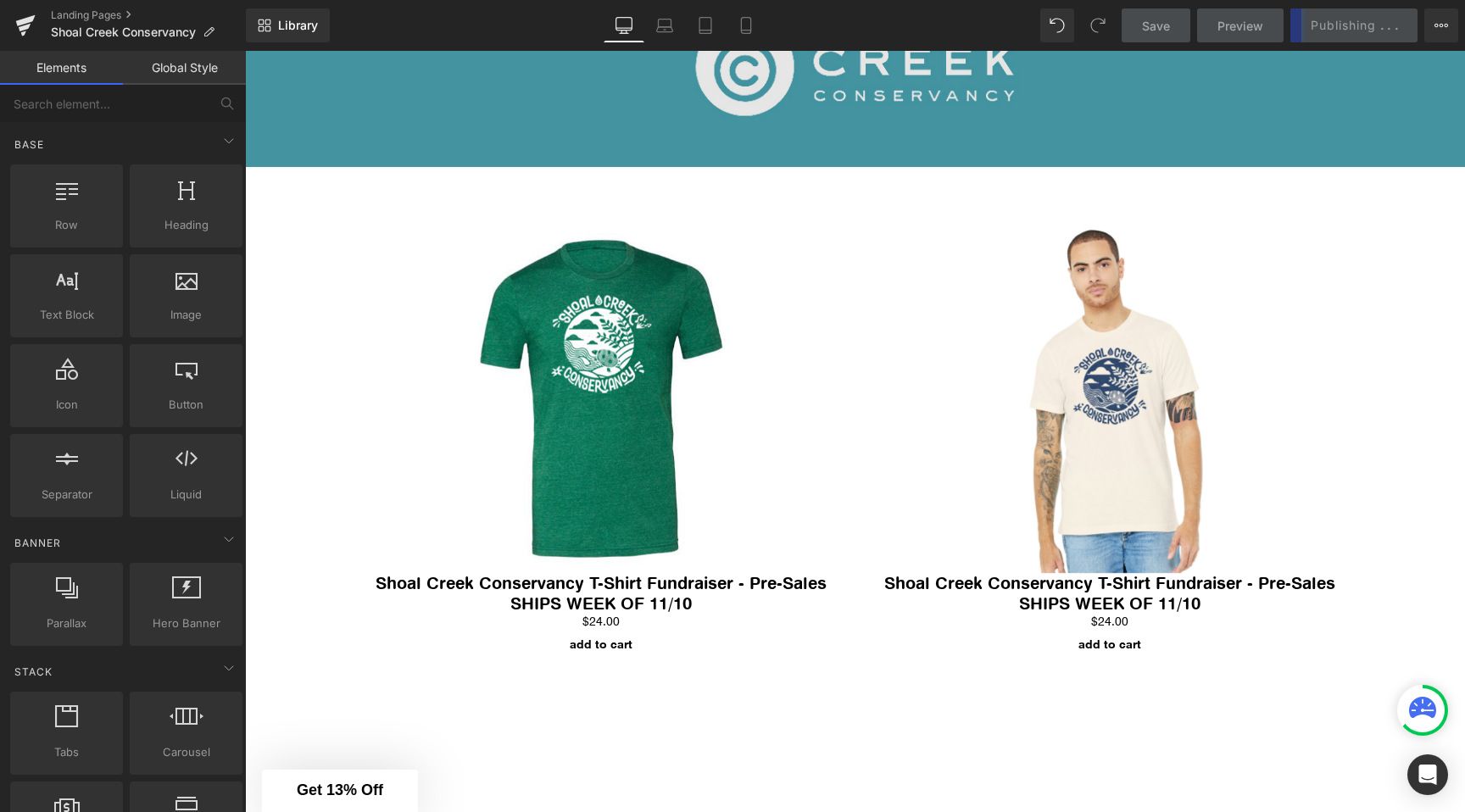
scroll to position [307, 0]
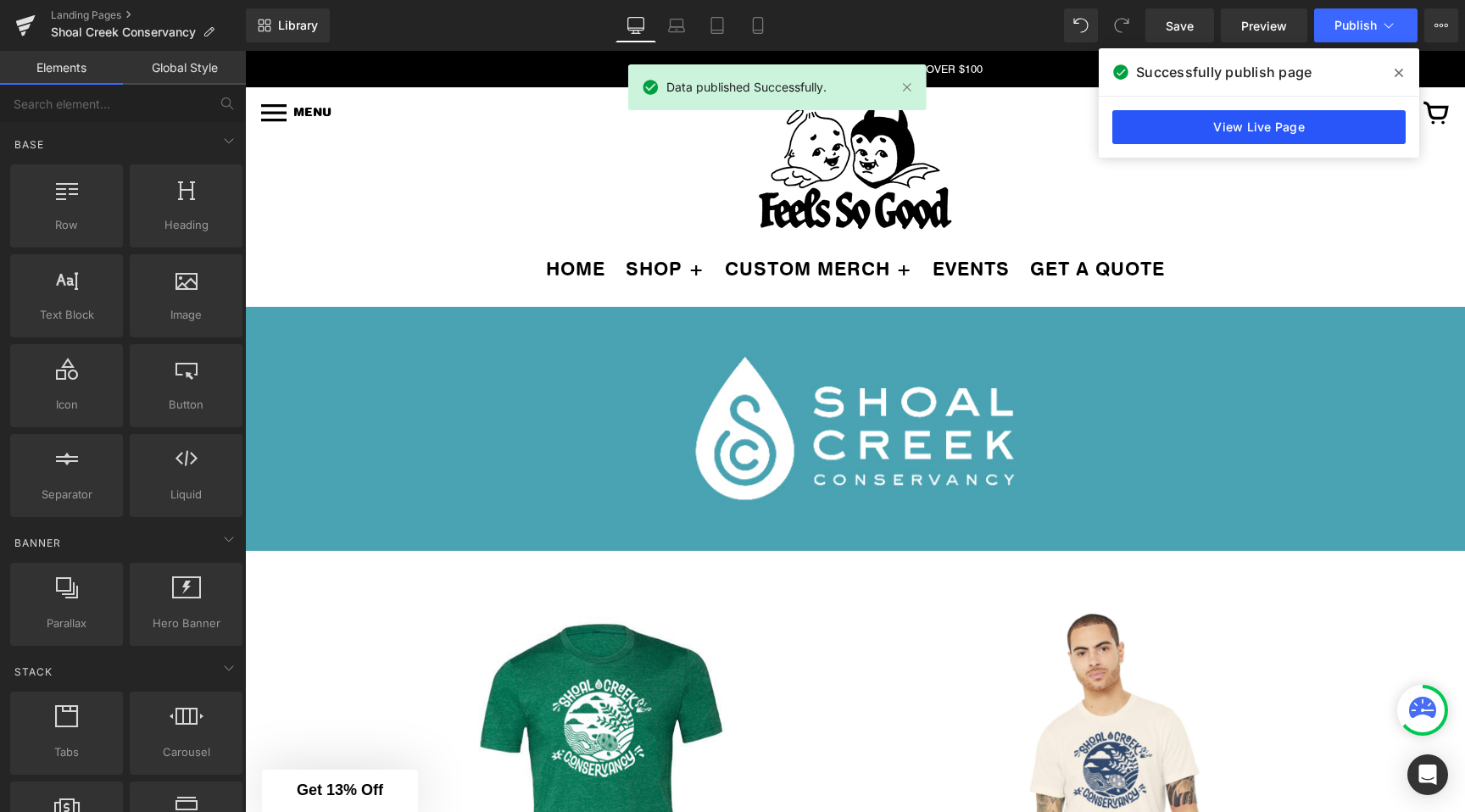
click at [1292, 128] on link "View Live Page" at bounding box center [1258, 127] width 294 height 34
